Goal: Task Accomplishment & Management: Manage account settings

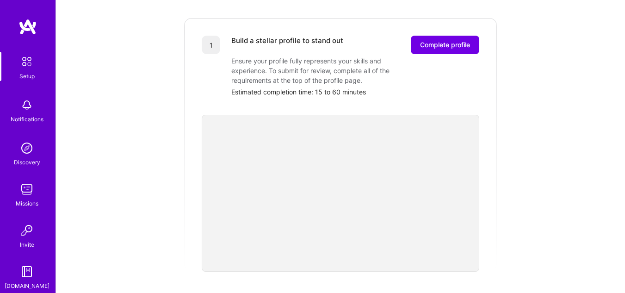
scroll to position [115, 0]
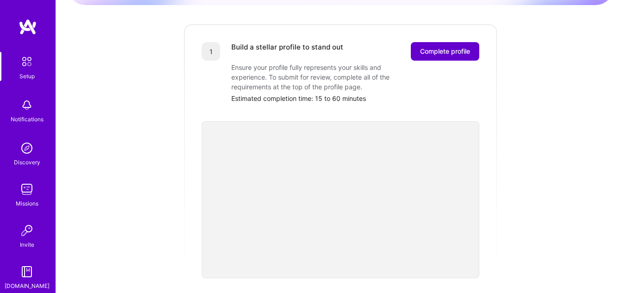
click at [455, 47] on span "Complete profile" at bounding box center [445, 51] width 50 height 9
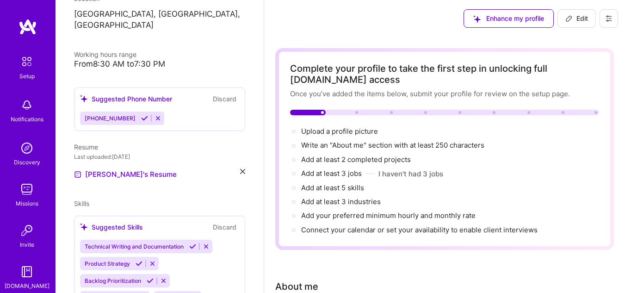
scroll to position [181, 0]
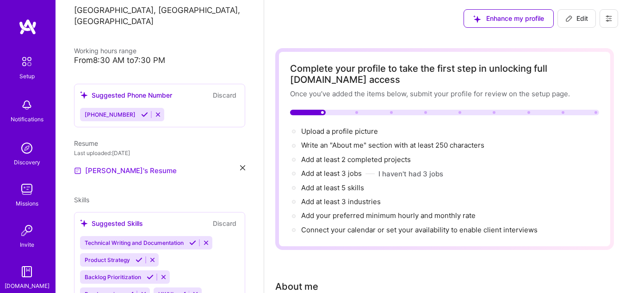
click at [127, 165] on link "[PERSON_NAME]'s Resume" at bounding box center [125, 170] width 103 height 11
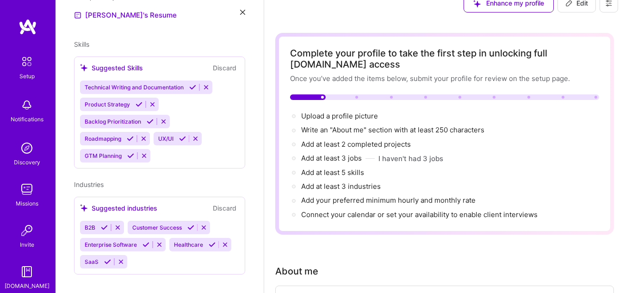
scroll to position [16, 0]
click at [165, 248] on div "B2B Customer Success Enterprise Software Healthcare SaaS" at bounding box center [159, 245] width 159 height 48
click at [158, 252] on div "B2B Customer Success Enterprise Software Healthcare SaaS" at bounding box center [159, 245] width 159 height 48
click at [211, 241] on icon at bounding box center [212, 244] width 7 height 7
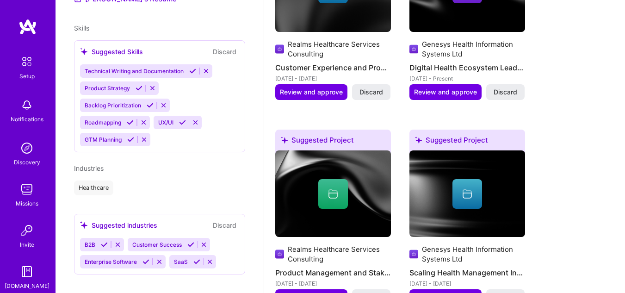
scroll to position [576, 0]
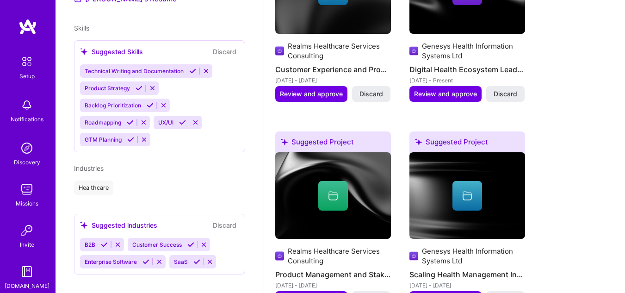
click at [225, 238] on div "B2B Customer Success Enterprise Software SaaS" at bounding box center [159, 253] width 159 height 31
click at [219, 238] on div "B2B Customer Success Enterprise Software SaaS" at bounding box center [159, 253] width 159 height 31
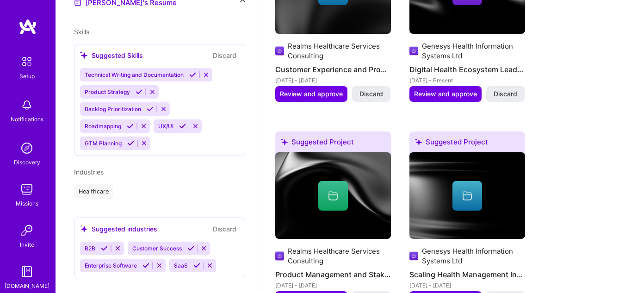
scroll to position [349, 0]
click at [102, 245] on icon at bounding box center [104, 248] width 7 height 7
click at [141, 245] on icon at bounding box center [143, 248] width 7 height 7
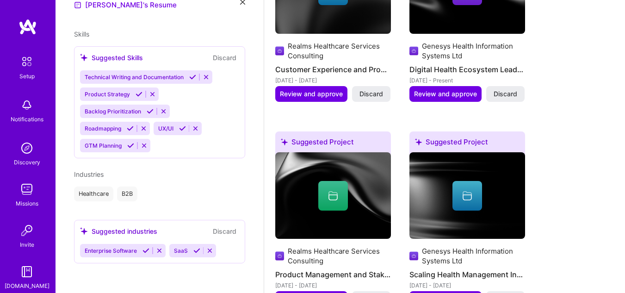
scroll to position [336, 0]
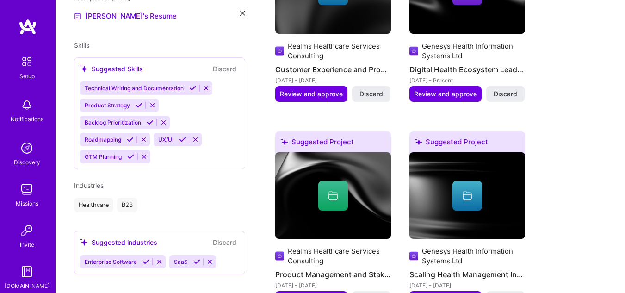
click at [145, 258] on icon at bounding box center [146, 261] width 7 height 7
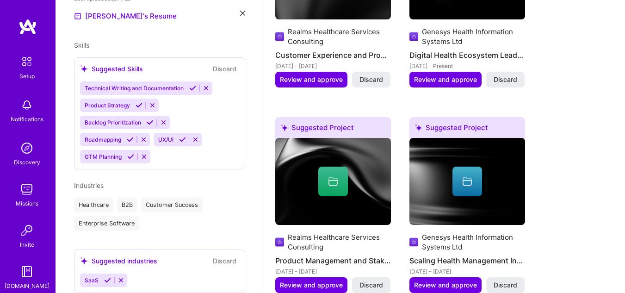
click at [106, 277] on icon at bounding box center [107, 280] width 7 height 7
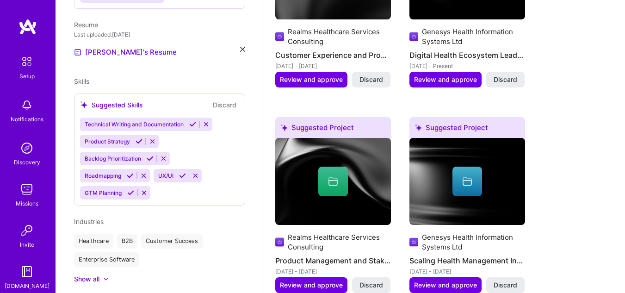
scroll to position [317, 0]
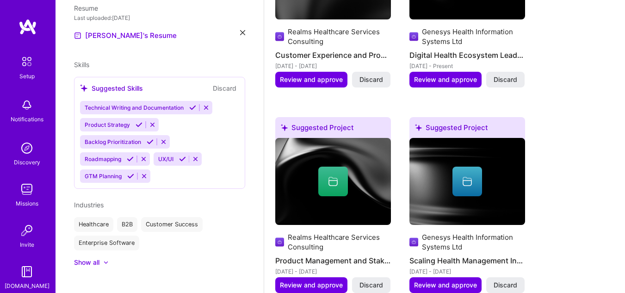
click at [106, 261] on icon at bounding box center [106, 262] width 5 height 3
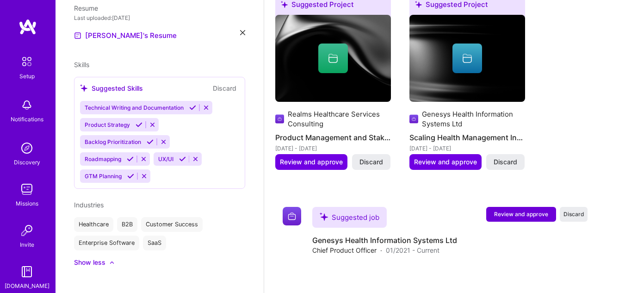
scroll to position [700, 0]
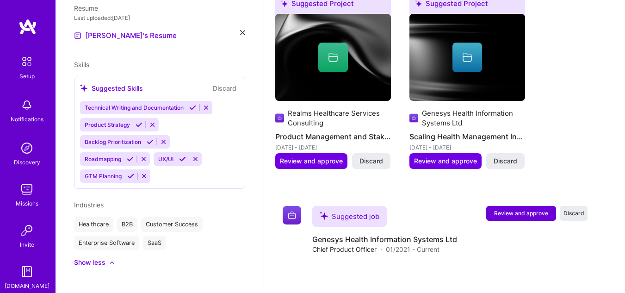
click at [100, 217] on div "Healthcare" at bounding box center [93, 224] width 39 height 15
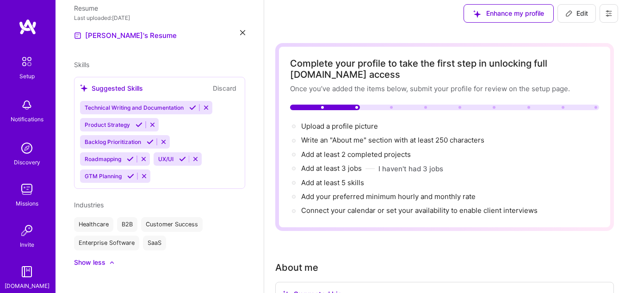
scroll to position [0, 0]
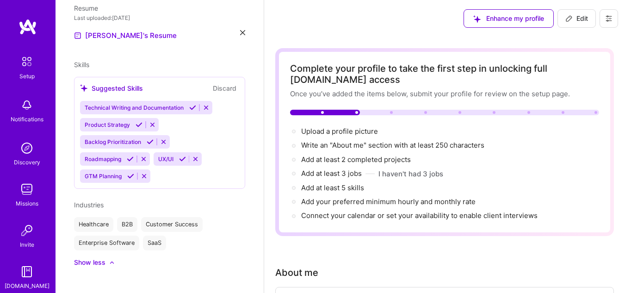
click at [606, 20] on icon at bounding box center [608, 18] width 7 height 7
click at [584, 18] on span "Edit" at bounding box center [577, 18] width 23 height 9
select select "US"
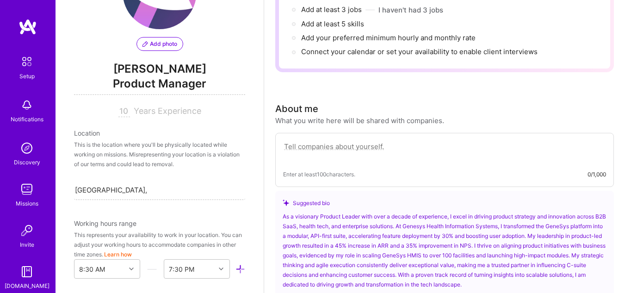
scroll to position [63, 0]
click at [120, 191] on input "[GEOGRAPHIC_DATA], [GEOGRAPHIC_DATA], [GEOGRAPHIC_DATA]" at bounding box center [111, 191] width 72 height 10
type input "[GEOGRAPHIC_DATA], [GEOGRAPHIC_DATA]"
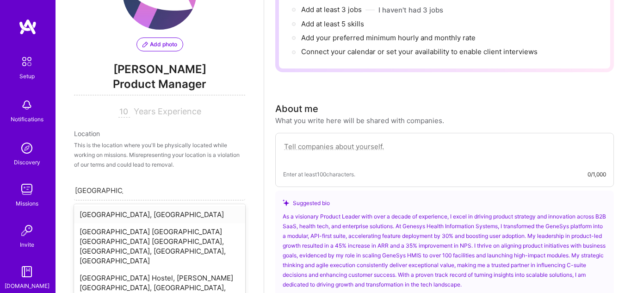
click at [115, 211] on div "[GEOGRAPHIC_DATA], [GEOGRAPHIC_DATA]" at bounding box center [159, 214] width 171 height 17
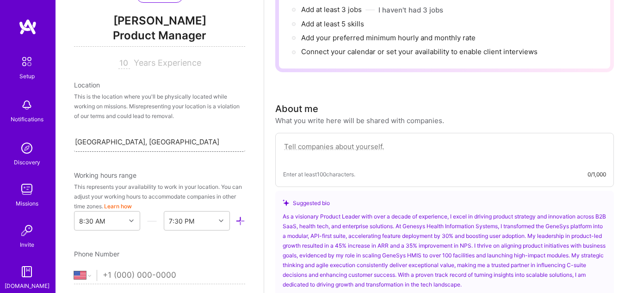
scroll to position [114, 0]
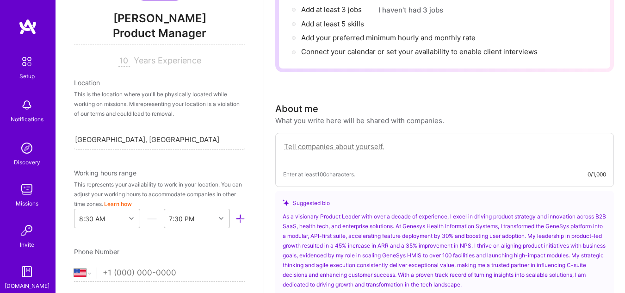
click at [132, 203] on button "Learn how" at bounding box center [118, 204] width 28 height 10
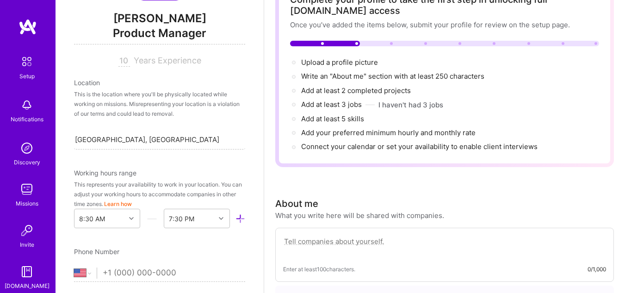
scroll to position [73, 0]
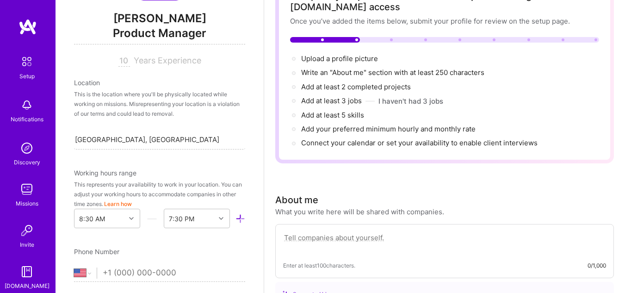
click at [132, 202] on button "Learn how" at bounding box center [118, 204] width 28 height 10
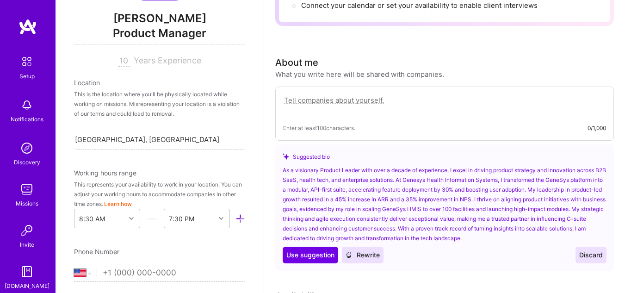
scroll to position [211, 0]
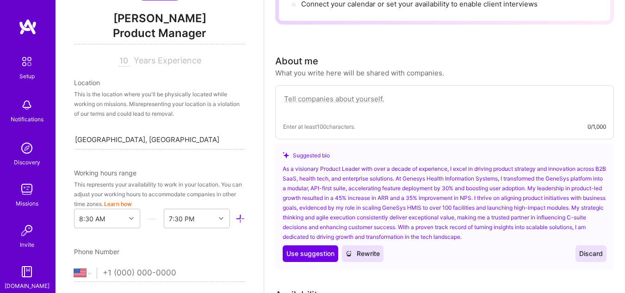
click at [323, 100] on textarea at bounding box center [444, 103] width 323 height 21
paste textarea "I’m a product strategist and computer scientist with over a decade of experienc…"
type textarea "I’m a product strategist and computer scientist with over a decade of experienc…"
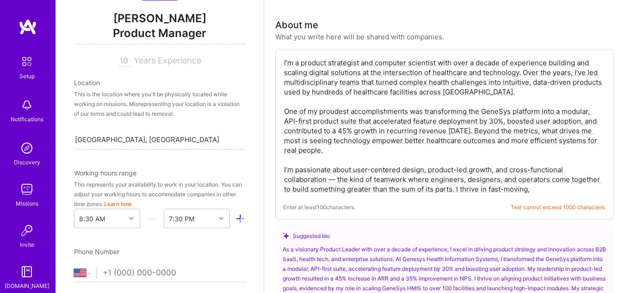
scroll to position [247, 0]
drag, startPoint x: 476, startPoint y: 97, endPoint x: 280, endPoint y: 59, distance: 199.4
click at [280, 59] on div "I’m a product strategist and computer scientist with over a decade of experienc…" at bounding box center [444, 135] width 339 height 171
click at [538, 193] on textarea "I’m a product strategist and computer scientist with over a decade of experienc…" at bounding box center [444, 127] width 323 height 138
drag, startPoint x: 538, startPoint y: 193, endPoint x: 280, endPoint y: 60, distance: 290.2
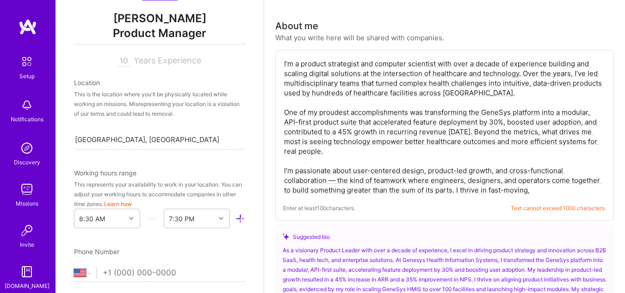
click at [280, 60] on div "I’m a product strategist and computer scientist with over a decade of experienc…" at bounding box center [444, 135] width 339 height 171
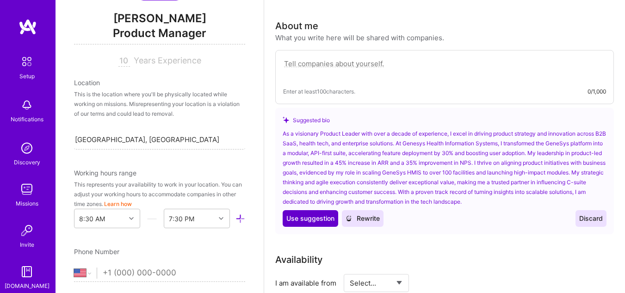
click at [297, 214] on span "Use suggestion" at bounding box center [310, 218] width 48 height 9
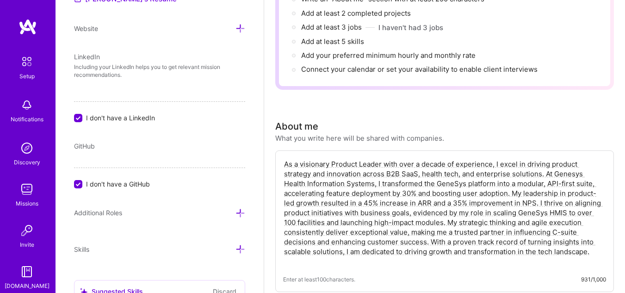
scroll to position [147, 0]
click at [342, 234] on textarea "As a visionary Product Leader with over a decade of experience, I excel in driv…" at bounding box center [444, 211] width 323 height 109
paste textarea "I’m a senior product leader with over a decade of experience building digital p…"
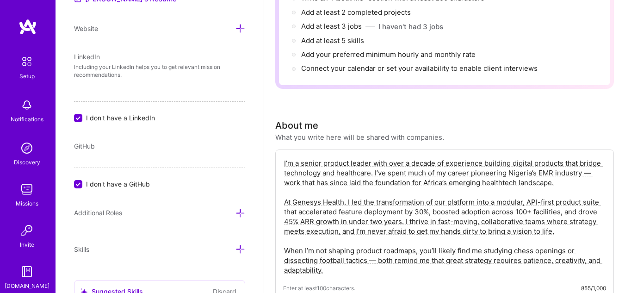
click at [591, 172] on textarea "I’m a senior product leader with over a decade of experience building digital p…" at bounding box center [444, 216] width 323 height 118
drag, startPoint x: 586, startPoint y: 174, endPoint x: 333, endPoint y: 183, distance: 253.8
click at [333, 183] on textarea "I’m a senior product leader with over a decade of experience building digital p…" at bounding box center [444, 216] width 323 height 118
click at [500, 183] on textarea "I’m a senior product leader with over a decade of experience building digital p…" at bounding box center [444, 216] width 323 height 118
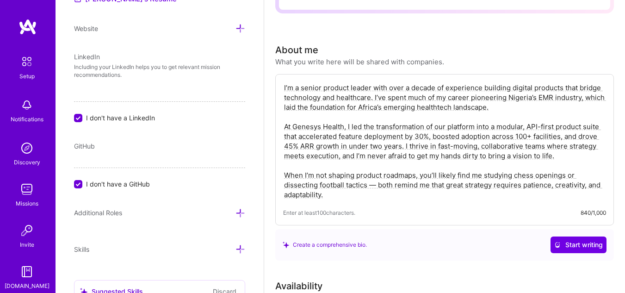
scroll to position [223, 0]
click at [504, 107] on textarea "I’m a senior product leader with over a decade of experience building digital p…" at bounding box center [444, 140] width 323 height 118
paste textarea "For the past decade, I’ve been helping teams turn ambitious ideas into real, sc…"
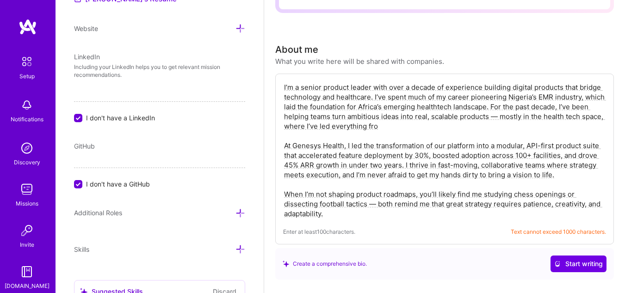
drag, startPoint x: 491, startPoint y: 106, endPoint x: 591, endPoint y: 110, distance: 101.0
click at [591, 110] on textarea "I’m a senior product leader with over a decade of experience building digital p…" at bounding box center [444, 150] width 323 height 138
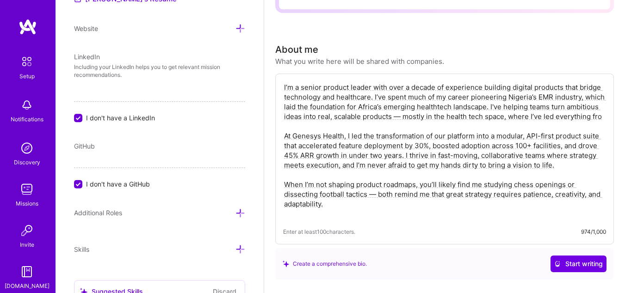
click at [517, 106] on textarea "I’m a senior product leader with over a decade of experience building digital p…" at bounding box center [444, 150] width 323 height 138
click at [339, 123] on textarea "I’m a senior product leader with over a decade of experience building digital p…" at bounding box center [444, 150] width 323 height 138
drag, startPoint x: 393, startPoint y: 116, endPoint x: 510, endPoint y: 118, distance: 116.2
click at [510, 118] on textarea "I’m a senior product leader with over a decade of experience building digital p…" at bounding box center [444, 150] width 323 height 138
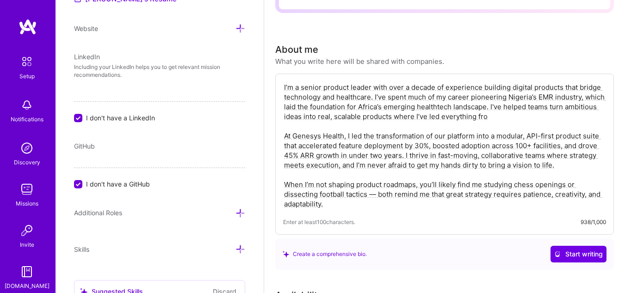
click at [495, 119] on textarea "I’m a senior product leader with over a decade of experience building digital p…" at bounding box center [444, 145] width 323 height 128
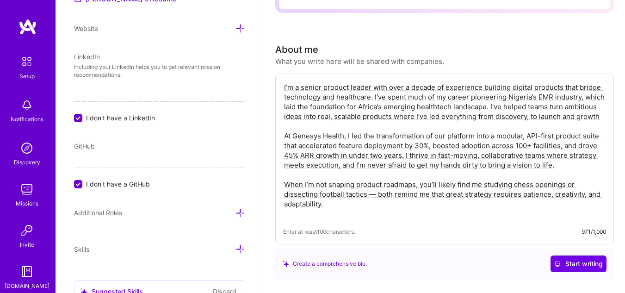
click at [477, 118] on textarea "I’m a senior product leader with over a decade of experience building digital p…" at bounding box center [444, 150] width 323 height 138
click at [504, 122] on textarea "I’m a senior product leader with over a decade of experience building digital p…" at bounding box center [444, 150] width 323 height 138
click at [528, 118] on textarea "I’m a senior product leader with over a decade of experience building digital p…" at bounding box center [444, 150] width 323 height 138
click at [561, 118] on textarea "I’m a senior product leader with over a decade of experience building digital p…" at bounding box center [444, 150] width 323 height 138
click at [604, 116] on textarea "I’m a senior product leader with over a decade of experience building digital p…" at bounding box center [444, 150] width 323 height 138
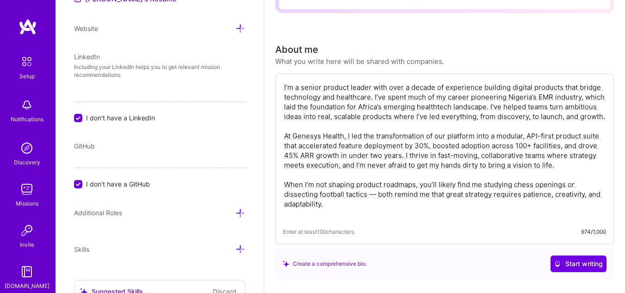
click at [431, 118] on textarea "I’m a senior product leader with over a decade of experience building digital p…" at bounding box center [444, 150] width 323 height 138
paste textarea ", leading everything from discovery to launch"
click at [396, 178] on textarea "I’m a senior product leader with over a decade of experience building digital p…" at bounding box center [444, 150] width 323 height 138
click at [379, 196] on textarea "I’m a senior product leader with over a decade of experience building digital p…" at bounding box center [444, 150] width 323 height 138
click at [387, 195] on textarea "I’m a senior product leader with over a decade of experience building digital p…" at bounding box center [444, 150] width 323 height 138
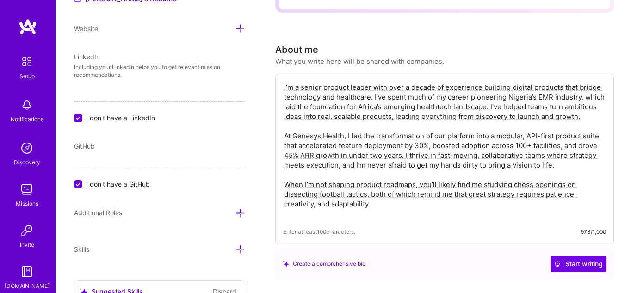
click at [437, 216] on textarea "I’m a senior product leader with over a decade of experience building digital p…" at bounding box center [444, 150] width 323 height 138
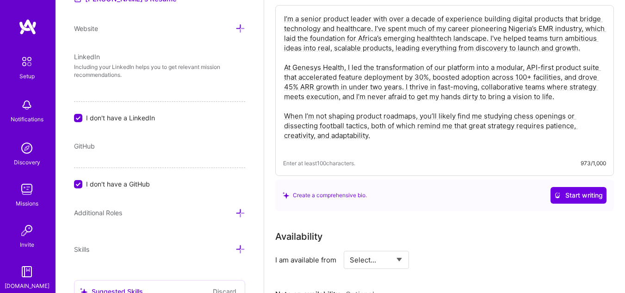
scroll to position [292, 0]
click at [339, 195] on div "Create a comprehensive bio." at bounding box center [325, 195] width 84 height 10
click at [568, 192] on span "Start writing" at bounding box center [578, 194] width 49 height 9
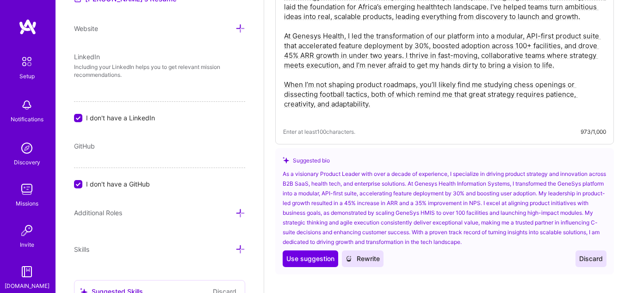
scroll to position [324, 0]
click at [366, 259] on span "Rewrite" at bounding box center [363, 257] width 34 height 9
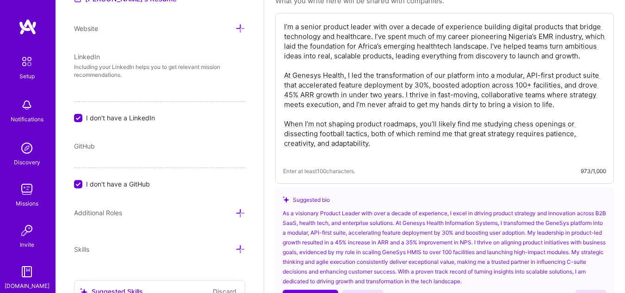
scroll to position [283, 0]
click at [590, 56] on textarea "I’m a senior product leader with over a decade of experience building digital p…" at bounding box center [444, 90] width 323 height 138
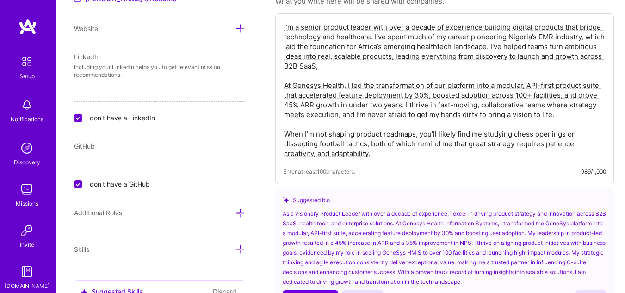
drag, startPoint x: 566, startPoint y: 27, endPoint x: 371, endPoint y: 38, distance: 195.6
click at [371, 38] on textarea "I’m a senior product leader with over a decade of experience building digital p…" at bounding box center [444, 90] width 323 height 138
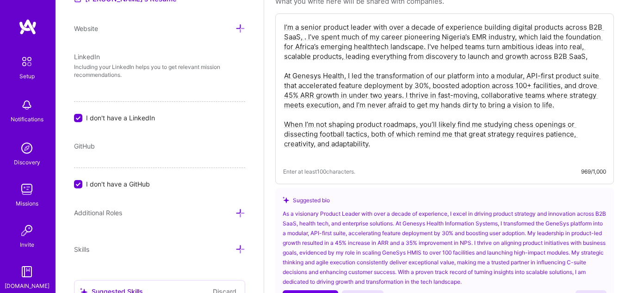
drag, startPoint x: 532, startPoint y: 57, endPoint x: 590, endPoint y: 56, distance: 57.4
click at [590, 56] on textarea "I’m a senior product leader with over a decade of experience building digital p…" at bounding box center [444, 90] width 323 height 138
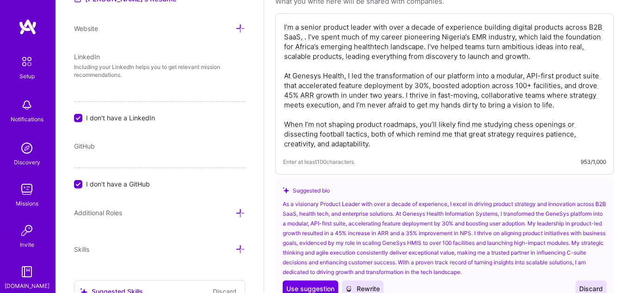
click at [303, 38] on textarea "I’m a senior product leader with over a decade of experience building digital p…" at bounding box center [444, 85] width 323 height 128
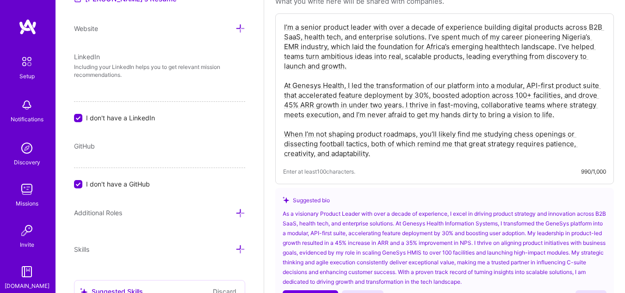
click at [445, 85] on textarea "I’m a senior product leader with over a decade of experience building digital p…" at bounding box center [444, 90] width 323 height 138
click at [455, 106] on textarea "I’m a senior product leader with over a decade of experience building digital p…" at bounding box center [444, 90] width 323 height 138
click at [366, 126] on textarea "I’m a senior product leader with over a decade of experience building digital p…" at bounding box center [444, 90] width 323 height 138
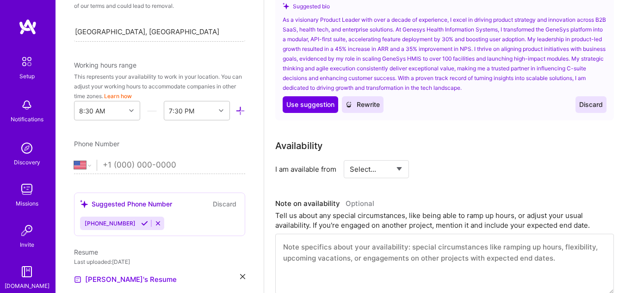
scroll to position [478, 0]
type textarea "I’m a senior product leader with over a decade of experience building digital p…"
click at [141, 224] on icon at bounding box center [144, 223] width 7 height 7
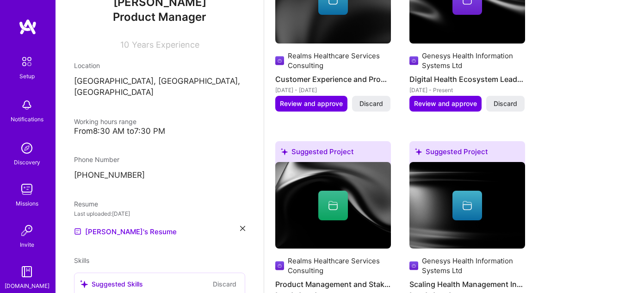
scroll to position [110, 0]
click at [117, 170] on p "[PHONE_NUMBER]" at bounding box center [159, 175] width 171 height 11
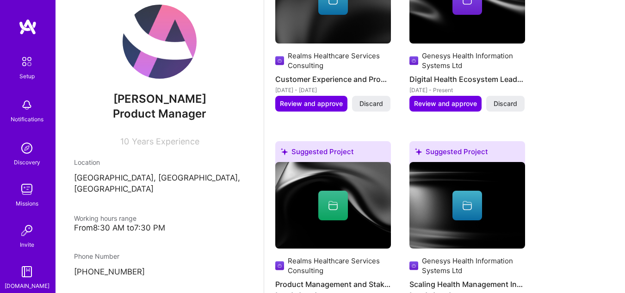
scroll to position [15, 0]
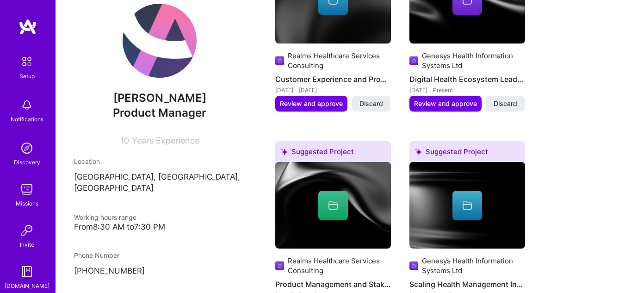
click at [157, 53] on img at bounding box center [160, 41] width 74 height 74
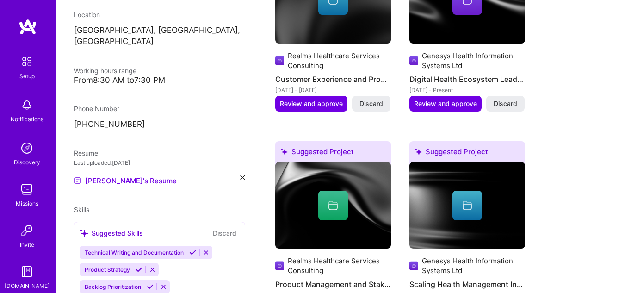
scroll to position [162, 0]
click at [139, 75] on div "From 8:30 AM to 7:30 PM" at bounding box center [159, 80] width 171 height 10
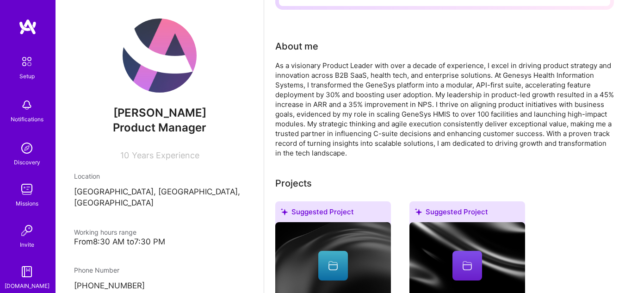
scroll to position [212, 0]
click at [392, 119] on div "As a visionary Product Leader with over a decade of experience, I excel in driv…" at bounding box center [444, 108] width 339 height 97
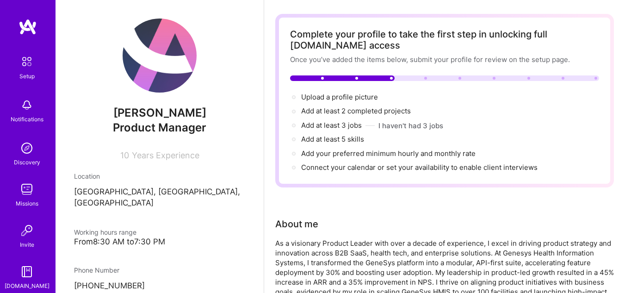
scroll to position [0, 0]
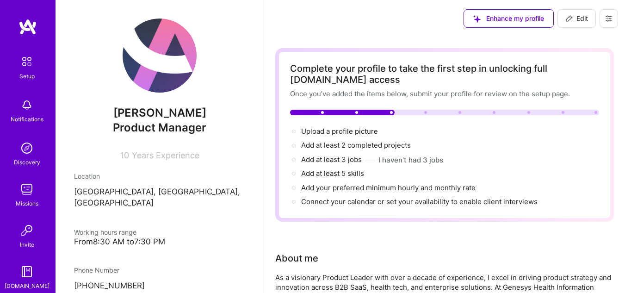
click at [582, 14] on span "Edit" at bounding box center [577, 18] width 23 height 9
select select "NG"
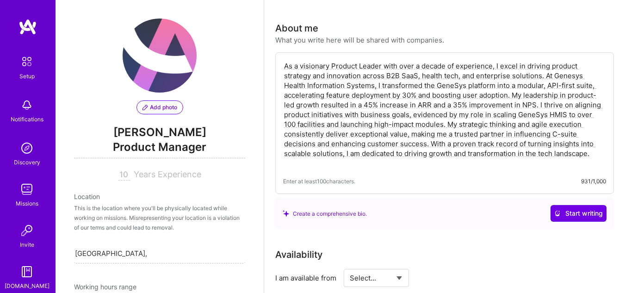
scroll to position [232, 0]
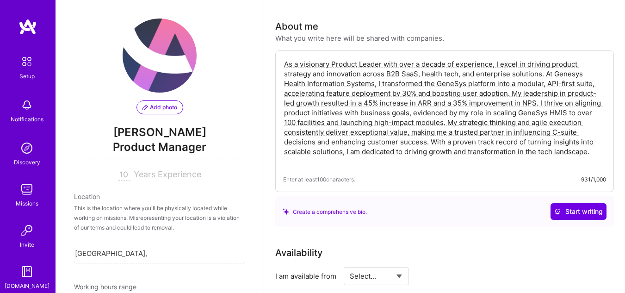
click at [379, 113] on textarea "As a visionary Product Leader with over a decade of experience, I excel in driv…" at bounding box center [444, 112] width 323 height 109
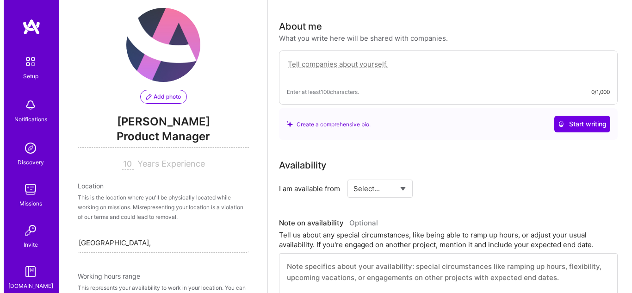
scroll to position [11, 0]
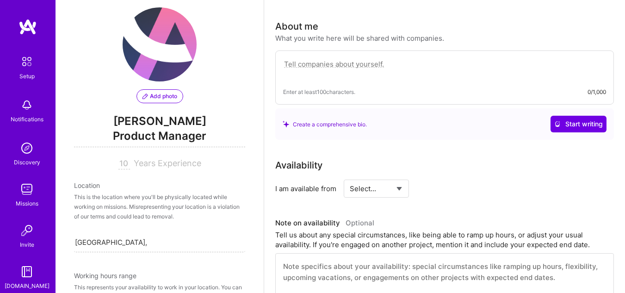
click at [158, 96] on span "Add photo" at bounding box center [160, 96] width 35 height 8
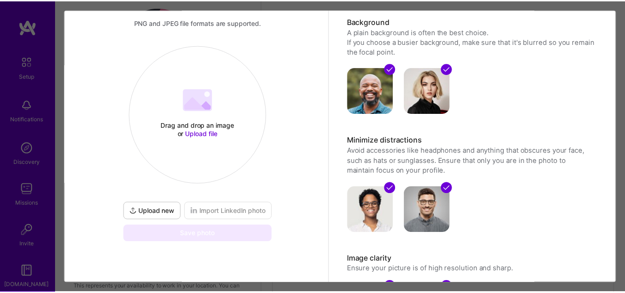
scroll to position [53, 0]
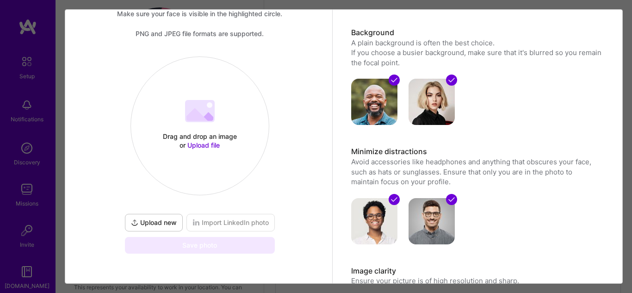
click at [156, 221] on span "Upload new" at bounding box center [154, 222] width 46 height 9
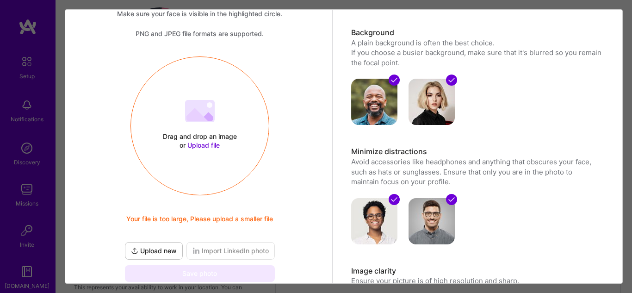
click at [150, 248] on span "Upload new" at bounding box center [154, 250] width 46 height 9
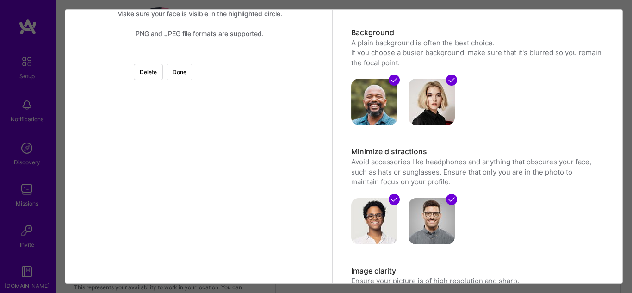
click at [237, 130] on div at bounding box center [319, 138] width 165 height 165
click at [193, 70] on button "Done" at bounding box center [180, 72] width 26 height 16
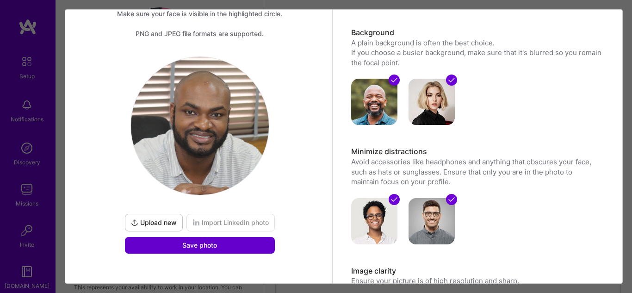
click at [201, 244] on span "Save photo" at bounding box center [199, 245] width 35 height 9
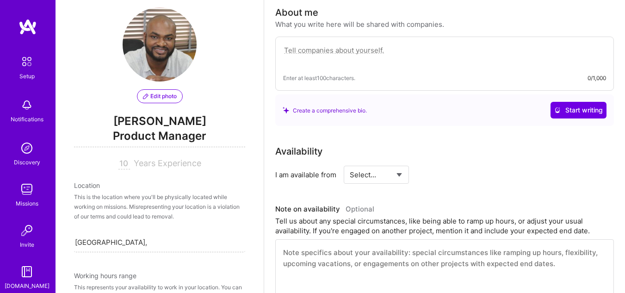
click at [142, 161] on span "Years Experience" at bounding box center [168, 163] width 68 height 10
click at [112, 163] on div "10 Years Experience" at bounding box center [159, 163] width 171 height 11
click at [118, 163] on input "10" at bounding box center [124, 163] width 12 height 11
type input "10"
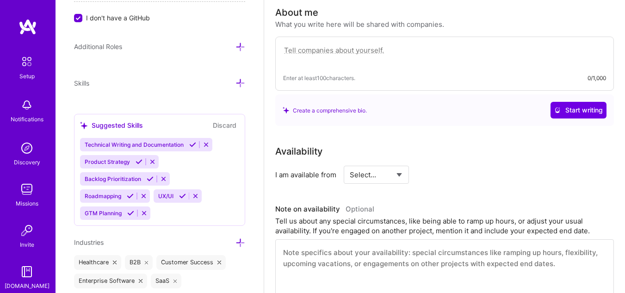
scroll to position [646, 0]
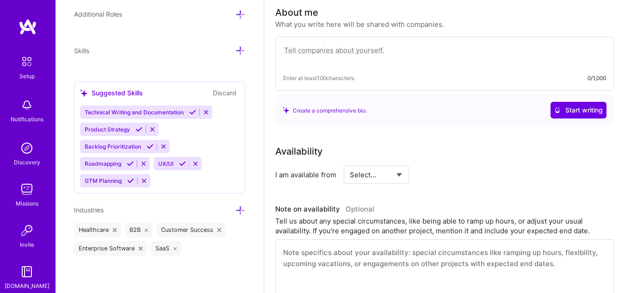
click at [236, 212] on icon at bounding box center [241, 210] width 10 height 10
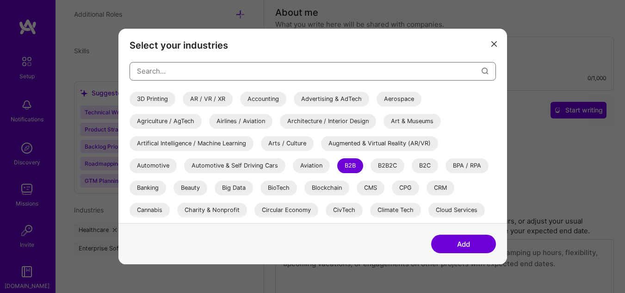
click at [188, 67] on input "modal" at bounding box center [309, 71] width 345 height 24
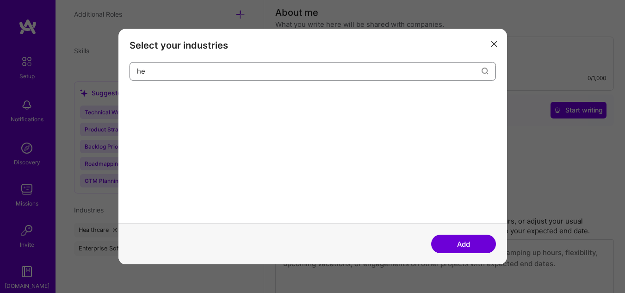
type input "h"
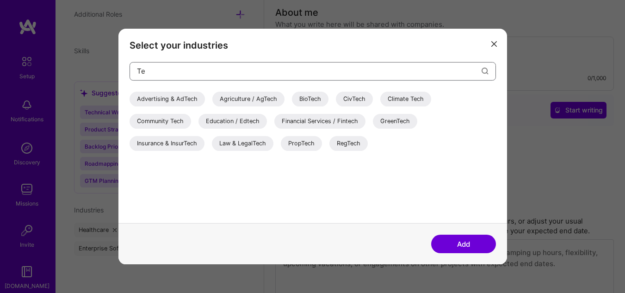
type input "T"
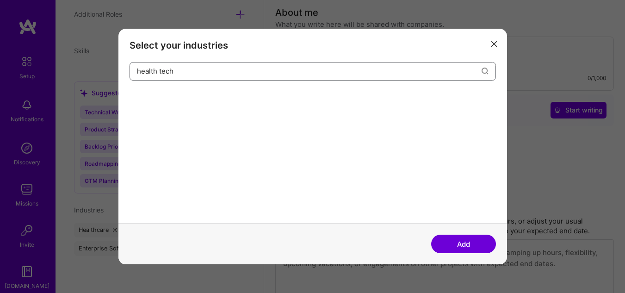
type input "health tech"
click at [459, 242] on button "Add" at bounding box center [463, 244] width 65 height 19
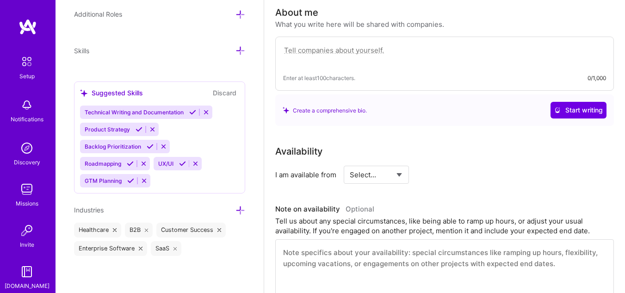
click at [146, 230] on icon at bounding box center [147, 230] width 4 height 4
click at [236, 211] on icon at bounding box center [241, 210] width 10 height 10
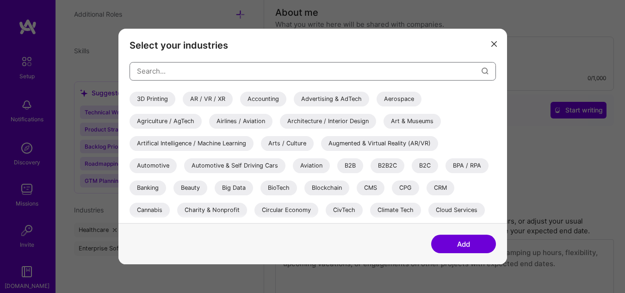
click at [187, 72] on input "modal" at bounding box center [309, 71] width 345 height 24
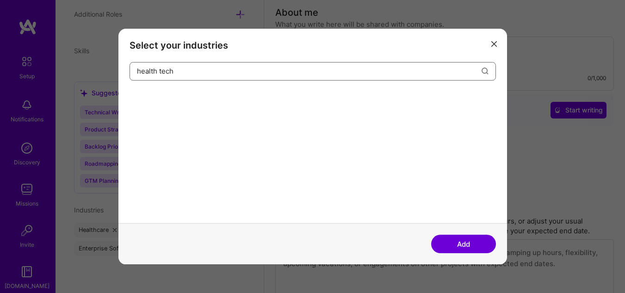
type input "health tech"
click at [452, 244] on button "Add" at bounding box center [463, 244] width 65 height 19
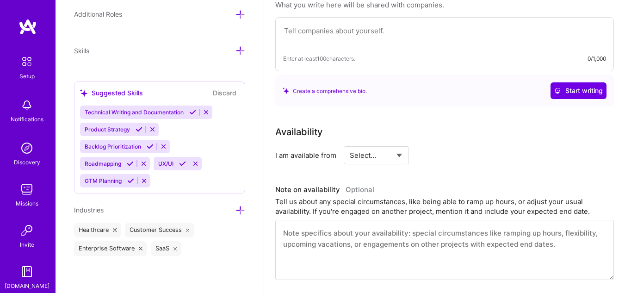
scroll to position [249, 0]
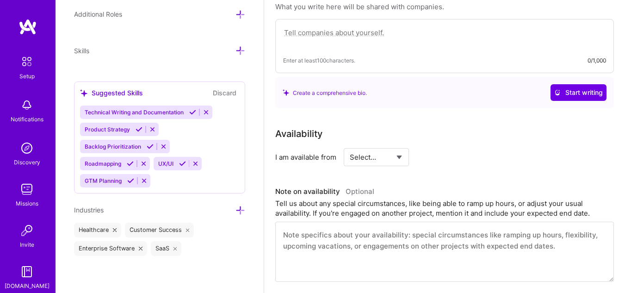
click at [236, 206] on icon at bounding box center [241, 210] width 10 height 10
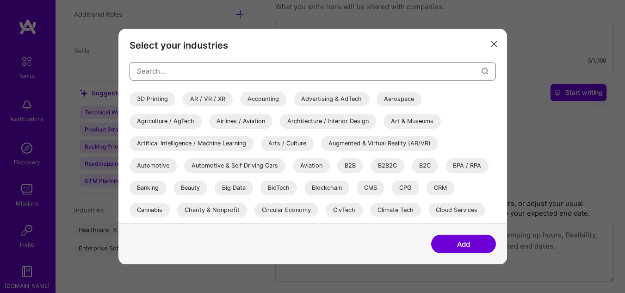
click at [235, 70] on input "modal" at bounding box center [309, 71] width 345 height 24
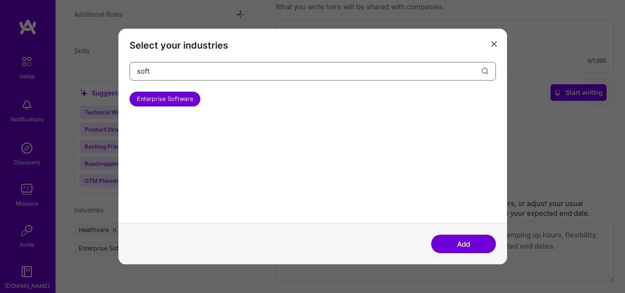
type input "soft"
click at [178, 100] on div "Enterprise Software" at bounding box center [165, 99] width 71 height 15
click at [164, 104] on div "Enterprise Software" at bounding box center [165, 99] width 71 height 15
click at [467, 243] on button "Add" at bounding box center [463, 244] width 65 height 19
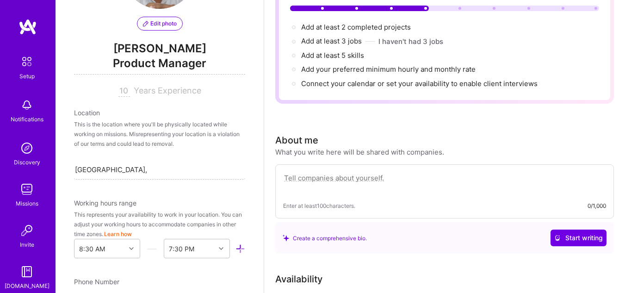
scroll to position [106, 0]
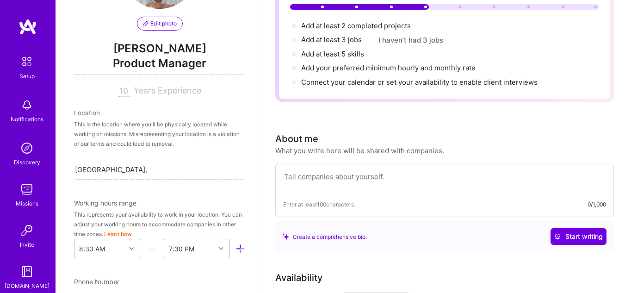
click at [322, 189] on textarea at bounding box center [444, 181] width 323 height 21
paste textarea "I’m a senior product leader with over a decade of experience building digital p…"
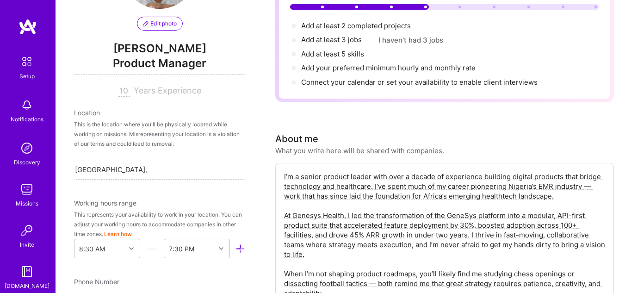
scroll to position [111, 0]
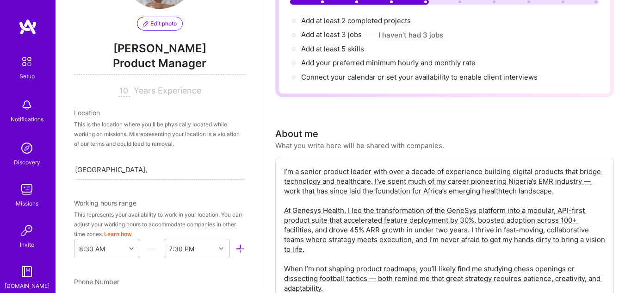
click at [336, 171] on textarea "I’m a senior product leader with over a decade of experience building digital p…" at bounding box center [444, 230] width 323 height 128
click at [354, 172] on textarea "I’m a senior Product leader with over a decade of experience building digital p…" at bounding box center [444, 230] width 323 height 128
click at [592, 179] on textarea "I’m a senior Product Leader with over a decade of experience building digital p…" at bounding box center [444, 230] width 323 height 128
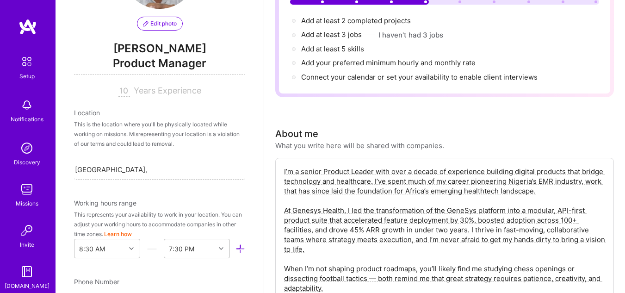
drag, startPoint x: 587, startPoint y: 181, endPoint x: 542, endPoint y: 200, distance: 48.7
click at [542, 200] on textarea "I’m a senior Product Leader with over a decade of experience building digital p…" at bounding box center [444, 230] width 323 height 128
click at [591, 181] on textarea "I’m a senior Product Leader with over a decade of experience building digital p…" at bounding box center [444, 230] width 323 height 128
drag, startPoint x: 586, startPoint y: 183, endPoint x: 329, endPoint y: 193, distance: 256.6
click at [329, 193] on textarea "I’m a senior Product Leader with over a decade of experience building digital p…" at bounding box center [444, 230] width 323 height 128
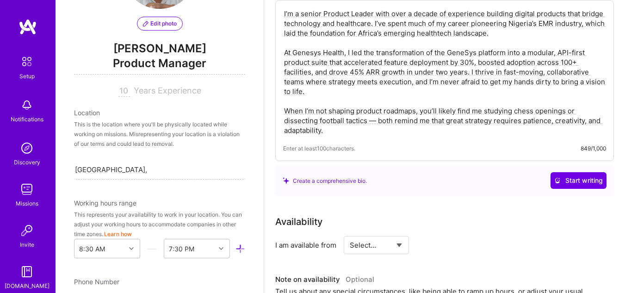
scroll to position [269, 0]
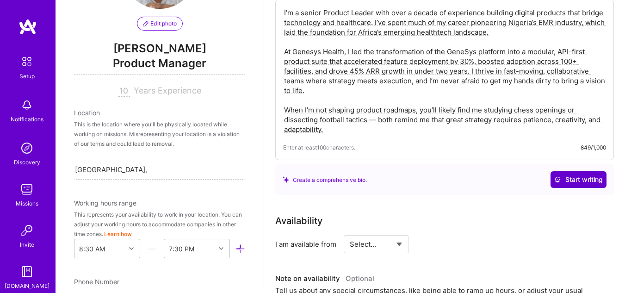
click at [557, 178] on icon at bounding box center [557, 179] width 6 height 6
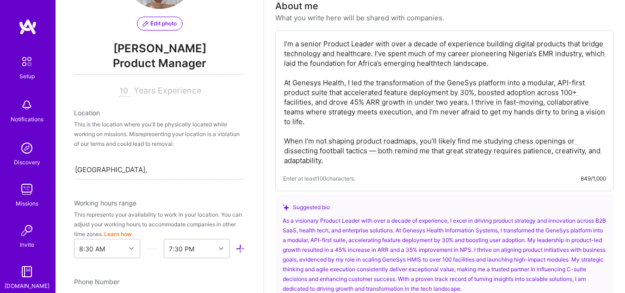
scroll to position [239, 0]
drag, startPoint x: 567, startPoint y: 42, endPoint x: 371, endPoint y: 56, distance: 196.7
click at [371, 56] on textarea "I’m a senior Product Leader with over a decade of experience building digital p…" at bounding box center [444, 101] width 323 height 128
click at [378, 152] on textarea "I’m a senior Product Leader with over a decade of experience building digital p…" at bounding box center [444, 101] width 323 height 128
click at [388, 151] on textarea "I’m a senior Product Leader with over a decade of experience building digital p…" at bounding box center [444, 101] width 323 height 128
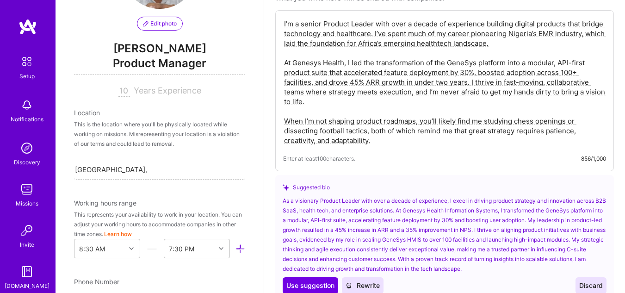
scroll to position [256, 0]
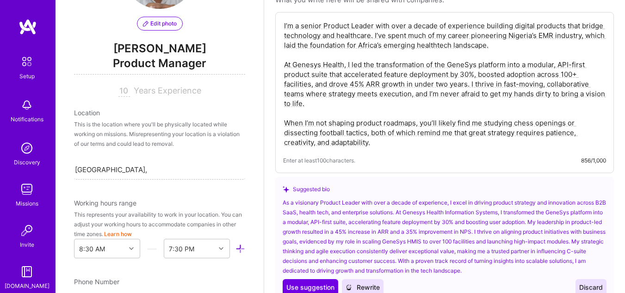
click at [466, 64] on textarea "I’m a senior Product Leader with over a decade of experience building digital p…" at bounding box center [444, 84] width 323 height 128
click at [464, 65] on textarea "I’m a senior Product Leader with over a decade of experience building digital p…" at bounding box center [444, 84] width 323 height 128
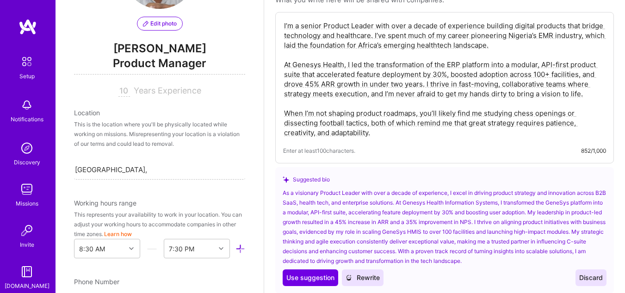
click at [488, 53] on textarea "I’m a senior Product Leader with over a decade of experience building digital p…" at bounding box center [444, 79] width 323 height 118
click at [481, 61] on textarea "I’m a senior Product Leader with over a decade of experience building digital p…" at bounding box center [444, 79] width 323 height 118
click at [470, 74] on textarea "I’m a senior Product Leader with over a decade of experience building digital p…" at bounding box center [444, 79] width 323 height 118
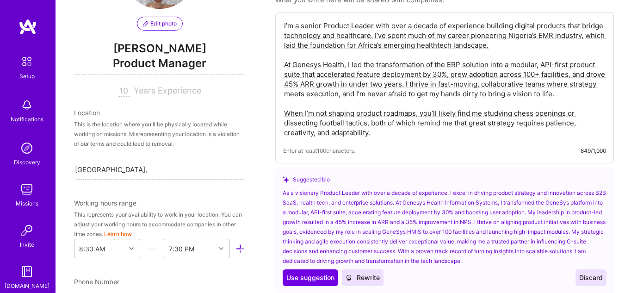
click at [572, 76] on textarea "I’m a senior Product Leader with over a decade of experience building digital p…" at bounding box center [444, 79] width 323 height 118
click at [460, 77] on textarea "I’m a senior Product Leader with over a decade of experience building digital p…" at bounding box center [444, 79] width 323 height 118
click at [576, 76] on textarea "I’m a senior Product Leader with over a decade of experience building digital p…" at bounding box center [444, 79] width 323 height 118
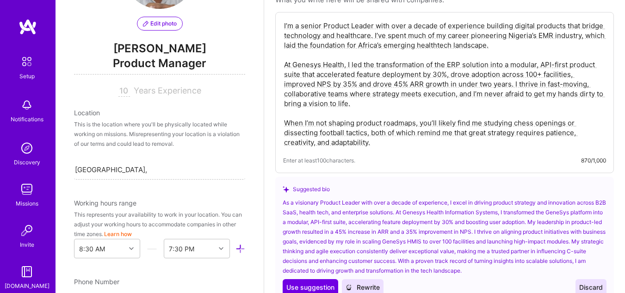
click at [465, 75] on textarea "I’m a senior Product Leader with over a decade of experience building digital p…" at bounding box center [444, 84] width 323 height 128
click at [464, 75] on textarea "I’m a senior Product Leader with over a decade of experience building digital p…" at bounding box center [444, 84] width 323 height 128
drag, startPoint x: 568, startPoint y: 25, endPoint x: 371, endPoint y: 38, distance: 197.1
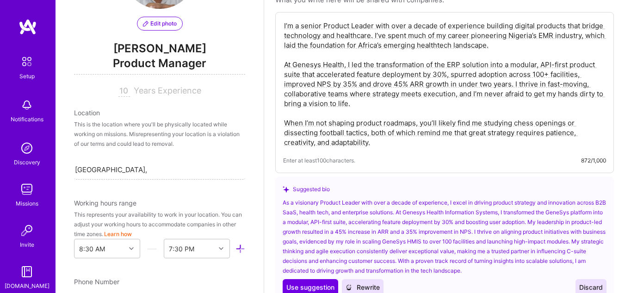
click at [371, 38] on textarea "I’m a senior Product Leader with over a decade of experience building digital p…" at bounding box center [444, 84] width 323 height 128
click at [302, 36] on textarea "I’m a senior Product Leader with over a decade of experience building digital p…" at bounding box center [444, 84] width 323 height 128
click at [396, 21] on textarea "I’m a senior Product Leader with over a decade of experience building digital p…" at bounding box center [444, 84] width 323 height 128
click at [348, 117] on textarea "I’m a senior Product Leader with over a decade of experience building digital p…" at bounding box center [444, 84] width 323 height 128
click at [512, 26] on textarea "I’m a senior Product Leader with over a decade of experience building digital p…" at bounding box center [444, 84] width 323 height 128
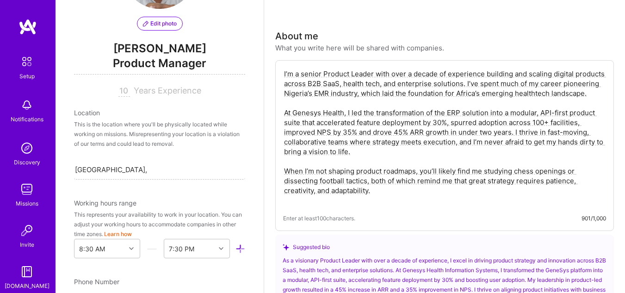
scroll to position [210, 0]
click at [545, 181] on textarea "I’m a senior Product Leader with over a decade of experience building and scali…" at bounding box center [444, 136] width 323 height 138
drag, startPoint x: 351, startPoint y: 145, endPoint x: 456, endPoint y: 146, distance: 104.6
click at [456, 146] on textarea "I’m a senior Product Leader with over a decade of experience building and scali…" at bounding box center [444, 136] width 323 height 138
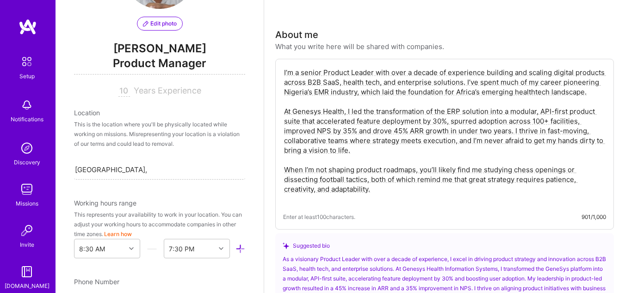
drag, startPoint x: 350, startPoint y: 139, endPoint x: 456, endPoint y: 145, distance: 105.7
click at [456, 145] on textarea "I’m a senior Product Leader with over a decade of experience building and scali…" at bounding box center [444, 136] width 323 height 138
paste textarea "that value curiosity, empathy, and measurable impact."
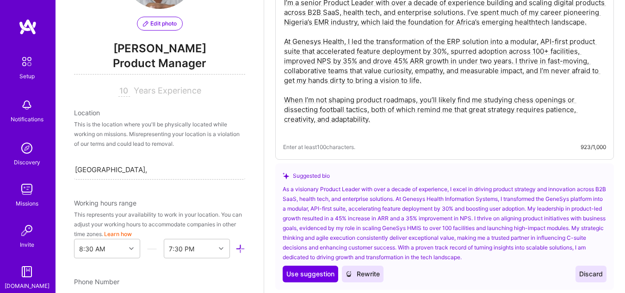
scroll to position [280, 0]
click at [440, 91] on textarea "I’m a senior Product Leader with over a decade of experience building and scali…" at bounding box center [444, 65] width 323 height 138
type textarea "I’m a senior Product Leader with over a decade of experience building and scali…"
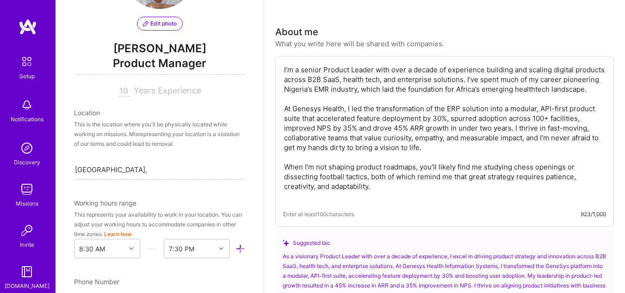
scroll to position [212, 0]
click at [398, 107] on textarea "I’m a senior Product Leader with over a decade of experience building and scali…" at bounding box center [444, 133] width 323 height 138
click at [361, 79] on textarea "I’m a senior Product Leader with over a decade of experience building and scali…" at bounding box center [444, 133] width 323 height 138
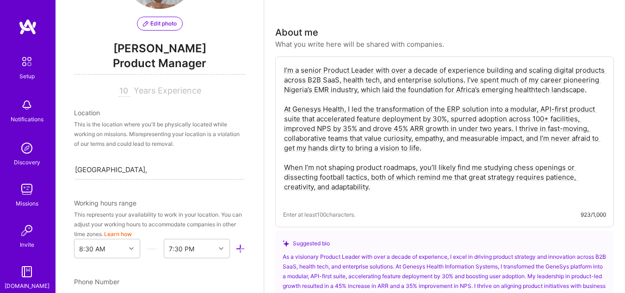
click at [483, 158] on textarea "I’m a senior Product Leader with over a decade of experience building and scali…" at bounding box center [444, 133] width 323 height 138
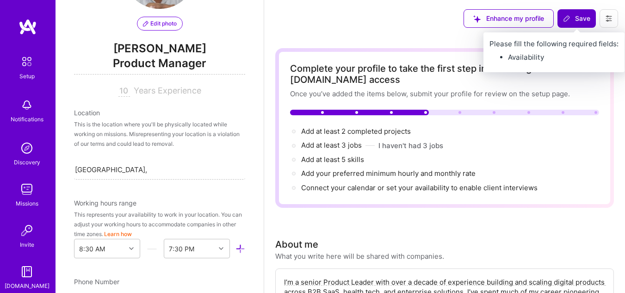
click at [565, 21] on icon at bounding box center [567, 19] width 6 height 6
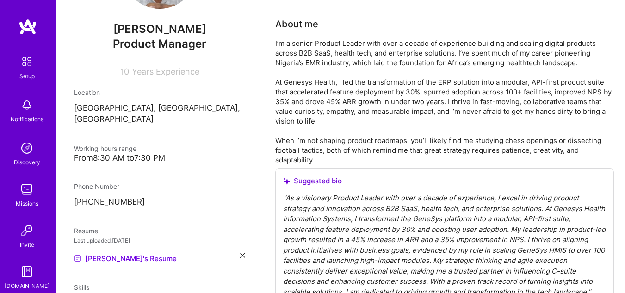
scroll to position [218, 0]
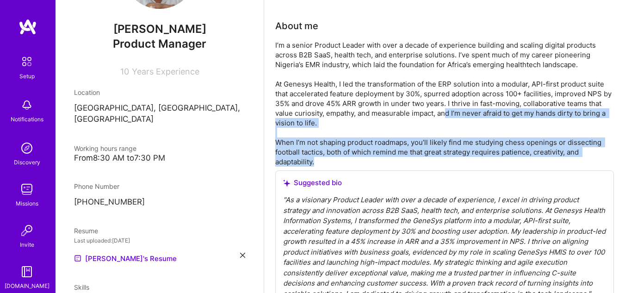
drag, startPoint x: 446, startPoint y: 112, endPoint x: 447, endPoint y: 164, distance: 52.8
click at [447, 164] on div "I’m a senior Product Leader with over a decade of experience building and scali…" at bounding box center [444, 103] width 339 height 126
click at [361, 137] on div "I’m a senior Product Leader with over a decade of experience building and scali…" at bounding box center [444, 103] width 339 height 126
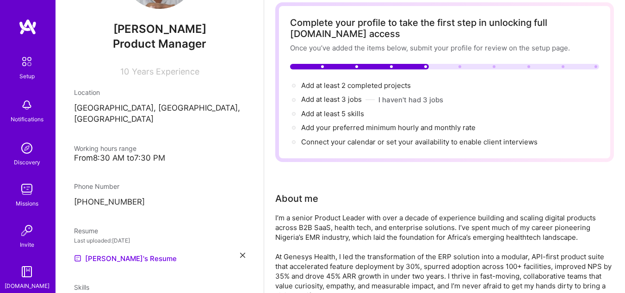
scroll to position [32, 0]
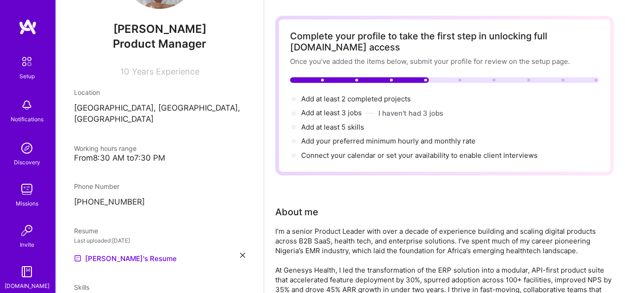
click at [361, 137] on span "Add your preferred minimum hourly and monthly rate →" at bounding box center [388, 141] width 174 height 9
select select "NG"
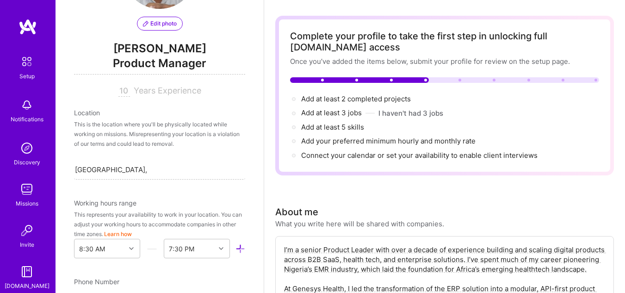
scroll to position [0, 0]
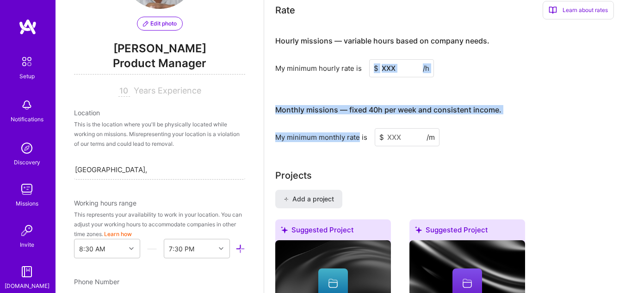
drag, startPoint x: 361, startPoint y: 137, endPoint x: 361, endPoint y: 131, distance: 5.6
click at [361, 131] on div "Hourly missions — variable hours based on company needs. My minimum hourly rate…" at bounding box center [444, 86] width 339 height 119
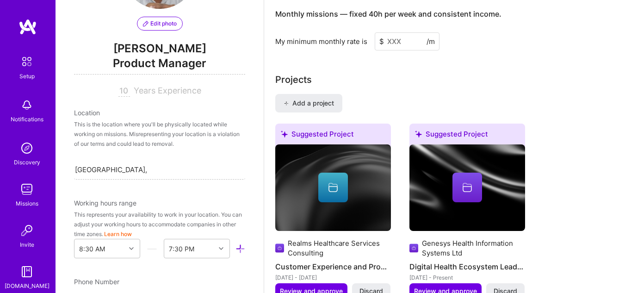
click at [361, 131] on div "Suggested Project" at bounding box center [333, 136] width 116 height 25
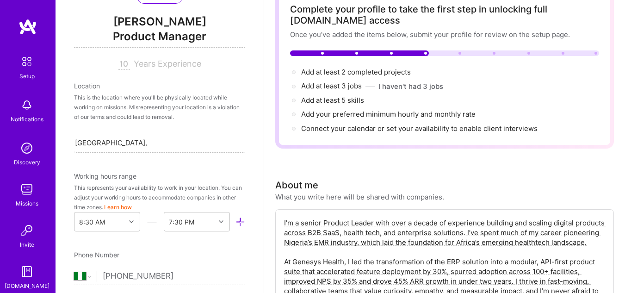
scroll to position [110, 0]
click at [124, 215] on div "8:30 AM" at bounding box center [107, 221] width 66 height 19
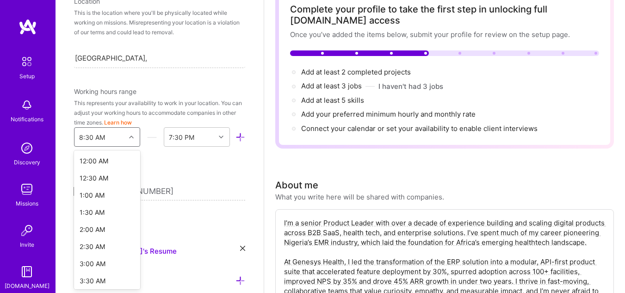
scroll to position [177, 0]
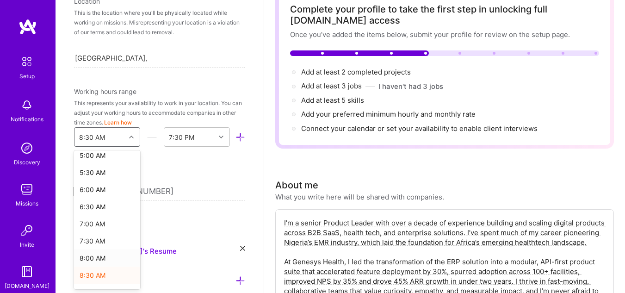
click at [93, 257] on div "8:00 AM" at bounding box center [107, 257] width 66 height 17
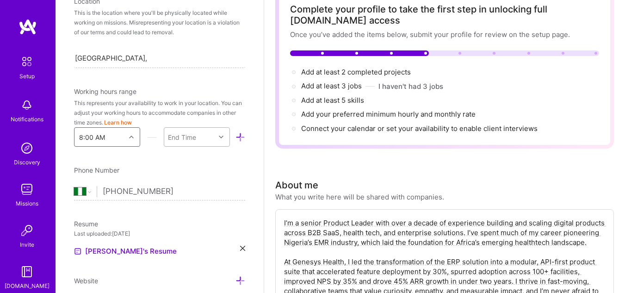
click at [201, 142] on div "End Time" at bounding box center [189, 137] width 51 height 19
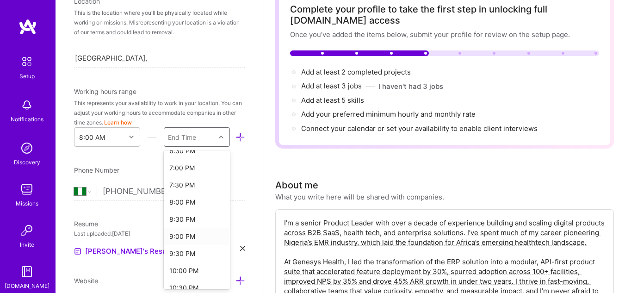
scroll to position [311, 0]
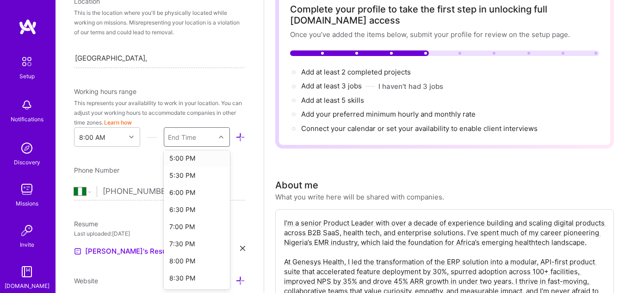
click at [178, 157] on div "5:00 PM" at bounding box center [197, 157] width 66 height 17
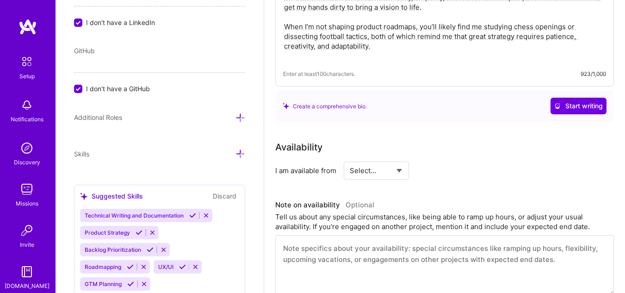
scroll to position [353, 0]
click at [388, 170] on select "Select... Right Now Future Date Not Available" at bounding box center [376, 170] width 53 height 24
select select "Right Now"
click at [350, 158] on select "Select... Right Now Future Date Not Available" at bounding box center [376, 170] width 53 height 24
click at [438, 173] on input at bounding box center [461, 170] width 56 height 18
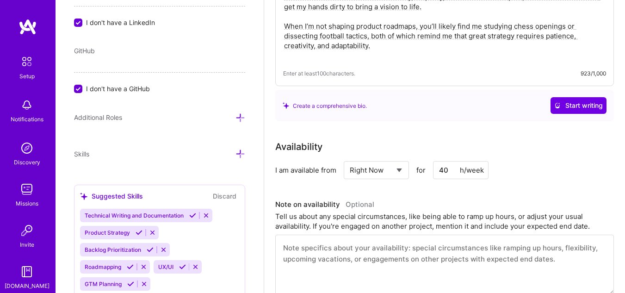
type input "40"
click at [446, 193] on div "Availability I am available from Select... Right Now Future Date Not Available …" at bounding box center [444, 217] width 339 height 155
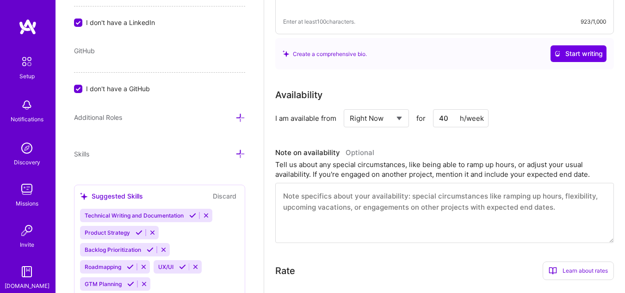
scroll to position [405, 0]
click at [361, 201] on textarea at bounding box center [444, 212] width 339 height 60
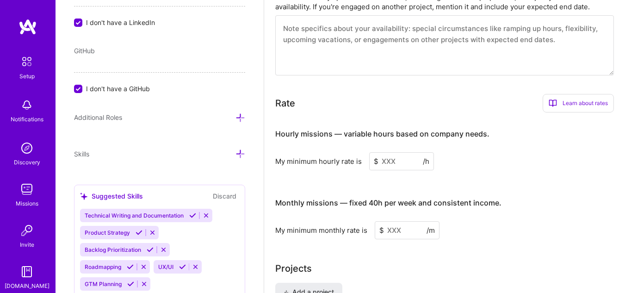
scroll to position [577, 0]
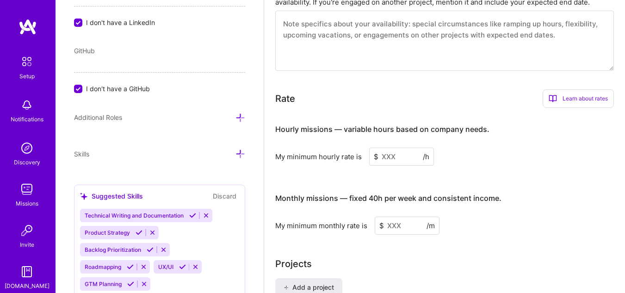
click at [573, 97] on div "Learn about rates" at bounding box center [578, 98] width 71 height 19
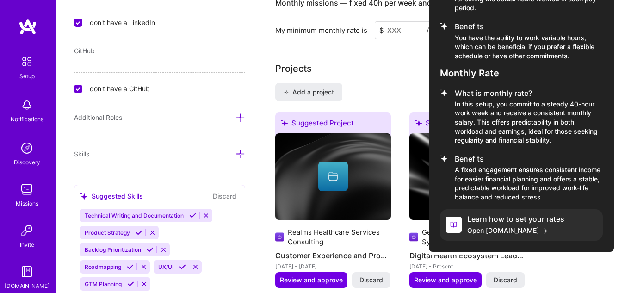
scroll to position [773, 0]
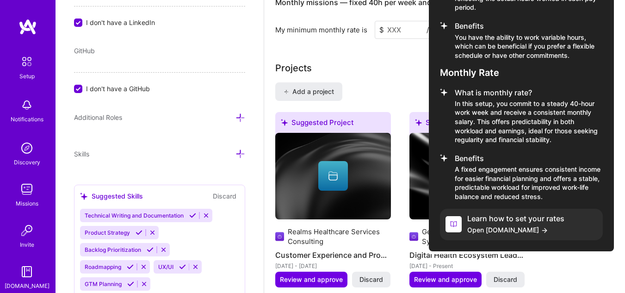
click at [379, 79] on div at bounding box center [312, 146] width 625 height 293
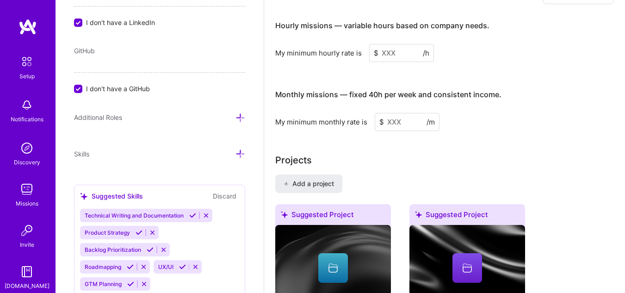
scroll to position [680, 0]
click at [395, 121] on input at bounding box center [407, 122] width 65 height 18
type input "7000"
click at [420, 150] on div "Complete your profile to take the first step in unlocking full [DOMAIN_NAME] ac…" at bounding box center [444, 189] width 339 height 1642
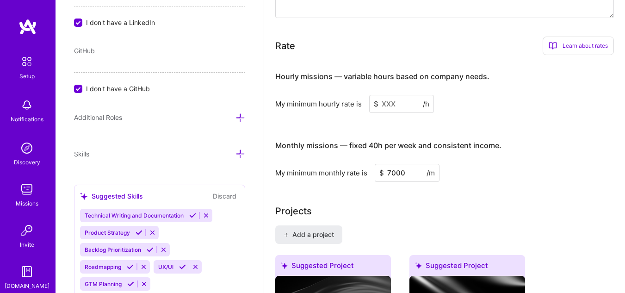
scroll to position [621, 0]
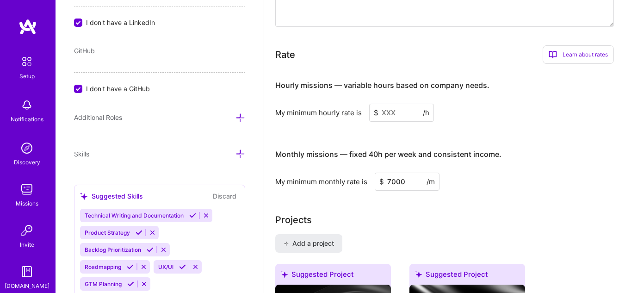
click at [568, 53] on div "Learn about rates" at bounding box center [578, 54] width 71 height 19
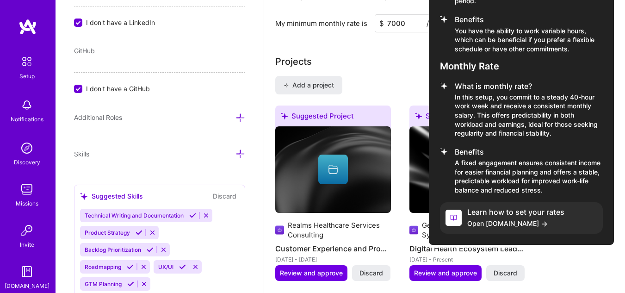
scroll to position [786, 0]
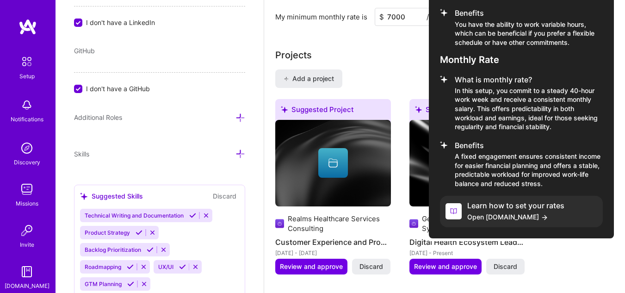
click at [541, 215] on icon at bounding box center [545, 218] width 8 height 8
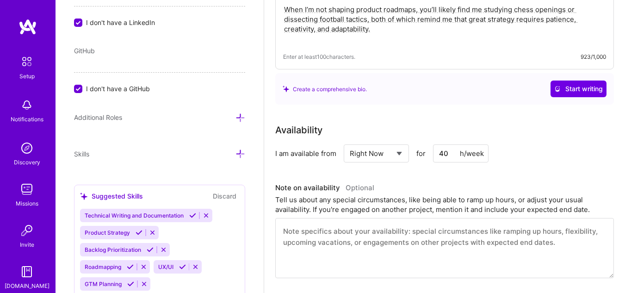
scroll to position [363, 0]
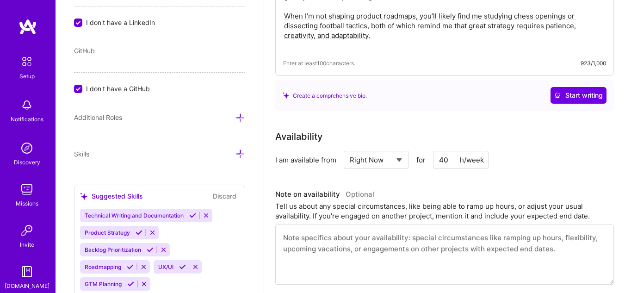
click at [442, 158] on input "40" at bounding box center [461, 160] width 56 height 18
click at [552, 162] on div "I am available from Select... Right Now Future Date Not Available for 40 h/week" at bounding box center [444, 160] width 339 height 18
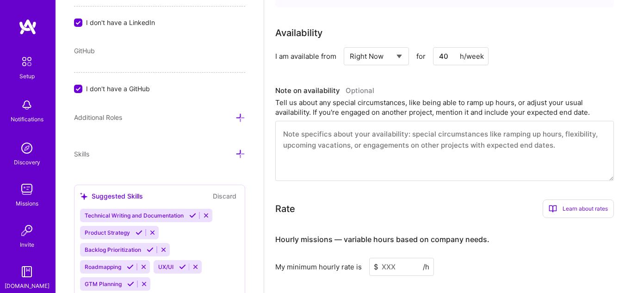
scroll to position [467, 0]
click at [572, 205] on div "Learn about rates" at bounding box center [578, 208] width 71 height 19
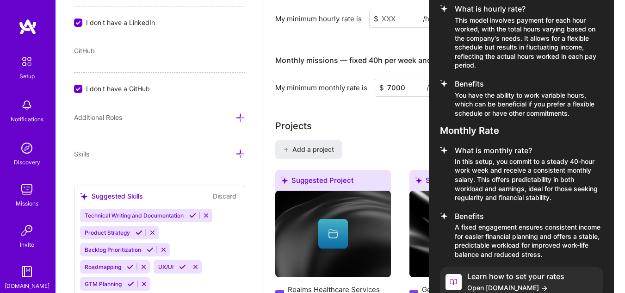
scroll to position [715, 0]
click at [488, 288] on span "Open [DOMAIN_NAME]" at bounding box center [515, 287] width 97 height 10
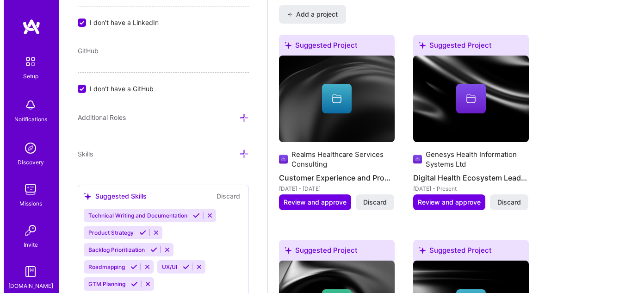
scroll to position [838, 0]
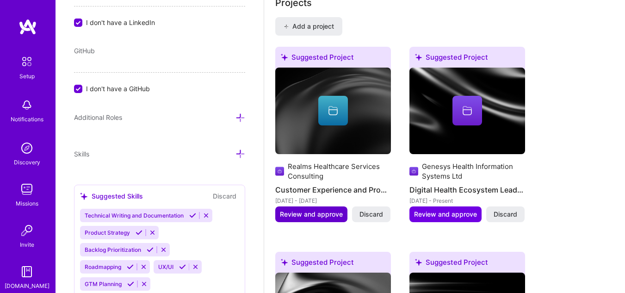
click at [317, 217] on span "Review and approve" at bounding box center [311, 214] width 63 height 9
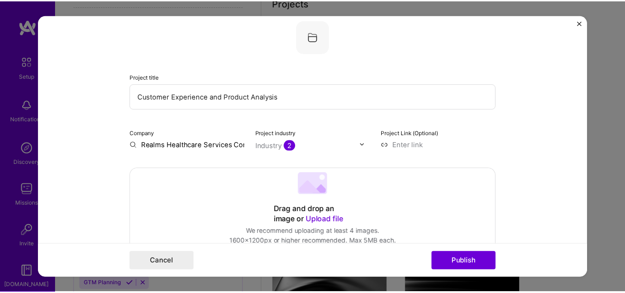
scroll to position [55, 0]
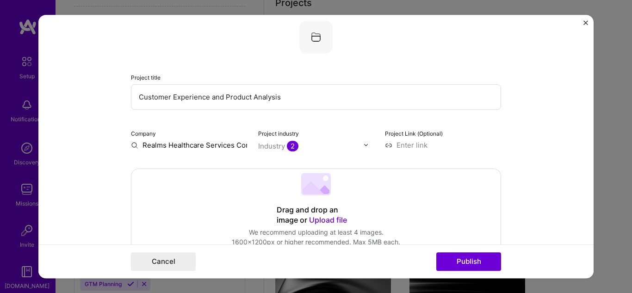
click at [585, 24] on img "Close" at bounding box center [586, 22] width 5 height 5
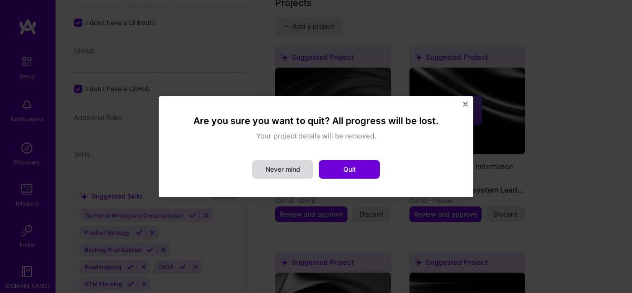
click at [300, 172] on button "Never mind" at bounding box center [282, 169] width 61 height 19
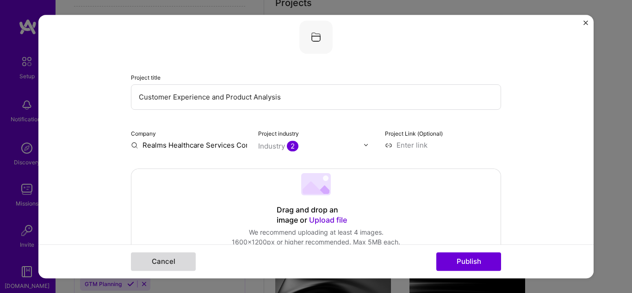
click at [176, 267] on button "Cancel" at bounding box center [163, 261] width 65 height 19
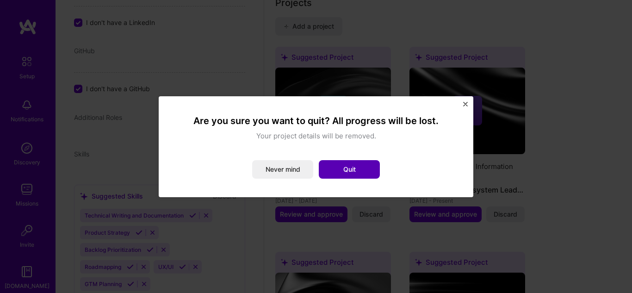
click at [353, 168] on button "Quit" at bounding box center [349, 169] width 61 height 19
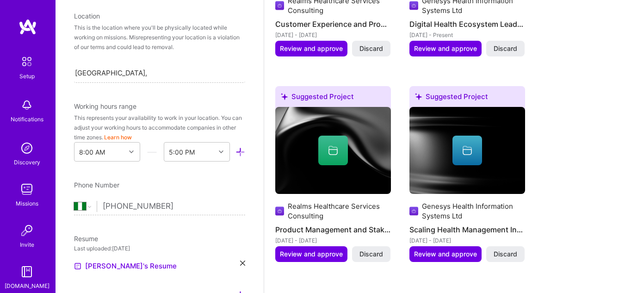
scroll to position [180, 0]
click at [99, 75] on input "[GEOGRAPHIC_DATA], [GEOGRAPHIC_DATA], [GEOGRAPHIC_DATA]" at bounding box center [111, 73] width 72 height 10
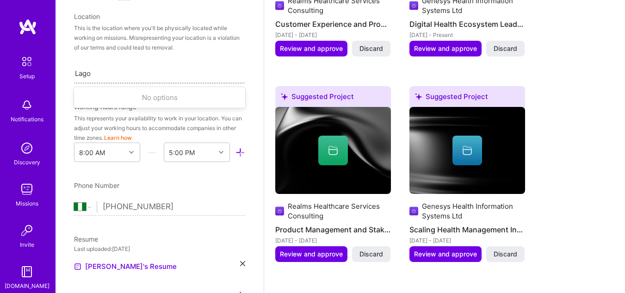
type input "[GEOGRAPHIC_DATA]"
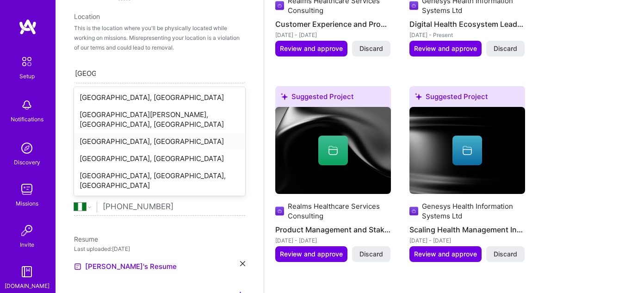
click at [113, 133] on div "[GEOGRAPHIC_DATA], [GEOGRAPHIC_DATA]" at bounding box center [159, 141] width 171 height 17
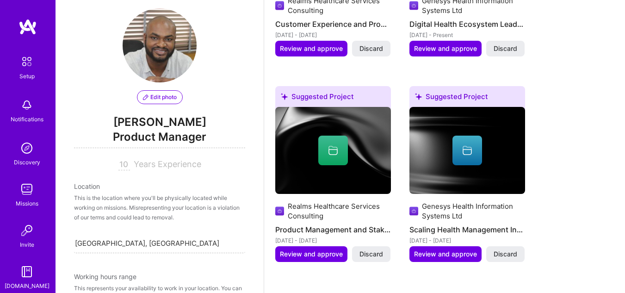
scroll to position [9, 0]
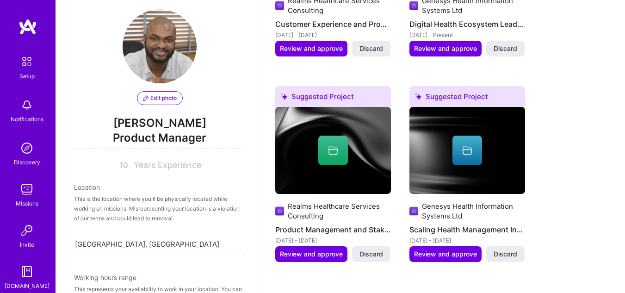
click at [119, 166] on input "10" at bounding box center [124, 165] width 12 height 11
type input "10"
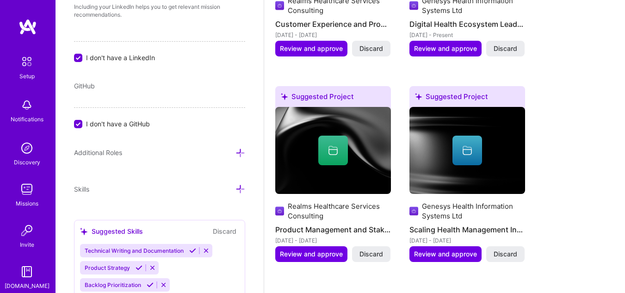
scroll to position [519, 0]
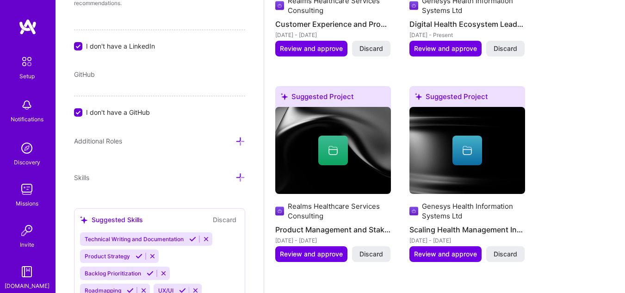
click at [236, 142] on icon at bounding box center [241, 142] width 10 height 10
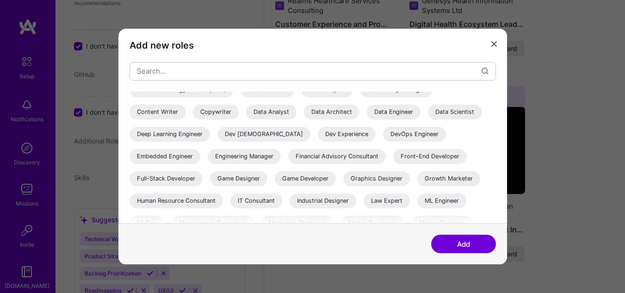
scroll to position [77, 0]
click at [356, 74] on input "modal" at bounding box center [309, 71] width 345 height 24
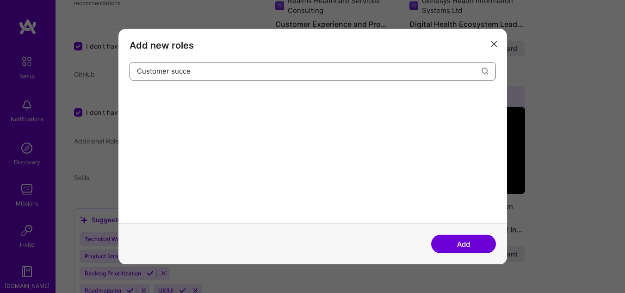
scroll to position [0, 0]
type input "C"
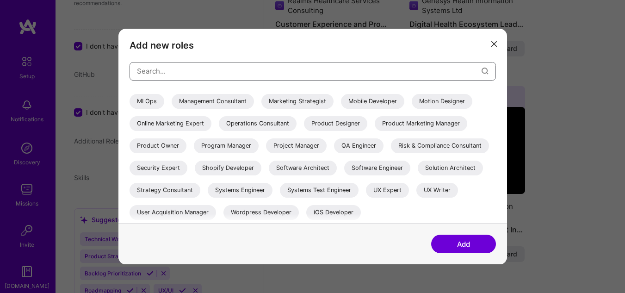
scroll to position [220, 0]
click at [375, 117] on div "Product Marketing Manager" at bounding box center [421, 123] width 93 height 15
click at [455, 241] on button "Add" at bounding box center [463, 244] width 65 height 19
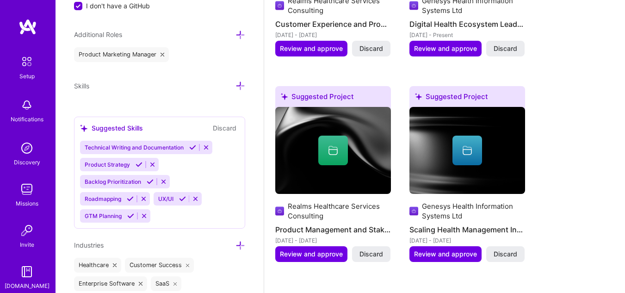
scroll to position [661, 0]
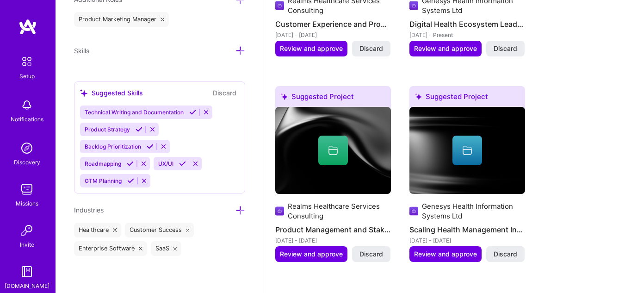
click at [192, 113] on icon at bounding box center [192, 112] width 7 height 7
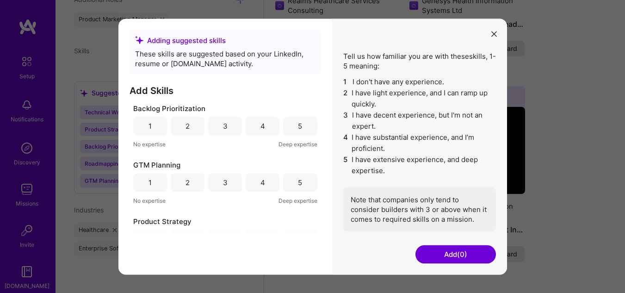
click at [298, 129] on div "5" at bounding box center [300, 126] width 4 height 10
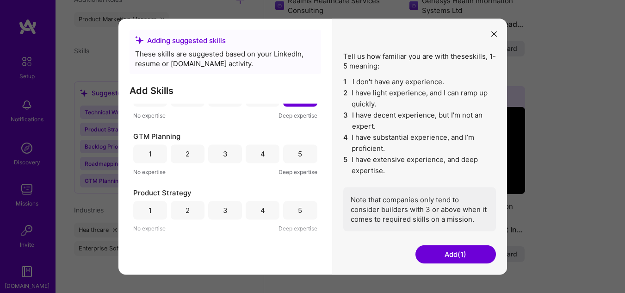
scroll to position [37, 0]
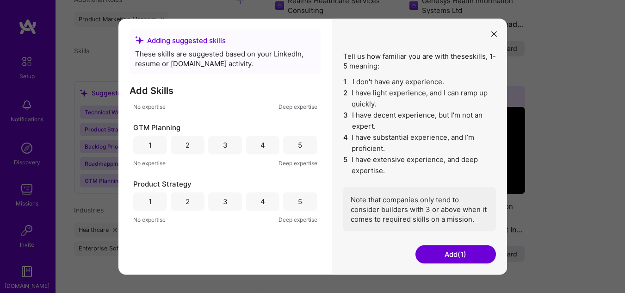
click at [298, 143] on div "5" at bounding box center [300, 145] width 4 height 10
click at [298, 200] on div "5" at bounding box center [300, 202] width 4 height 10
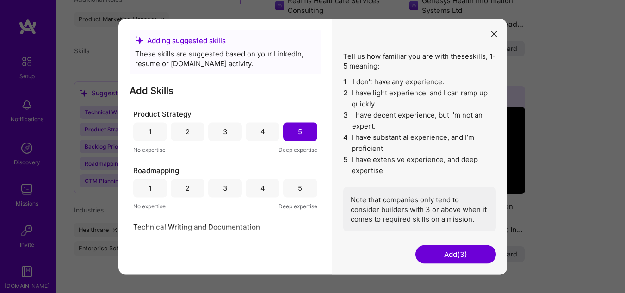
click at [290, 182] on div "5" at bounding box center [300, 188] width 34 height 19
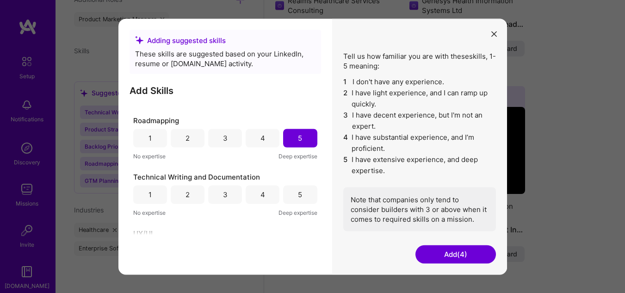
scroll to position [160, 0]
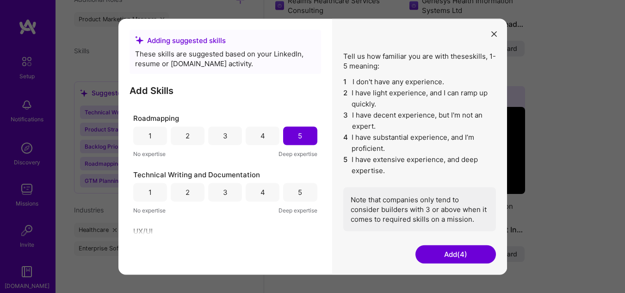
click at [288, 191] on div "5" at bounding box center [300, 192] width 34 height 19
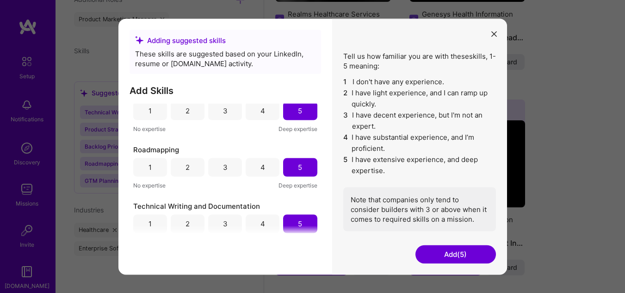
scroll to position [196, 0]
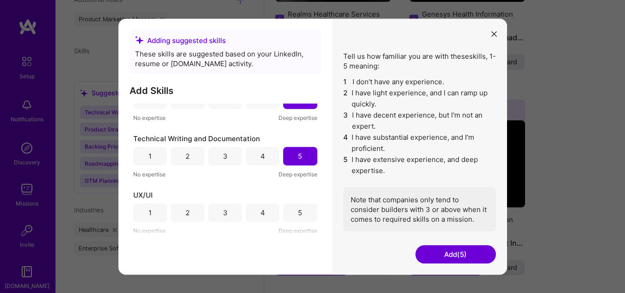
click at [462, 255] on button "Add (5)" at bounding box center [456, 254] width 81 height 19
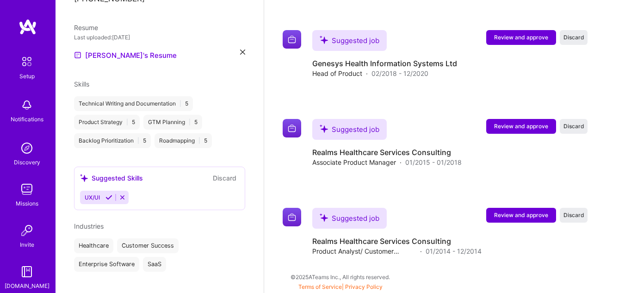
scroll to position [287, 0]
click at [181, 190] on div "UX/UI" at bounding box center [159, 196] width 159 height 13
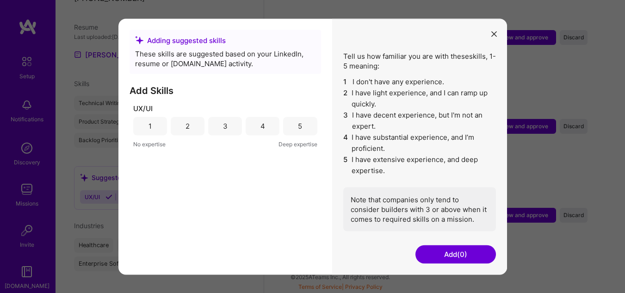
click at [493, 32] on icon "modal" at bounding box center [494, 34] width 6 height 6
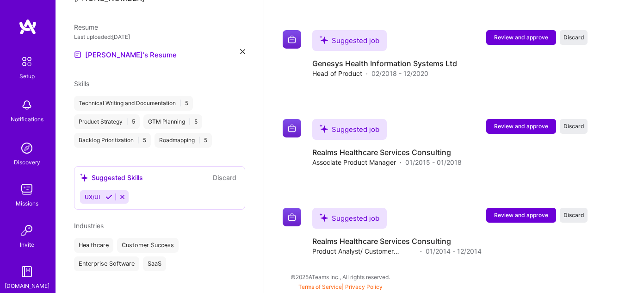
click at [169, 190] on div "UX/UI" at bounding box center [159, 196] width 159 height 13
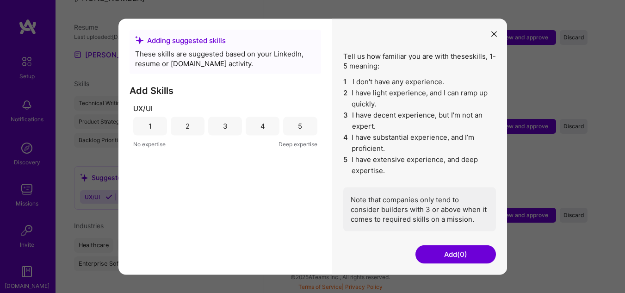
click at [491, 34] on button "modal" at bounding box center [494, 33] width 11 height 15
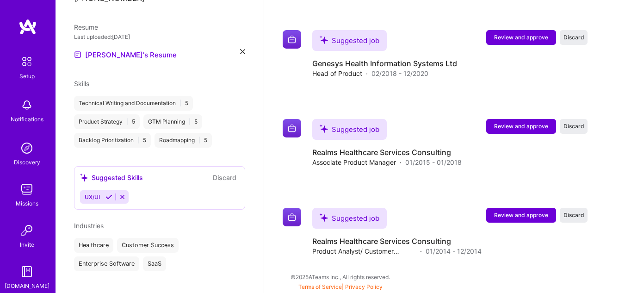
click at [171, 190] on div "UX/UI" at bounding box center [159, 196] width 159 height 13
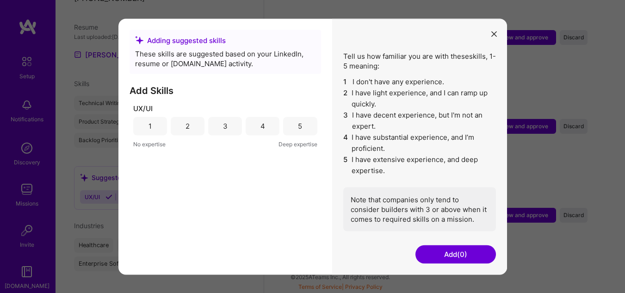
click at [171, 189] on div "UX/UI 1 2 3 4 5 No expertise Deep expertise" at bounding box center [226, 169] width 192 height 132
click at [491, 32] on button "modal" at bounding box center [494, 33] width 11 height 15
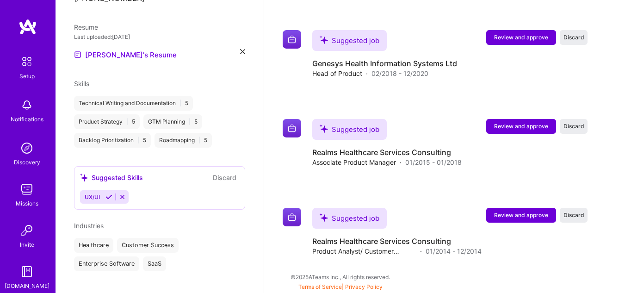
click at [120, 193] on icon at bounding box center [122, 196] width 7 height 7
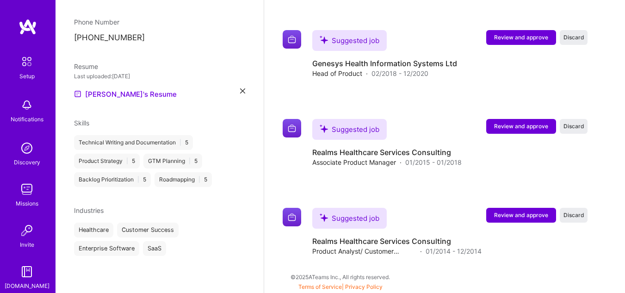
scroll to position [237, 0]
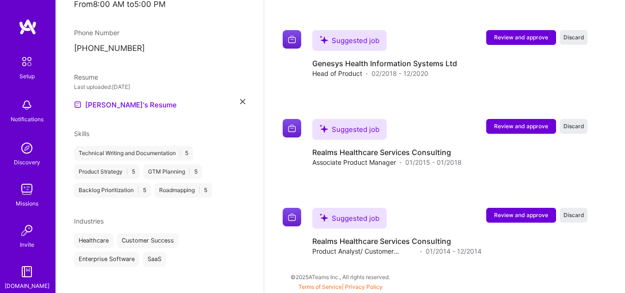
click at [215, 158] on div "Technical Writing and Documentation | 5 Product Strategy | 5 GTM Planning | 5 B…" at bounding box center [159, 172] width 171 height 52
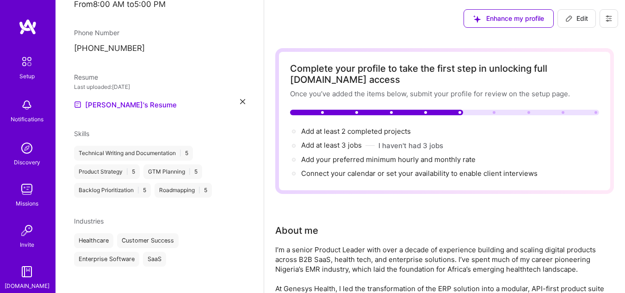
scroll to position [0, 0]
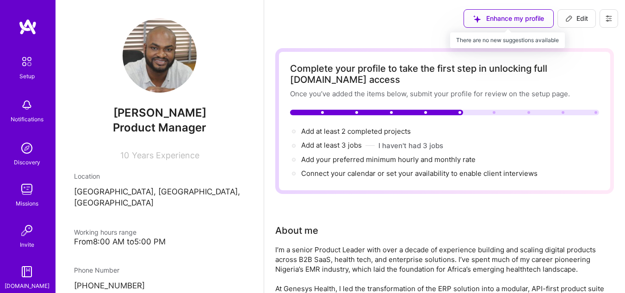
click at [541, 20] on div "Enhance my profile" at bounding box center [509, 18] width 90 height 19
click at [491, 18] on div "Enhance my profile" at bounding box center [509, 18] width 90 height 19
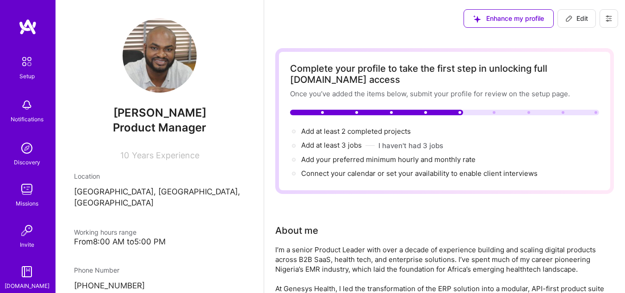
click at [578, 18] on span "Edit" at bounding box center [577, 18] width 23 height 9
select select "NG"
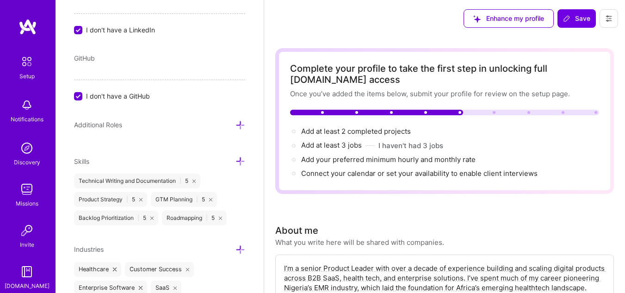
scroll to position [575, 0]
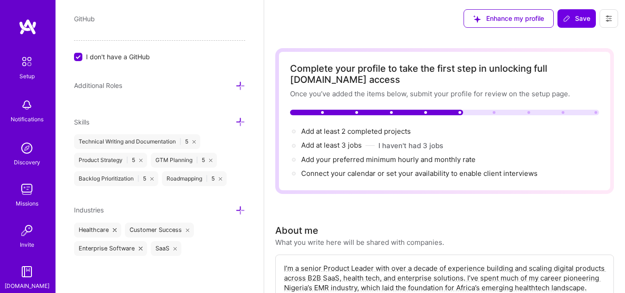
click at [236, 122] on icon at bounding box center [241, 122] width 10 height 10
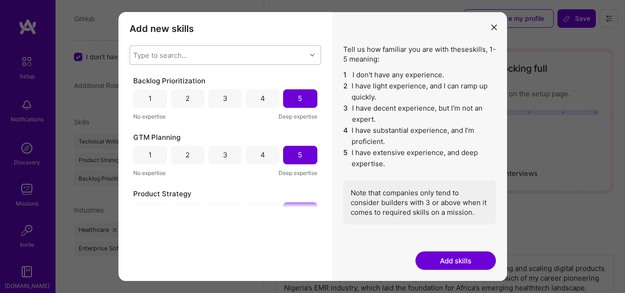
click at [217, 56] on div "Type to search..." at bounding box center [218, 55] width 176 height 19
click at [238, 60] on div "Type to search..." at bounding box center [218, 55] width 176 height 19
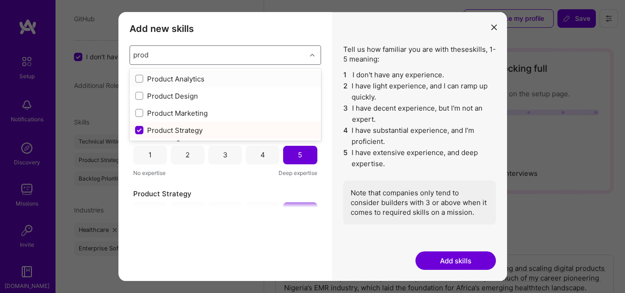
type input "pro"
checkbox input "false"
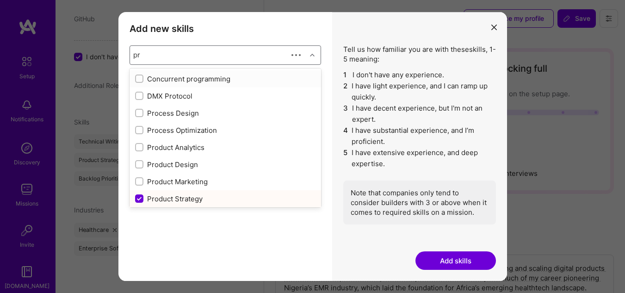
type input "p"
checkbox input "false"
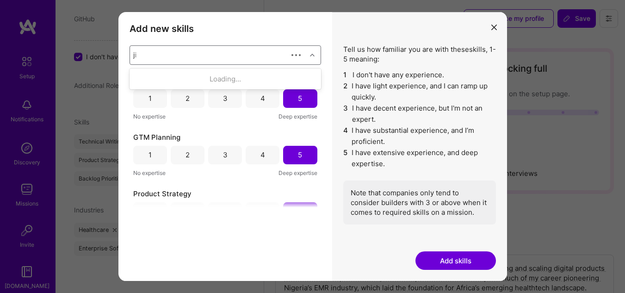
scroll to position [0, 0]
type input "j"
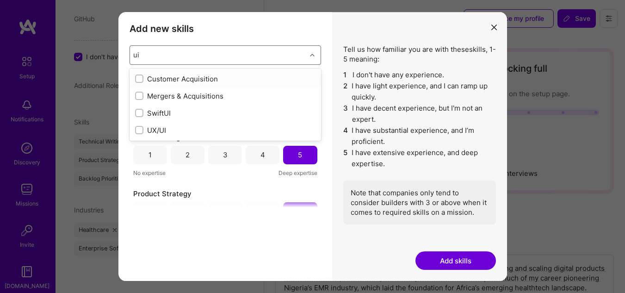
type input "u"
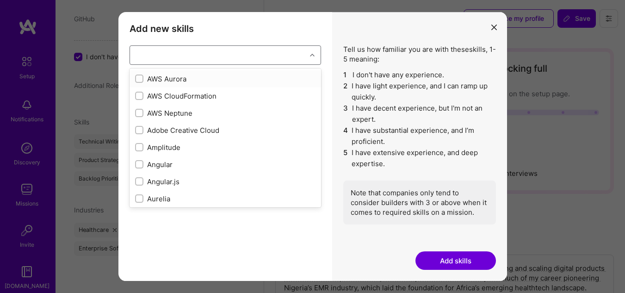
checkbox input "false"
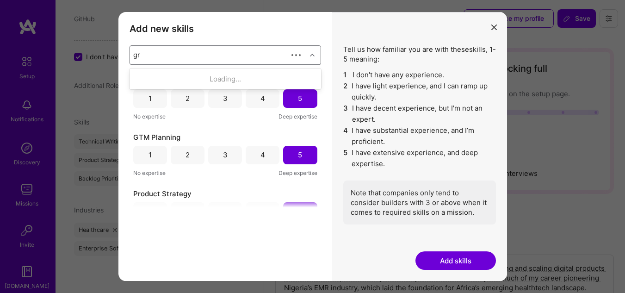
type input "g"
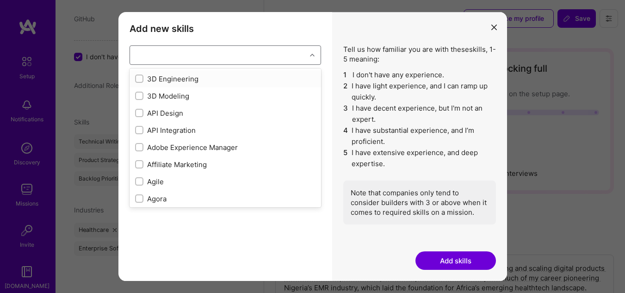
checkbox input "false"
checkbox input "true"
checkbox input "false"
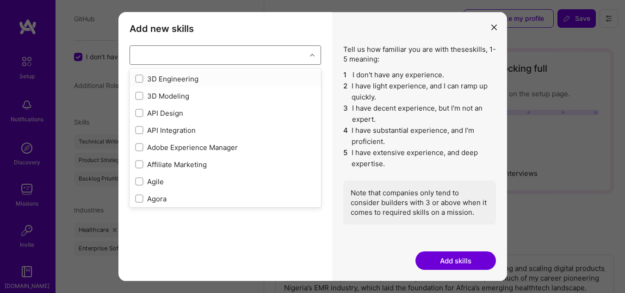
checkbox input "false"
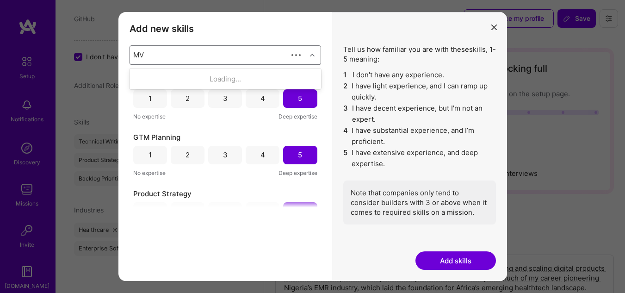
type input "M"
type input "pro"
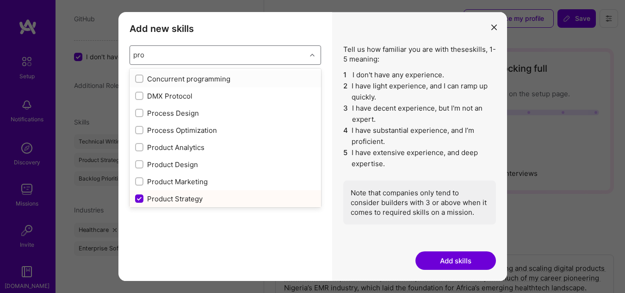
checkbox input "true"
checkbox input "false"
type input "prod"
checkbox input "false"
checkbox input "true"
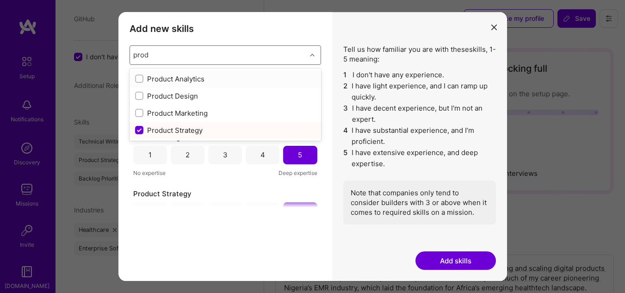
type input "pro"
checkbox input "false"
type input "pr"
checkbox input "true"
type input "p"
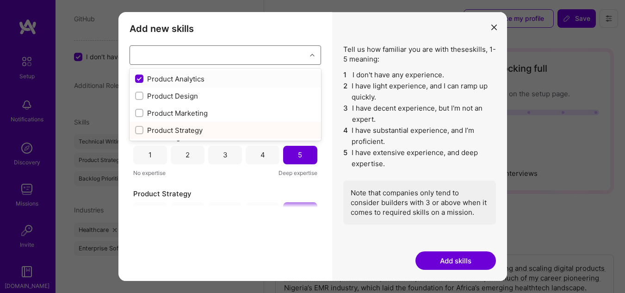
checkbox input "false"
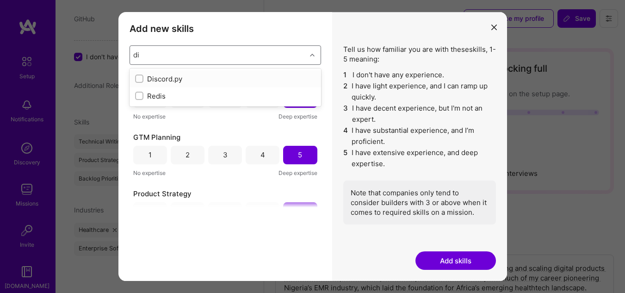
type input "d"
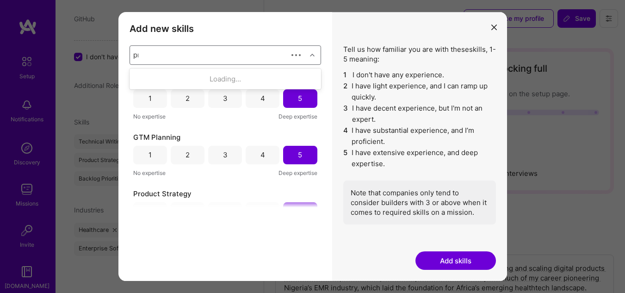
type input "pro"
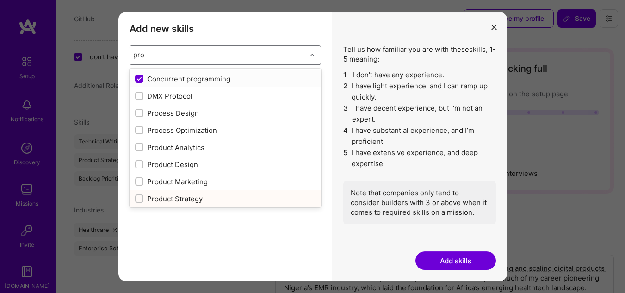
checkbox input "false"
checkbox input "true"
type input "prod"
checkbox input "true"
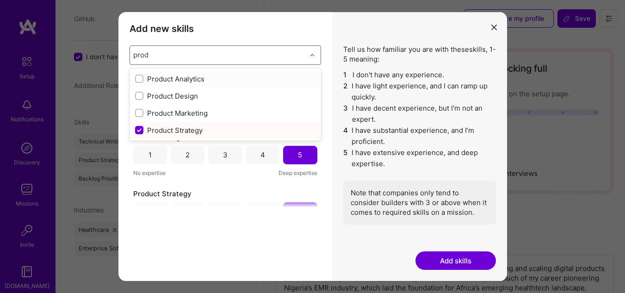
type input "produ"
click at [139, 79] on input "modal" at bounding box center [140, 79] width 6 height 6
checkbox input "false"
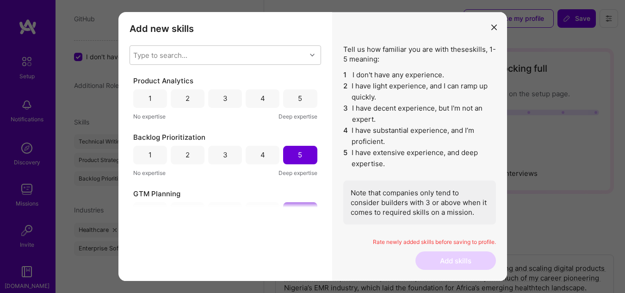
click at [494, 27] on icon "modal" at bounding box center [494, 28] width 6 height 6
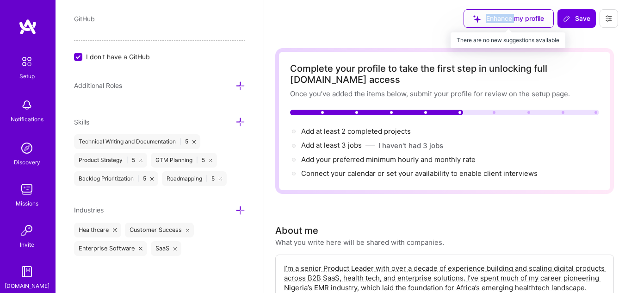
click at [494, 27] on div "Enhance my profile" at bounding box center [509, 18] width 90 height 19
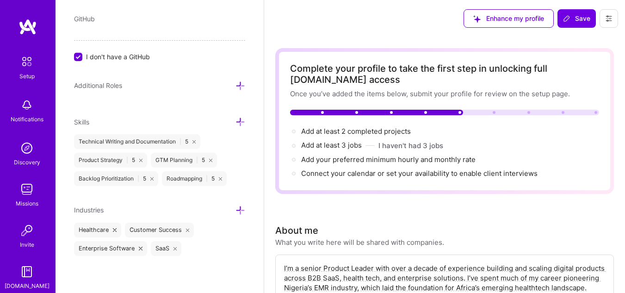
click at [236, 121] on icon at bounding box center [241, 122] width 10 height 10
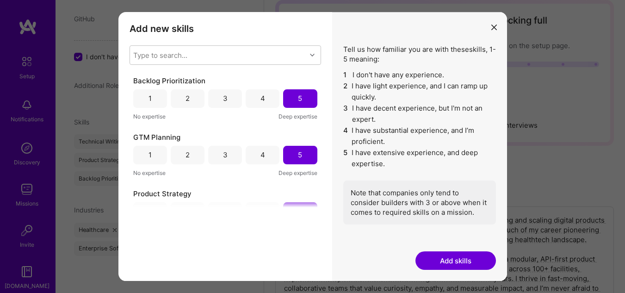
scroll to position [48, 0]
click at [202, 56] on div "Type to search..." at bounding box center [218, 55] width 176 height 19
type input "produ"
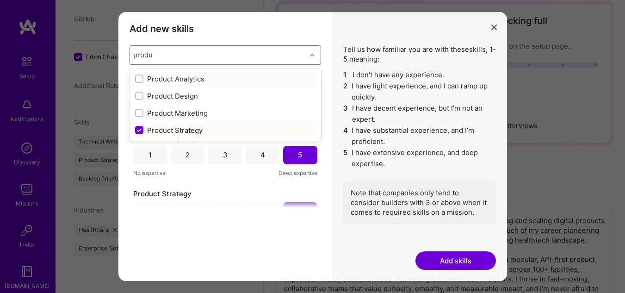
click at [140, 81] on input "modal" at bounding box center [140, 79] width 6 height 6
checkbox input "false"
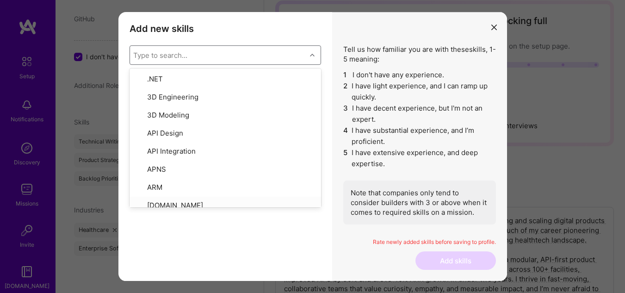
click at [260, 225] on div "Add new skills Tell us how familiar you are with given skills, using between 1 …" at bounding box center [225, 146] width 214 height 269
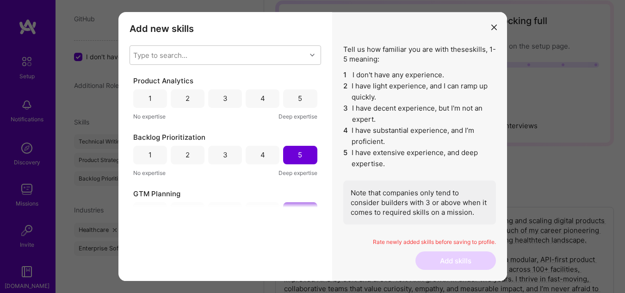
click at [262, 103] on div "4" at bounding box center [263, 98] width 34 height 19
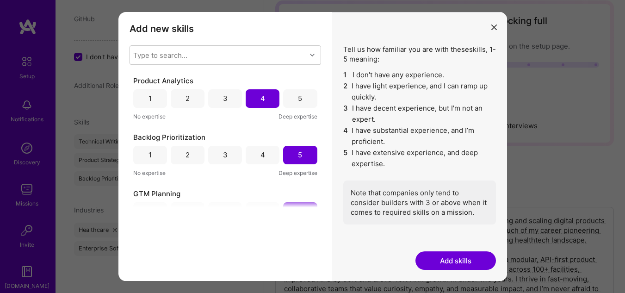
click at [457, 263] on button "Add skills" at bounding box center [456, 260] width 81 height 19
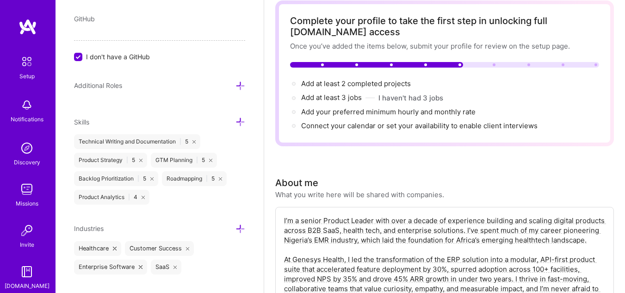
click at [236, 228] on icon at bounding box center [241, 229] width 10 height 10
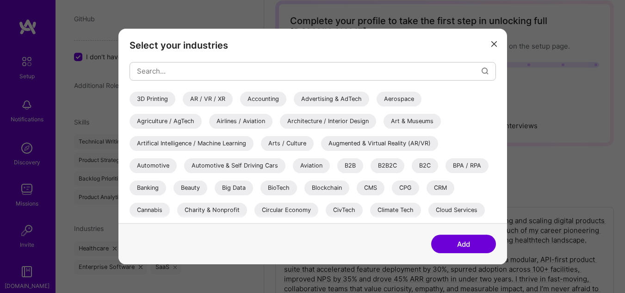
click at [499, 43] on button "modal" at bounding box center [494, 43] width 11 height 15
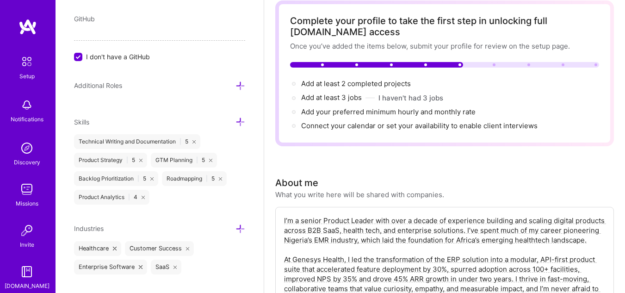
click at [236, 231] on icon at bounding box center [241, 229] width 10 height 10
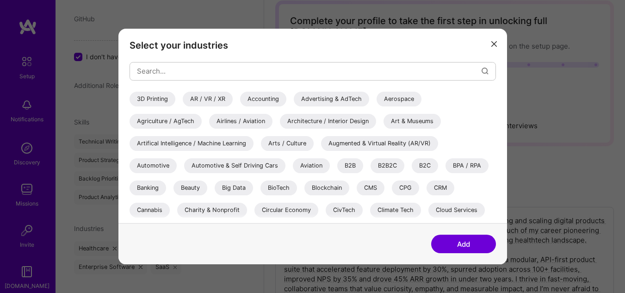
click at [348, 165] on div "B2B" at bounding box center [350, 165] width 26 height 15
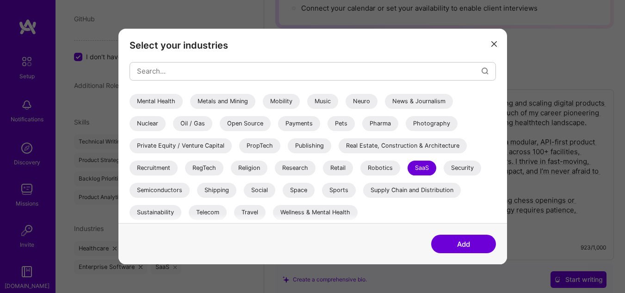
scroll to position [167, 0]
click at [471, 244] on button "Add" at bounding box center [463, 244] width 65 height 19
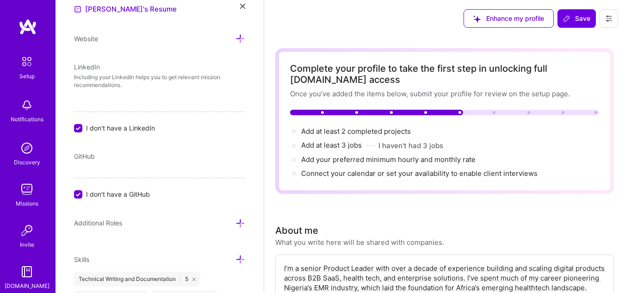
scroll to position [593, 0]
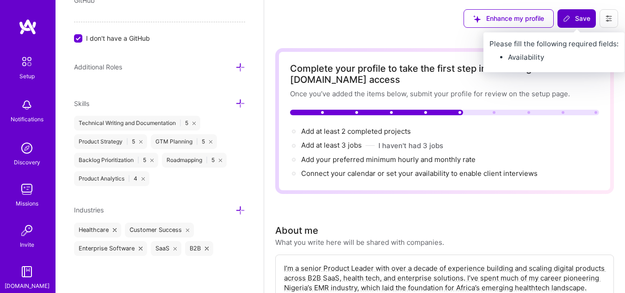
click at [577, 15] on span "Save" at bounding box center [576, 18] width 27 height 9
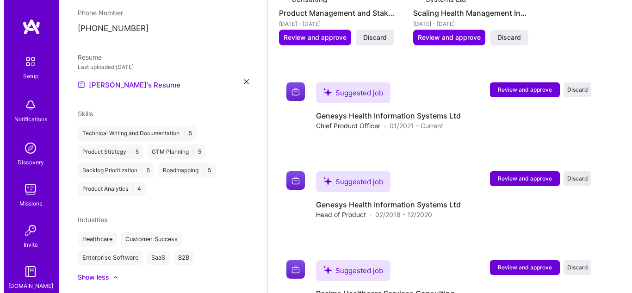
scroll to position [751, 0]
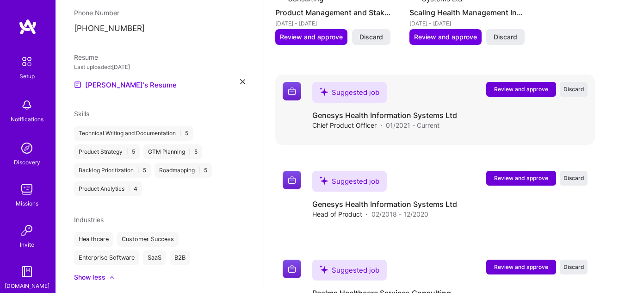
click at [454, 100] on div "Suggested job Genesys Health Information Systems Ltd Chief Product Officer · 01…" at bounding box center [384, 106] width 145 height 48
click at [527, 89] on span "Review and approve" at bounding box center [521, 89] width 54 height 8
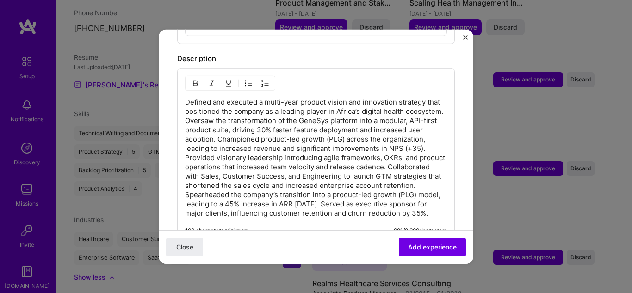
scroll to position [414, 0]
click at [187, 98] on p "Defined and executed a multi-year product vision and innovation strategy that p…" at bounding box center [316, 158] width 262 height 120
click at [249, 80] on img "button" at bounding box center [248, 83] width 7 height 7
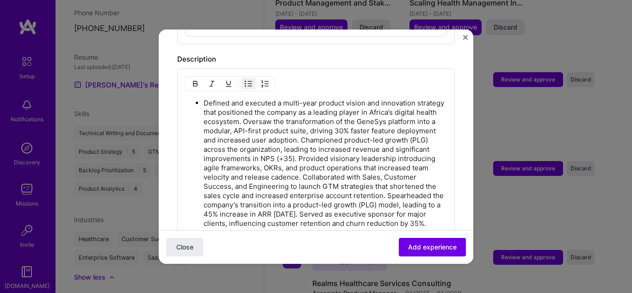
click at [288, 111] on p "Defined and executed a multi-year product vision and innovation strategy that p…" at bounding box center [325, 163] width 243 height 130
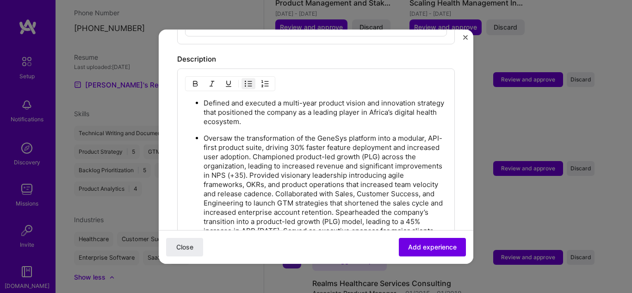
click at [287, 147] on p "Oversaw the transformation of the GeneSys platform into a modular, API-first pr…" at bounding box center [325, 188] width 243 height 111
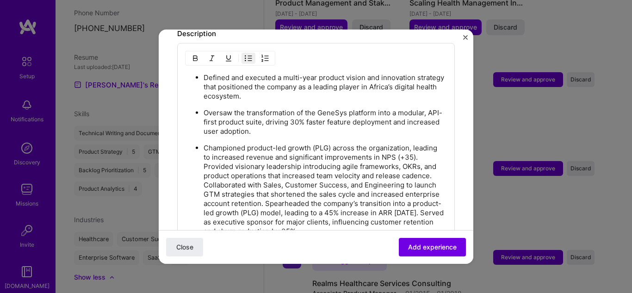
scroll to position [440, 0]
click at [419, 146] on p "Championed product-led growth (PLG) across the organization, leading to increas…" at bounding box center [325, 188] width 243 height 93
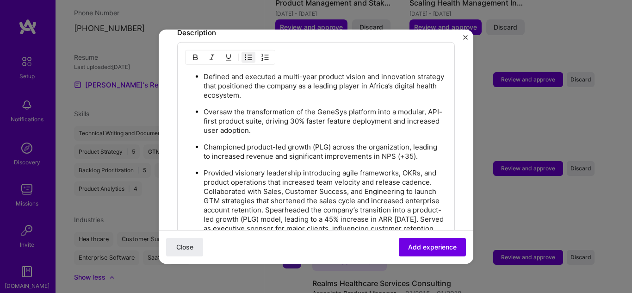
click at [300, 199] on p "Provided visionary leadership introducing agile frameworks, OKRs, and product o…" at bounding box center [325, 205] width 243 height 74
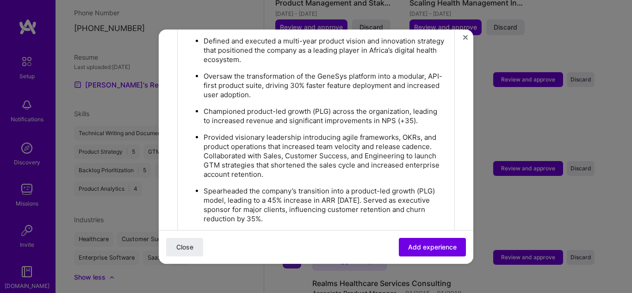
scroll to position [476, 0]
click at [203, 147] on ul "Defined and executed a multi-year product vision and innovation strategy that p…" at bounding box center [316, 128] width 262 height 187
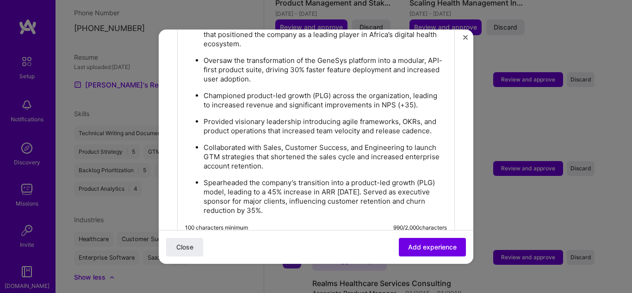
scroll to position [492, 0]
click at [398, 183] on p "Spearheaded the company’s transition into a product-led growth (PLG) model, lea…" at bounding box center [325, 195] width 243 height 37
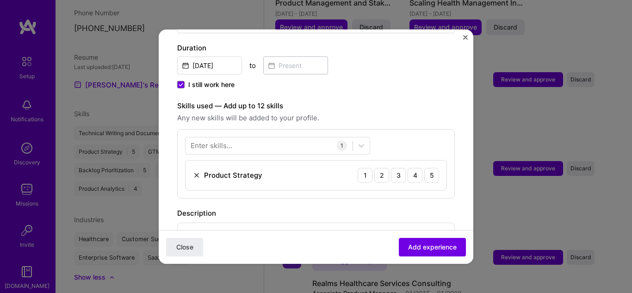
scroll to position [259, 0]
click at [275, 138] on div at bounding box center [269, 145] width 167 height 15
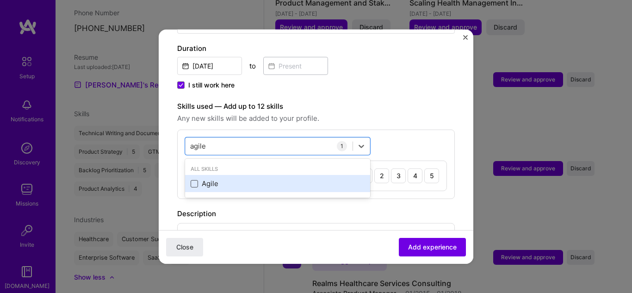
click at [194, 180] on span at bounding box center [194, 183] width 7 height 7
click at [0, 0] on input "checkbox" at bounding box center [0, 0] width 0 height 0
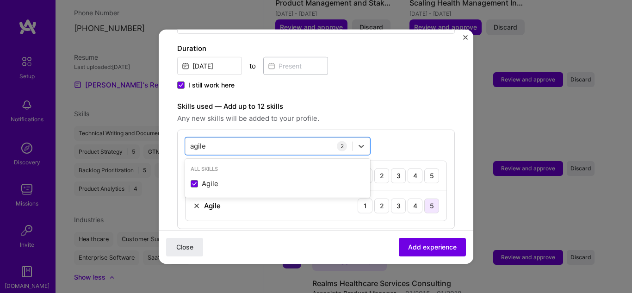
click at [424, 198] on div "5" at bounding box center [431, 205] width 15 height 15
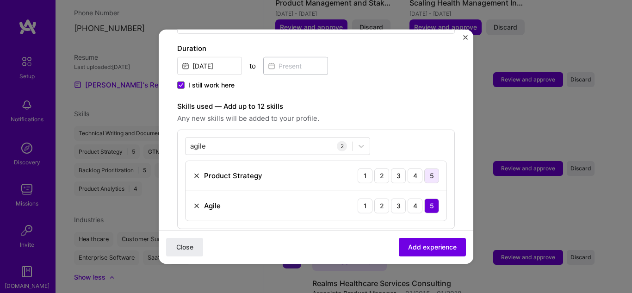
click at [424, 169] on div "5" at bounding box center [431, 175] width 15 height 15
click at [271, 138] on div "agile agile" at bounding box center [269, 145] width 167 height 15
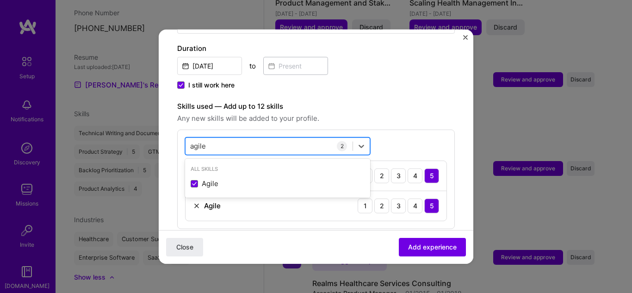
click at [271, 138] on div "agile agile" at bounding box center [269, 145] width 167 height 15
click at [198, 141] on input "agile" at bounding box center [198, 146] width 16 height 10
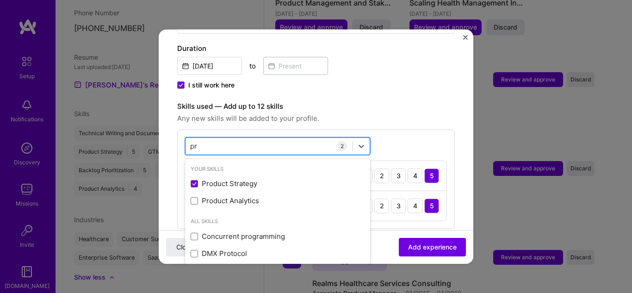
type input "p"
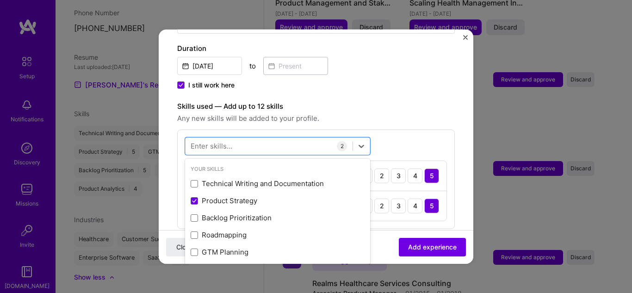
click at [398, 129] on div "option Agile, selected. option Product Strategy focused, 0 of 2. 378 results av…" at bounding box center [316, 178] width 278 height 99
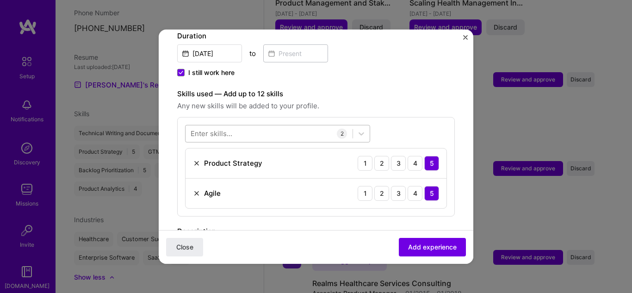
scroll to position [271, 0]
click at [287, 126] on div at bounding box center [269, 133] width 167 height 15
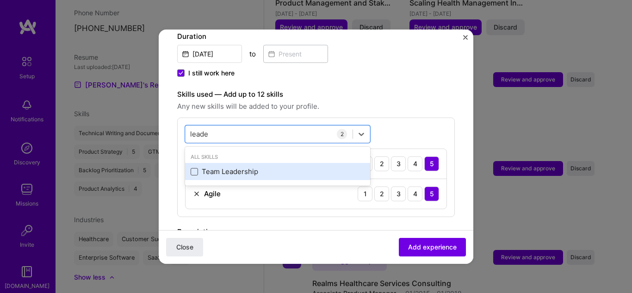
click at [195, 168] on span at bounding box center [194, 171] width 7 height 7
click at [0, 0] on input "checkbox" at bounding box center [0, 0] width 0 height 0
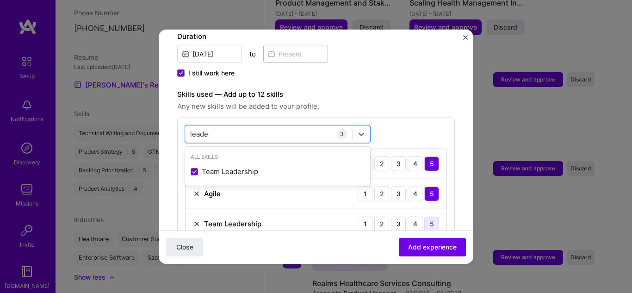
click at [425, 216] on div "5" at bounding box center [431, 223] width 15 height 15
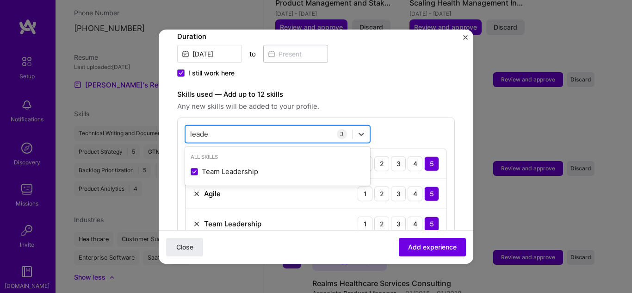
click at [247, 126] on div "leade leade" at bounding box center [269, 133] width 167 height 15
click at [199, 129] on input "leade" at bounding box center [199, 134] width 19 height 10
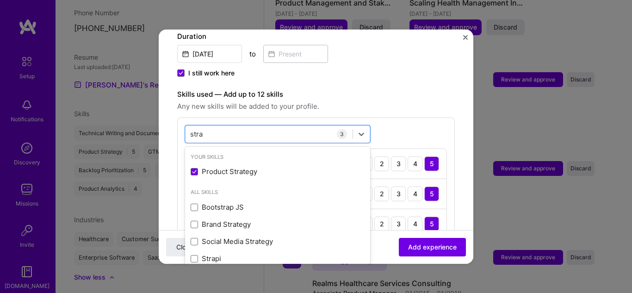
scroll to position [5, 0]
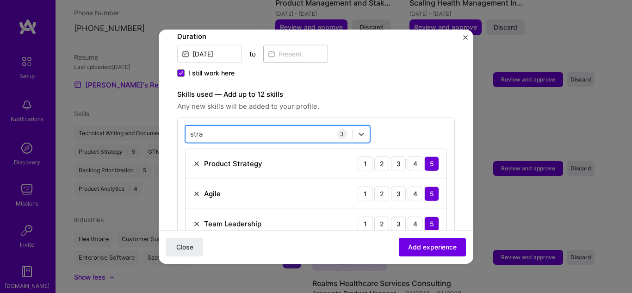
click at [225, 126] on div "stra stra" at bounding box center [269, 133] width 167 height 15
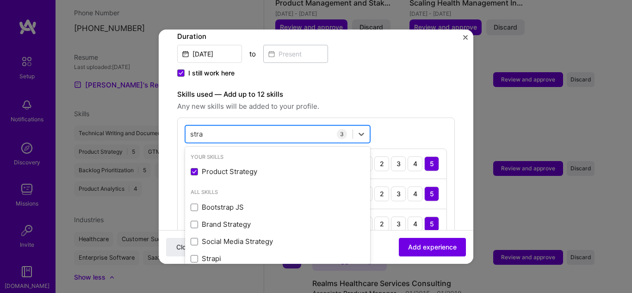
click at [225, 126] on div "stra stra" at bounding box center [269, 133] width 167 height 15
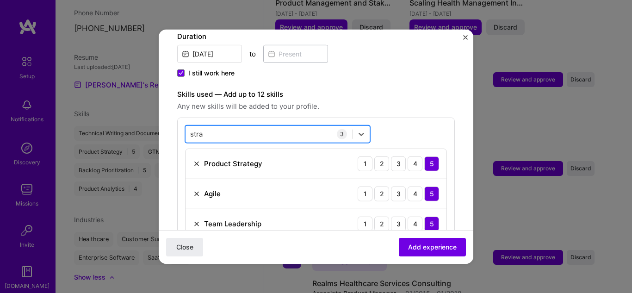
click at [225, 126] on div "stra stra" at bounding box center [269, 133] width 167 height 15
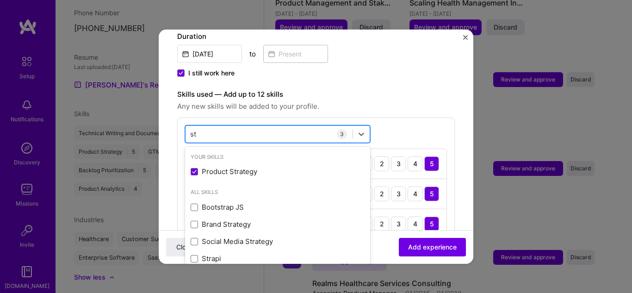
type input "s"
type input "O"
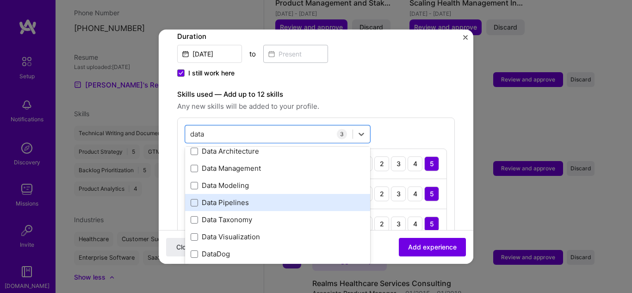
scroll to position [0, 0]
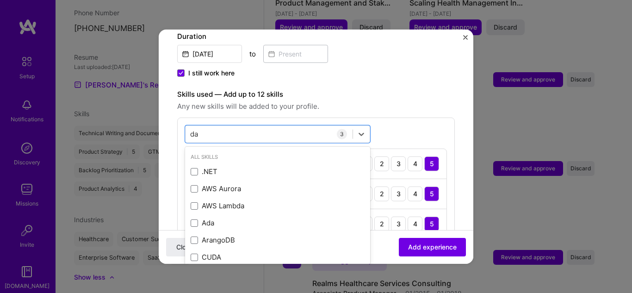
type input "d"
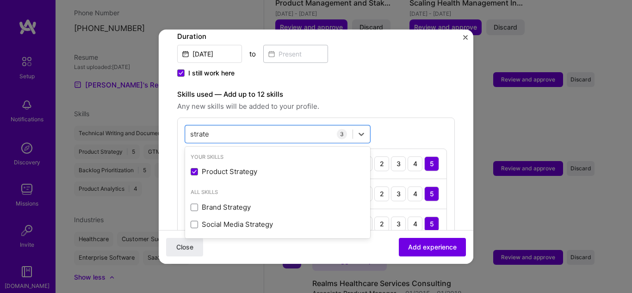
type input "strate"
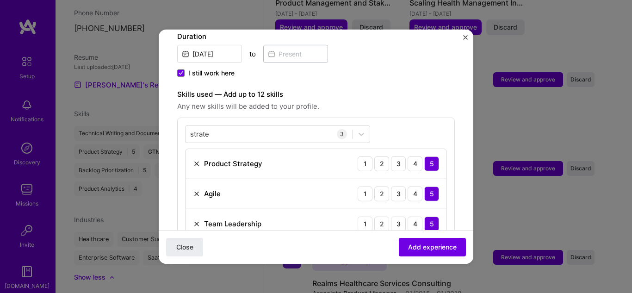
click at [412, 117] on div "strate strate 3 Product Strategy 1 2 3 4 5 Agile 1 2 3 4 5 Team Leadership 1 2 …" at bounding box center [316, 182] width 278 height 130
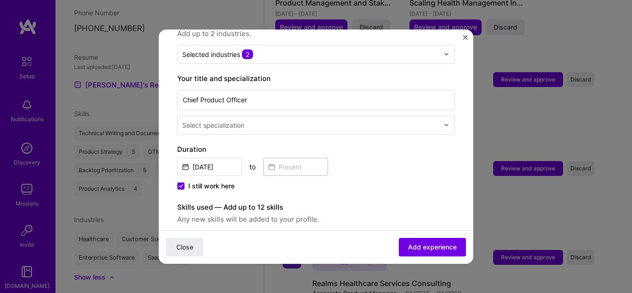
scroll to position [158, 0]
click at [180, 184] on icon at bounding box center [181, 186] width 5 height 4
click at [0, 0] on input "I still work here" at bounding box center [0, 0] width 0 height 0
click at [180, 182] on span at bounding box center [180, 185] width 7 height 7
click at [0, 0] on input "I still work here" at bounding box center [0, 0] width 0 height 0
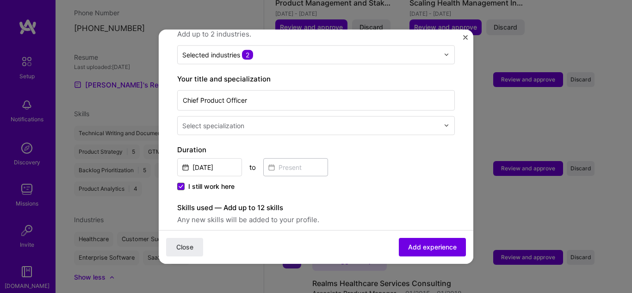
click at [181, 184] on icon at bounding box center [181, 186] width 5 height 4
click at [0, 0] on input "I still work here" at bounding box center [0, 0] width 0 height 0
click at [287, 158] on input at bounding box center [295, 167] width 65 height 18
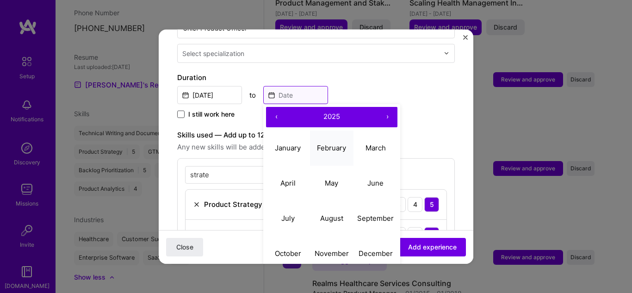
scroll to position [230, 0]
click at [292, 201] on button "July" at bounding box center [288, 217] width 44 height 35
type input "[DATE]"
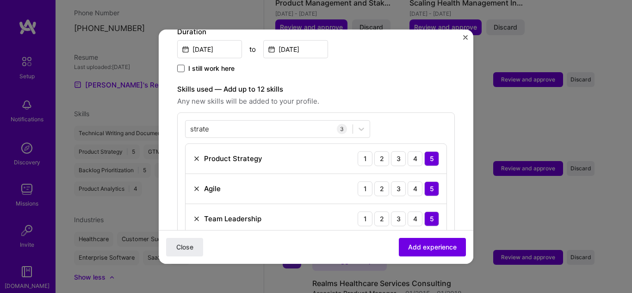
scroll to position [275, 0]
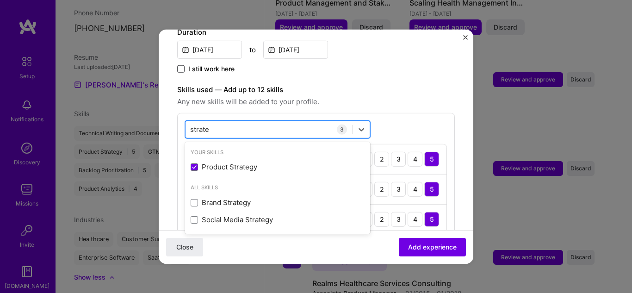
click at [275, 122] on div "strate strate" at bounding box center [269, 129] width 167 height 15
type input "s"
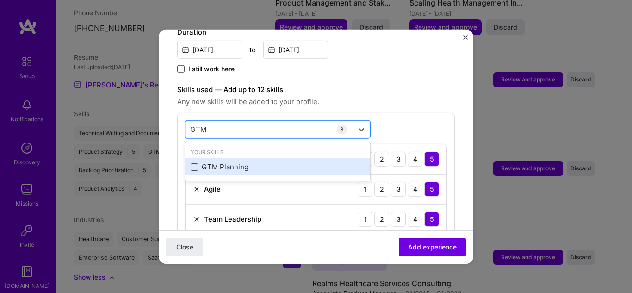
click at [198, 163] on span at bounding box center [194, 166] width 7 height 7
click at [0, 0] on input "checkbox" at bounding box center [0, 0] width 0 height 0
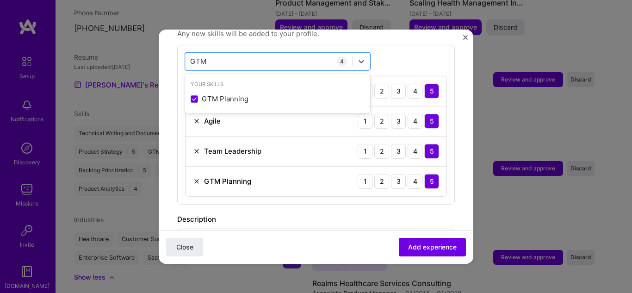
scroll to position [344, 0]
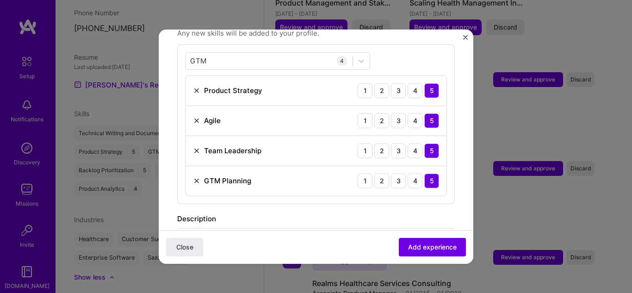
click at [399, 201] on div "Adding suggested job This job is suggested based on your LinkedIn, resume or [D…" at bounding box center [316, 168] width 278 height 928
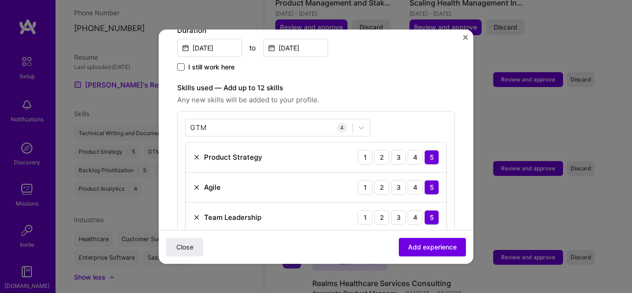
scroll to position [277, 0]
click at [216, 120] on div "GTM GTM" at bounding box center [269, 127] width 167 height 15
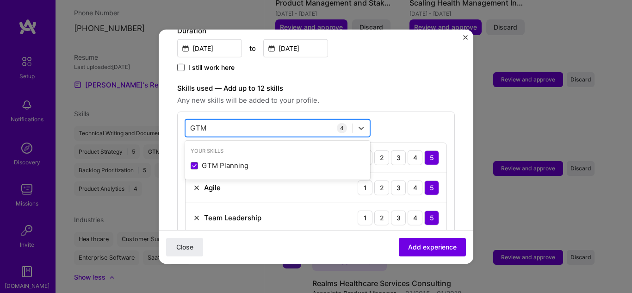
click at [216, 120] on div "GTM GTM" at bounding box center [269, 127] width 167 height 15
type input "G"
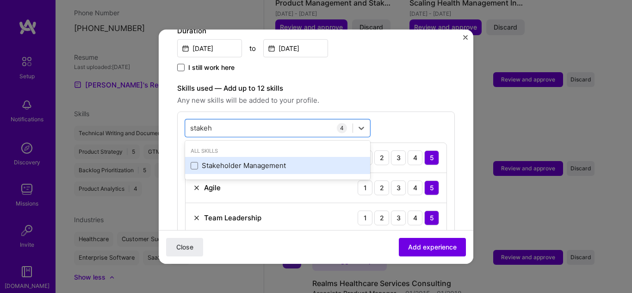
click at [194, 161] on div "Stakeholder Management" at bounding box center [278, 166] width 174 height 10
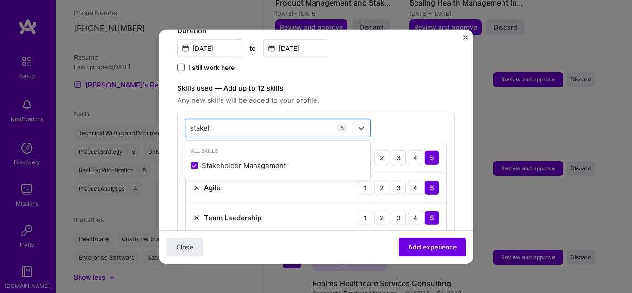
type input "stakeh"
click at [402, 115] on div "option Stakeholder Management, selected. option Stakeholder Management selected…" at bounding box center [316, 206] width 278 height 190
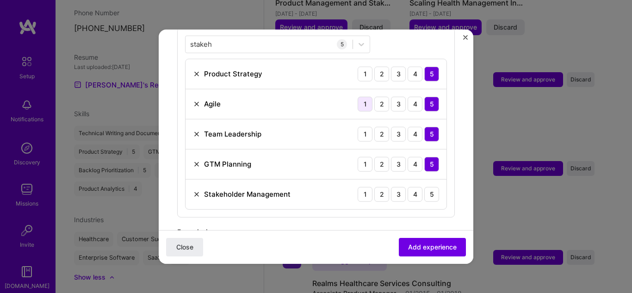
scroll to position [361, 0]
click at [425, 186] on div "5" at bounding box center [431, 193] width 15 height 15
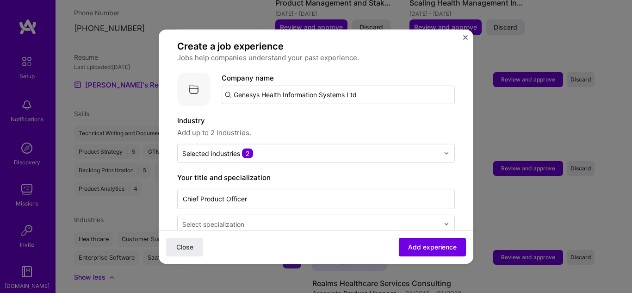
scroll to position [61, 0]
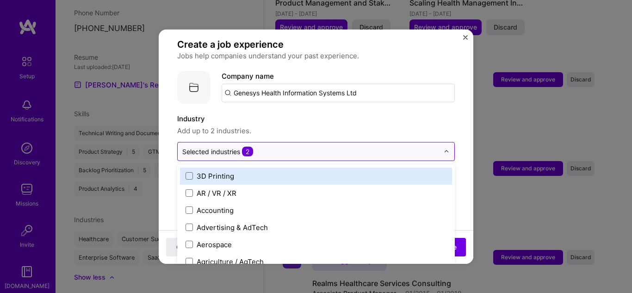
click at [323, 146] on input "text" at bounding box center [310, 151] width 257 height 10
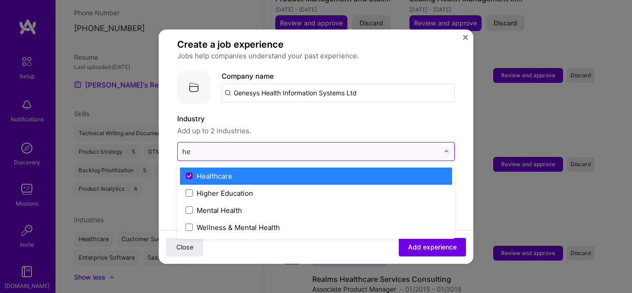
type input "h"
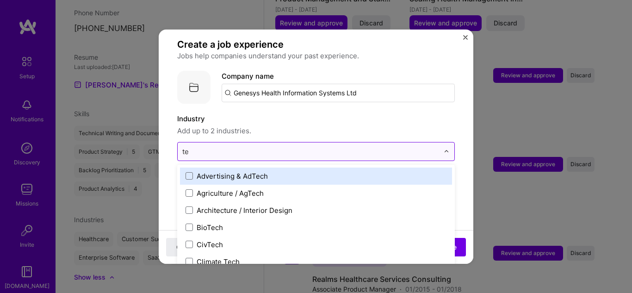
type input "t"
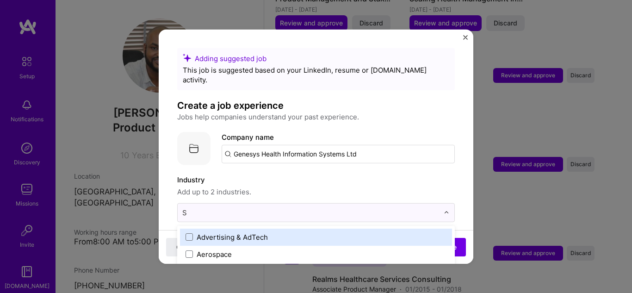
scroll to position [61, 0]
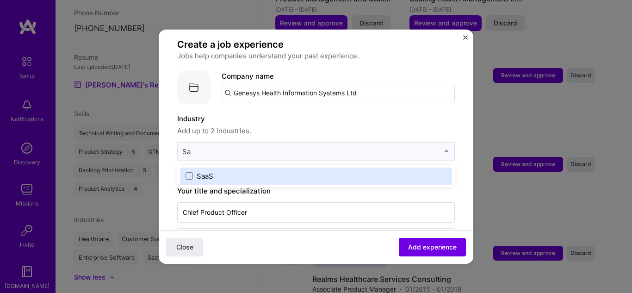
type input "Saa"
click at [189, 172] on span at bounding box center [189, 175] width 7 height 7
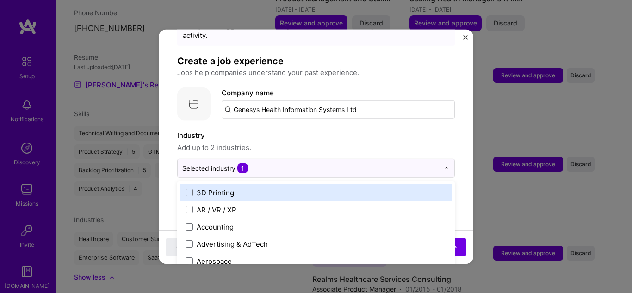
scroll to position [44, 0]
click at [318, 130] on label "Industry" at bounding box center [316, 135] width 278 height 11
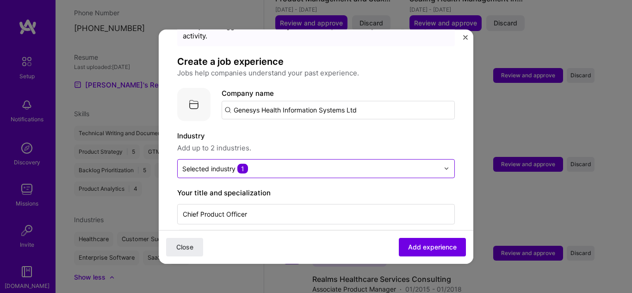
click at [307, 163] on input "text" at bounding box center [310, 168] width 257 height 10
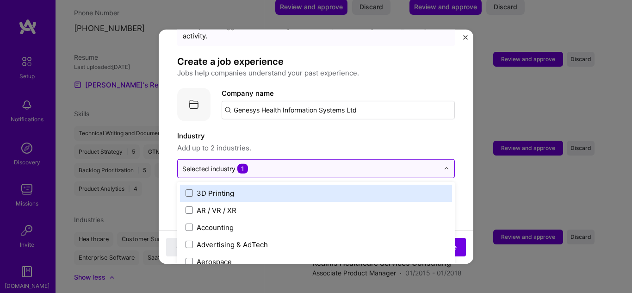
scroll to position [776, 0]
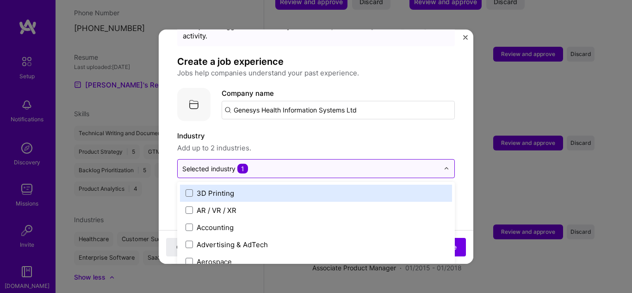
click at [307, 163] on input "text" at bounding box center [310, 168] width 257 height 10
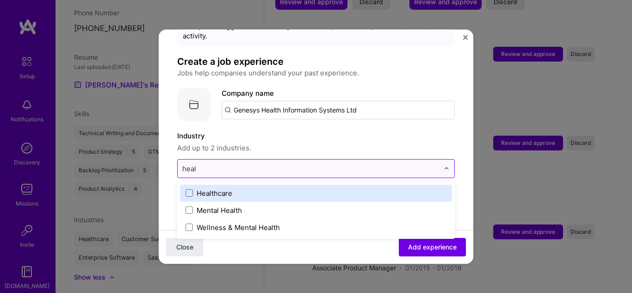
type input "hea"
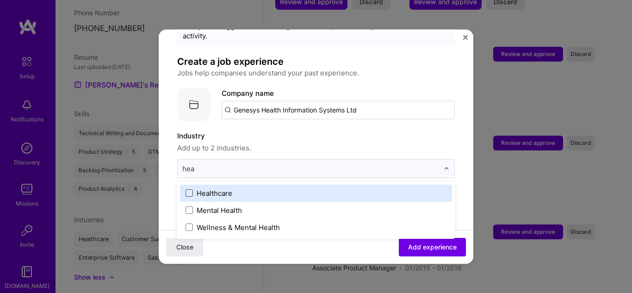
click at [188, 189] on span at bounding box center [189, 192] width 7 height 7
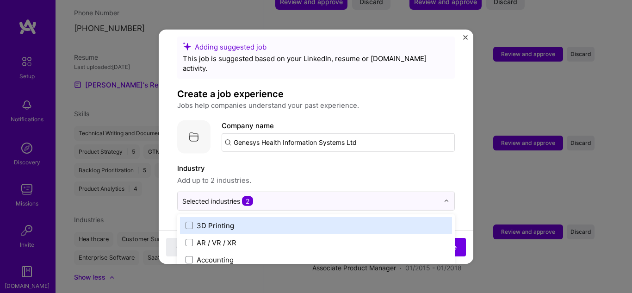
scroll to position [6, 0]
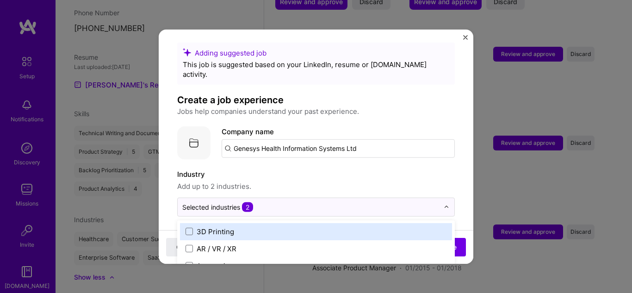
click at [187, 132] on img at bounding box center [193, 142] width 33 height 33
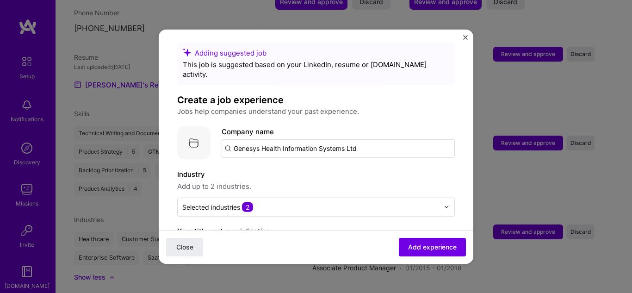
click at [193, 130] on img at bounding box center [193, 142] width 33 height 33
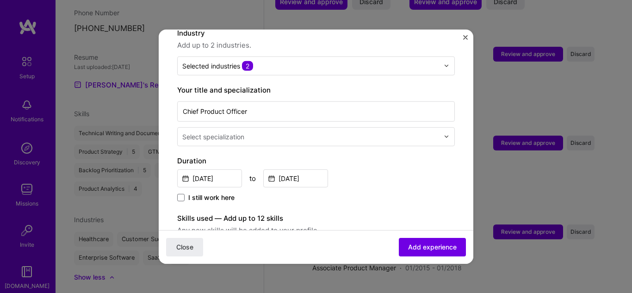
scroll to position [149, 0]
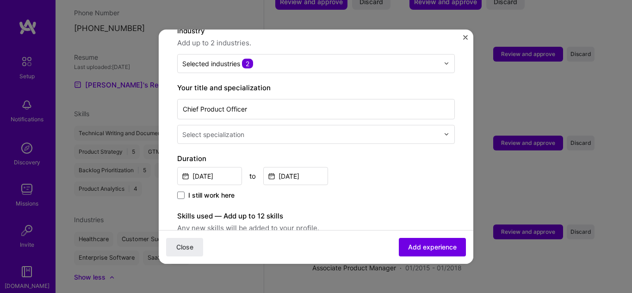
click at [344, 130] on div at bounding box center [311, 134] width 259 height 12
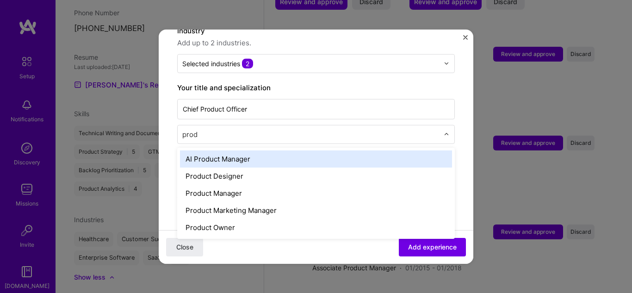
type input "produ"
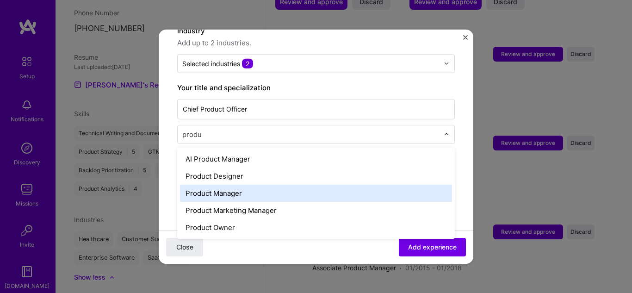
click at [247, 184] on div "Product Manager" at bounding box center [316, 192] width 272 height 17
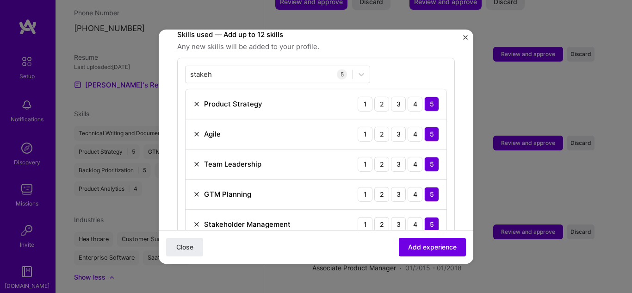
scroll to position [308, 0]
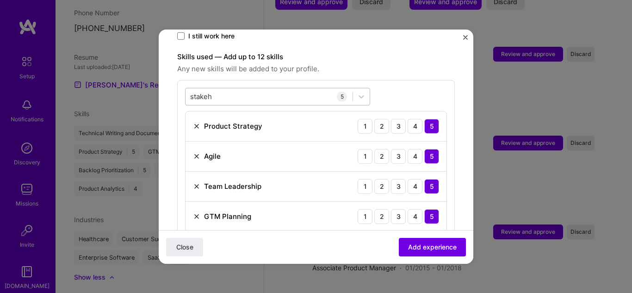
click at [206, 92] on input "stakeh" at bounding box center [201, 97] width 23 height 10
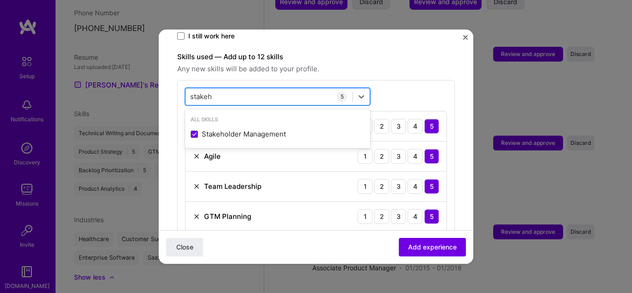
click at [206, 92] on input "stakeh" at bounding box center [201, 97] width 23 height 10
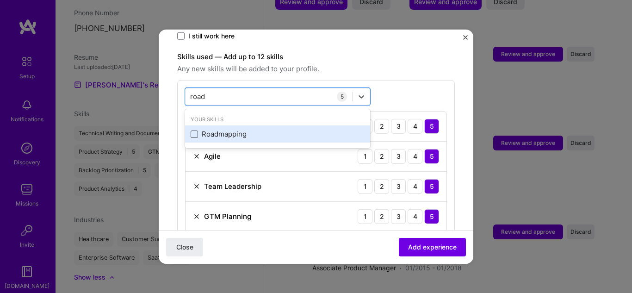
click at [193, 131] on span at bounding box center [194, 134] width 7 height 7
click at [0, 0] on input "checkbox" at bounding box center [0, 0] width 0 height 0
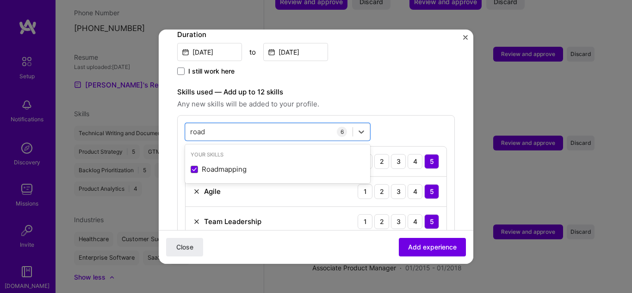
scroll to position [269, 0]
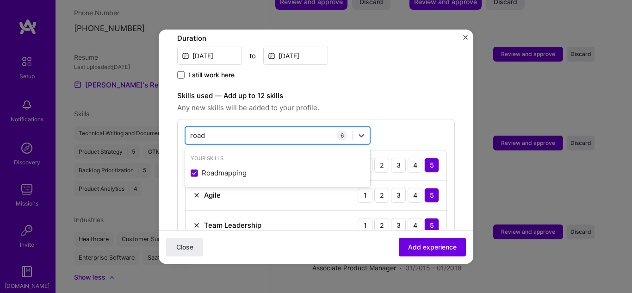
click at [251, 128] on div "road road" at bounding box center [269, 135] width 167 height 15
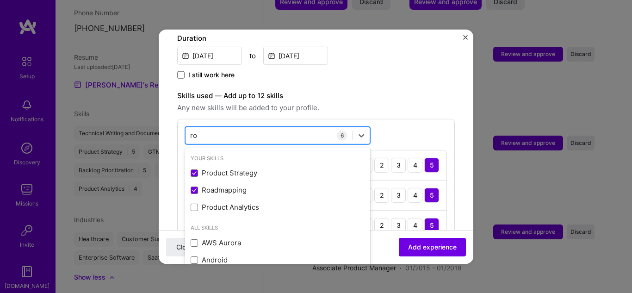
type input "r"
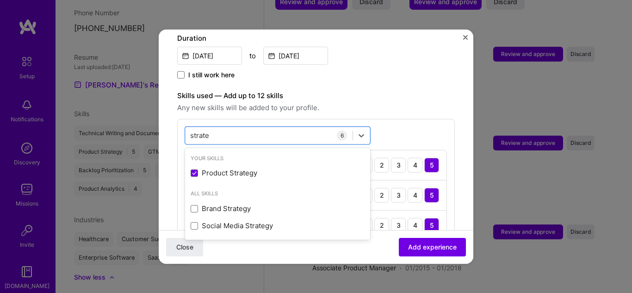
click at [392, 102] on span "Any new skills will be added to your profile." at bounding box center [316, 107] width 278 height 11
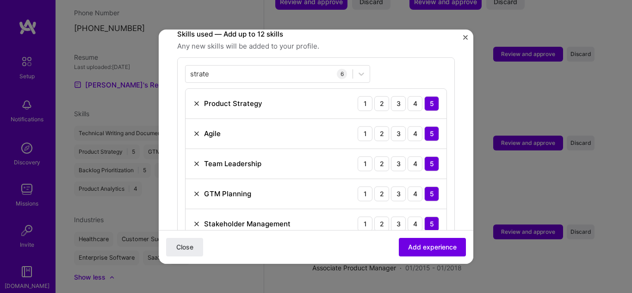
scroll to position [330, 0]
click at [280, 67] on div "strate strate" at bounding box center [269, 74] width 167 height 15
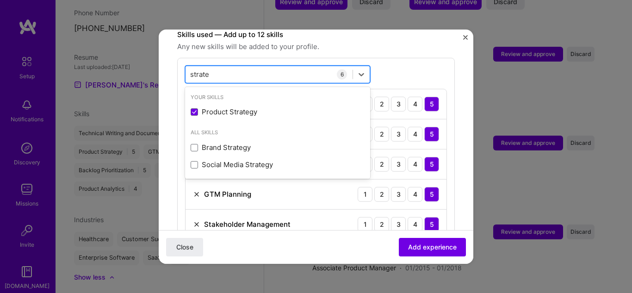
click at [280, 67] on div "strate strate" at bounding box center [269, 74] width 167 height 15
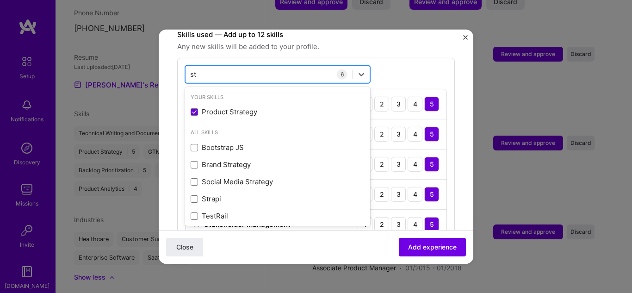
type input "s"
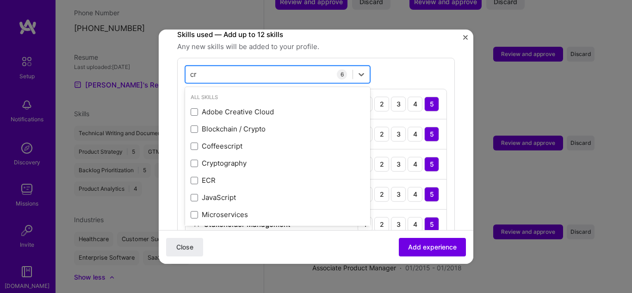
type input "c"
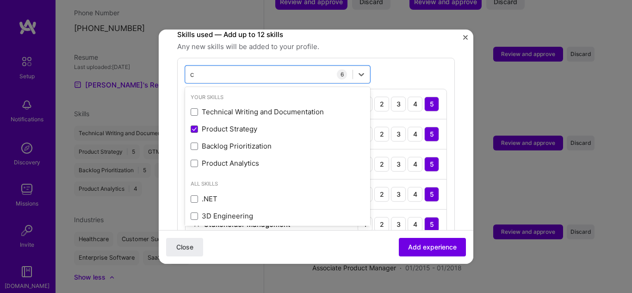
type input "c"
click at [395, 63] on div "option Roadmapping, selected. option DMX Protocol focused, 0 of 2. 311 results …" at bounding box center [316, 167] width 278 height 220
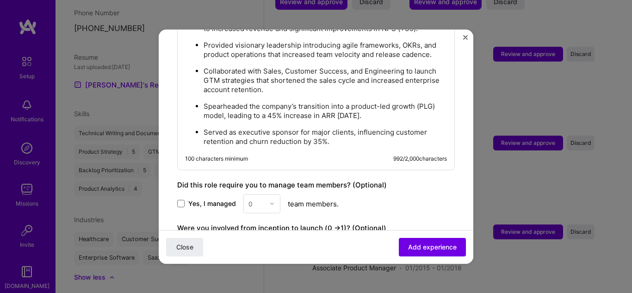
scroll to position [727, 0]
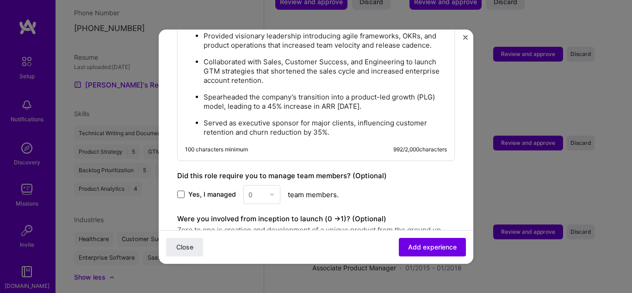
click at [181, 191] on span at bounding box center [180, 194] width 7 height 7
click at [0, 0] on input "Yes, I managed" at bounding box center [0, 0] width 0 height 0
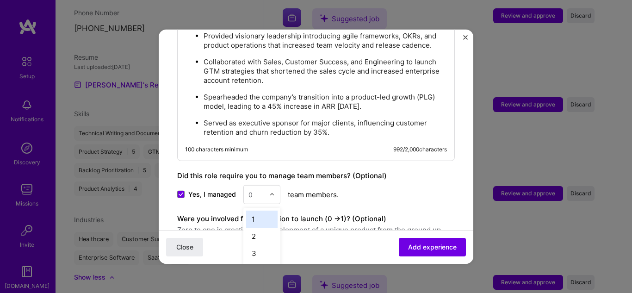
click at [270, 192] on img at bounding box center [272, 195] width 6 height 6
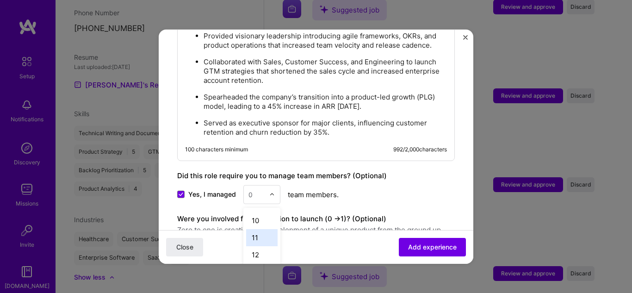
scroll to position [152, 0]
click at [254, 216] on div "10" at bounding box center [261, 220] width 31 height 17
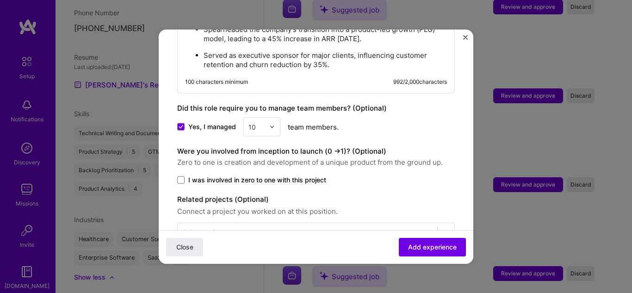
scroll to position [795, 0]
click at [182, 175] on span at bounding box center [180, 178] width 7 height 7
click at [0, 0] on input "I was involved in zero to one with this project" at bounding box center [0, 0] width 0 height 0
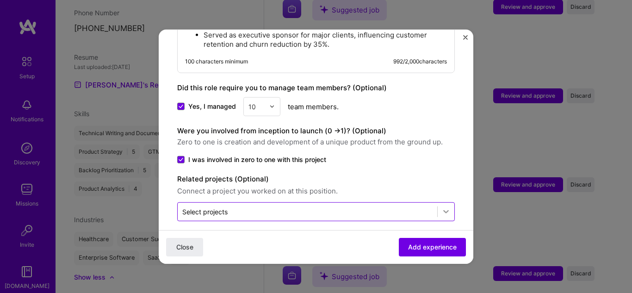
click at [443, 207] on icon at bounding box center [445, 211] width 9 height 9
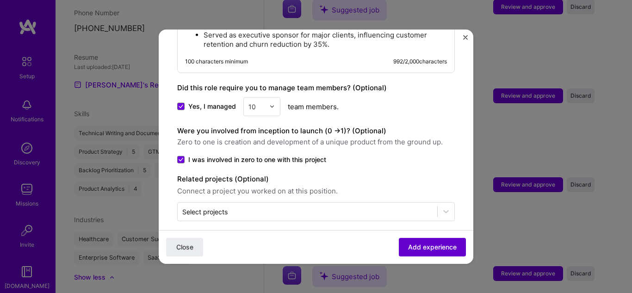
click at [421, 248] on span "Add experience" at bounding box center [432, 246] width 49 height 9
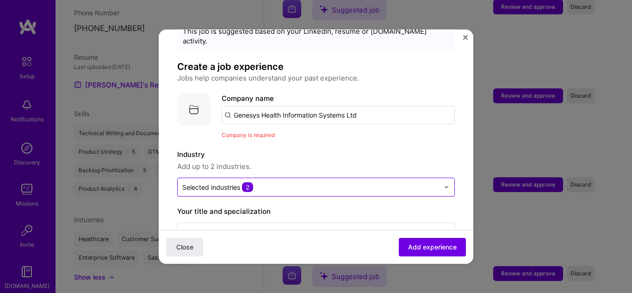
scroll to position [38, 0]
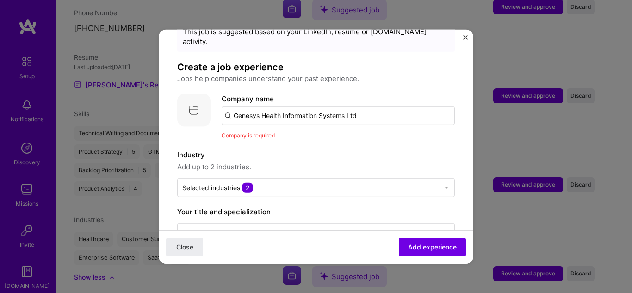
click at [335, 106] on input "Genesys Health Information Systems Ltd" at bounding box center [338, 115] width 233 height 19
click at [261, 131] on span "Company is required" at bounding box center [248, 134] width 53 height 7
drag, startPoint x: 368, startPoint y: 105, endPoint x: 127, endPoint y: 62, distance: 244.8
click at [127, 62] on div "Adding suggested job This job is suggested based on your LinkedIn, resume or A.…" at bounding box center [316, 146] width 632 height 293
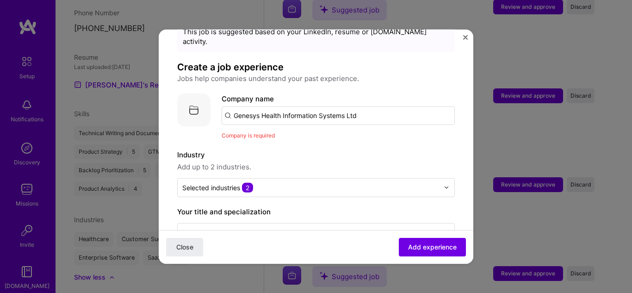
drag, startPoint x: 127, startPoint y: 62, endPoint x: 347, endPoint y: 102, distance: 223.8
click at [347, 106] on input "Genesys Health Information Systems Ltd" at bounding box center [338, 115] width 233 height 19
click at [342, 106] on input "Genesys Health Information Systems Ltd" at bounding box center [338, 115] width 233 height 19
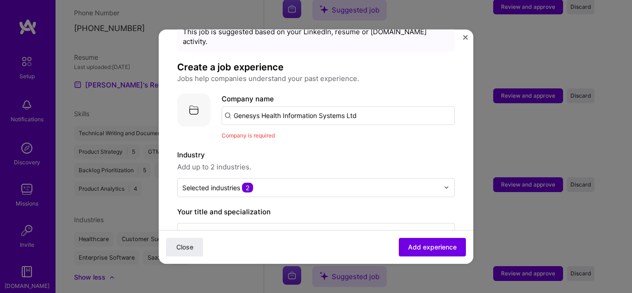
click at [342, 106] on input "Genesys Health Information Systems Ltd" at bounding box center [338, 115] width 233 height 19
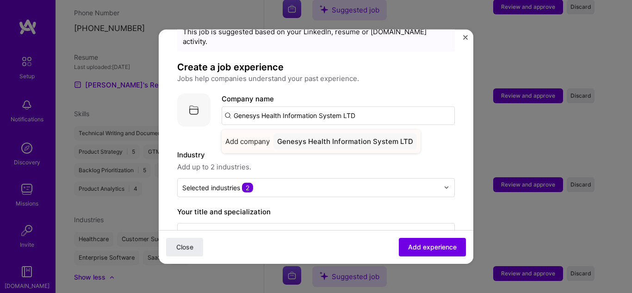
type input "Genesys Health Information System LTD"
click at [337, 134] on div "Genesys Health Information System LTD" at bounding box center [345, 141] width 143 height 16
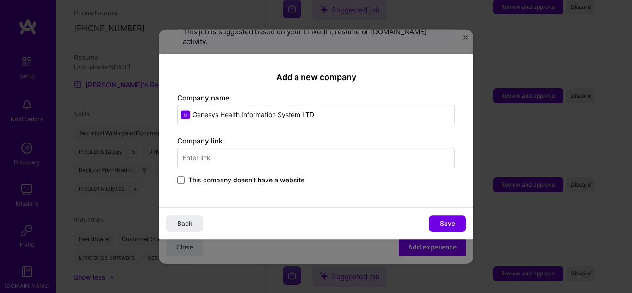
click at [260, 157] on input "text" at bounding box center [316, 158] width 278 height 20
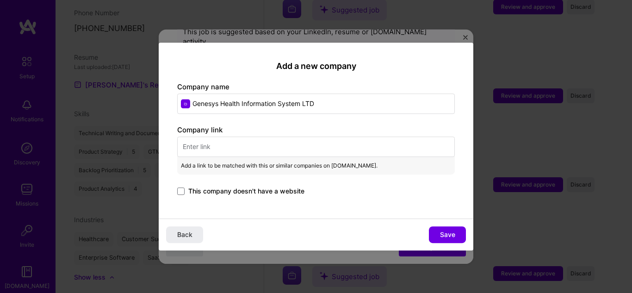
paste input "https://www.genesys-health.com/"
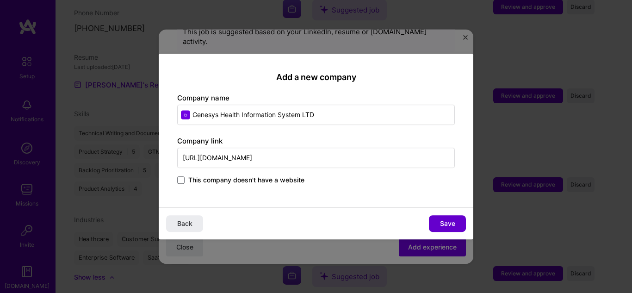
type input "https://www.genesys-health.com/"
click at [443, 222] on span "Save" at bounding box center [447, 223] width 15 height 9
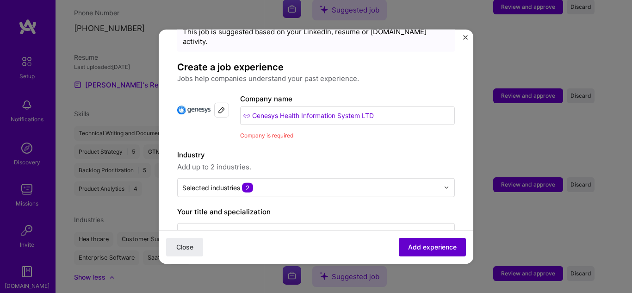
click at [419, 246] on span "Add experience" at bounding box center [432, 246] width 49 height 9
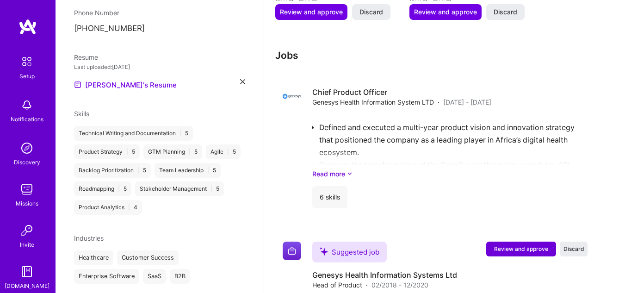
scroll to position [776, 0]
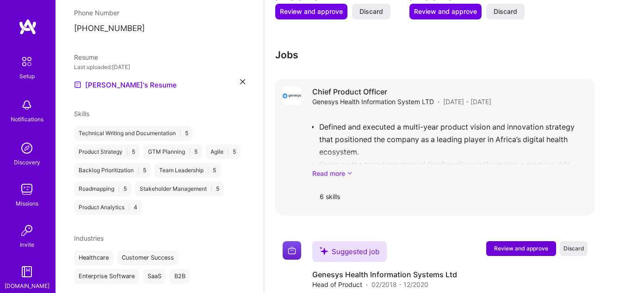
click at [339, 174] on link "Read more" at bounding box center [449, 173] width 275 height 10
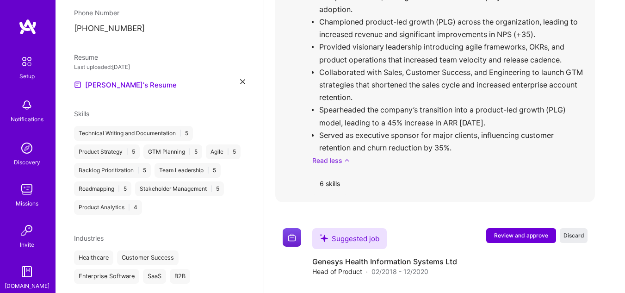
scroll to position [956, 0]
click at [344, 159] on icon at bounding box center [347, 161] width 6 height 10
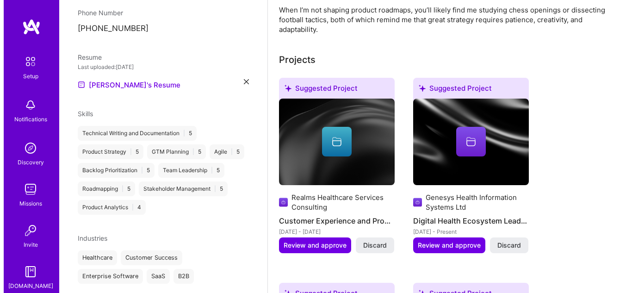
scroll to position [336, 0]
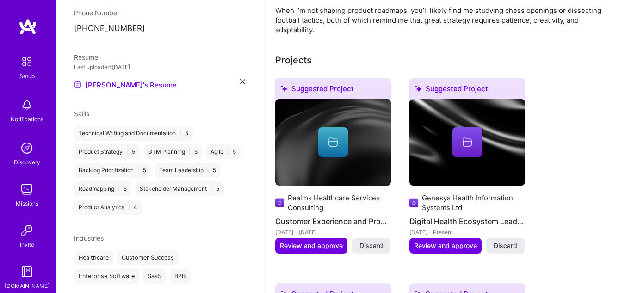
click at [314, 148] on div at bounding box center [333, 142] width 116 height 30
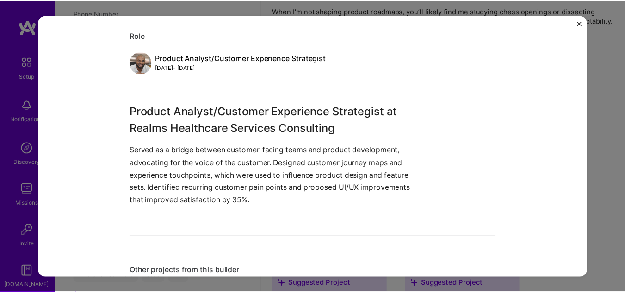
scroll to position [127, 0]
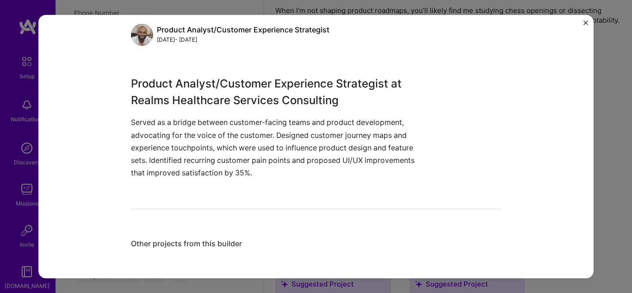
click at [587, 22] on img "Close" at bounding box center [586, 22] width 5 height 5
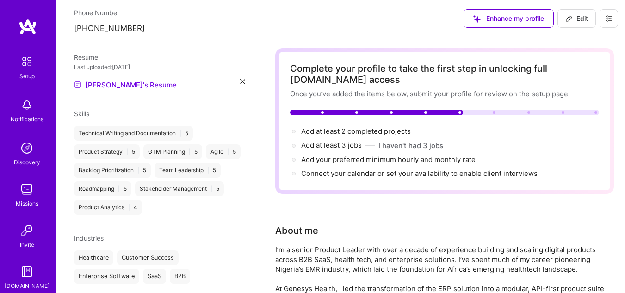
click at [611, 14] on button at bounding box center [609, 18] width 19 height 19
click at [586, 45] on button "Settings" at bounding box center [583, 40] width 69 height 24
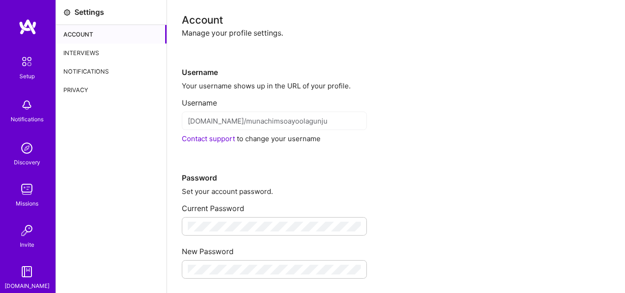
click at [70, 48] on div "Interviews" at bounding box center [111, 53] width 111 height 19
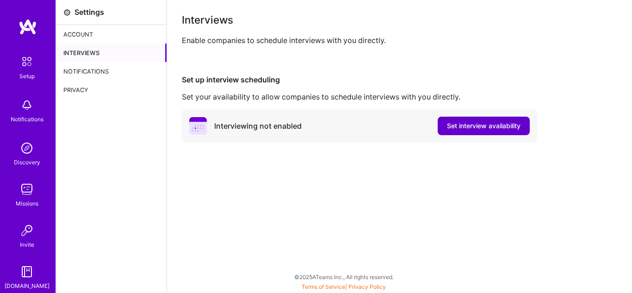
click at [464, 126] on span "Set interview availability" at bounding box center [484, 125] width 74 height 9
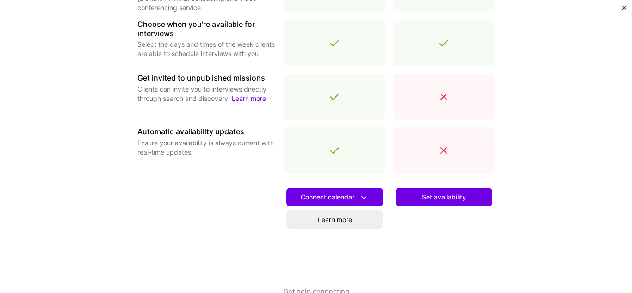
scroll to position [334, 0]
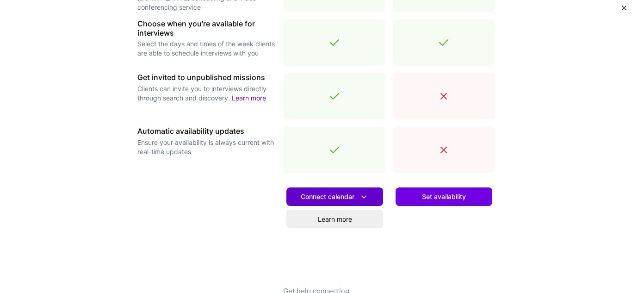
click at [348, 196] on span "Connect calendar" at bounding box center [335, 197] width 68 height 10
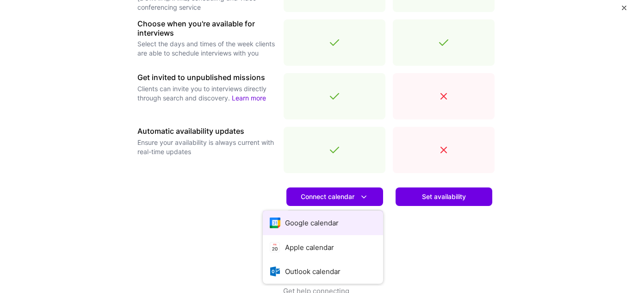
click at [326, 221] on button "Google calendar" at bounding box center [323, 223] width 120 height 25
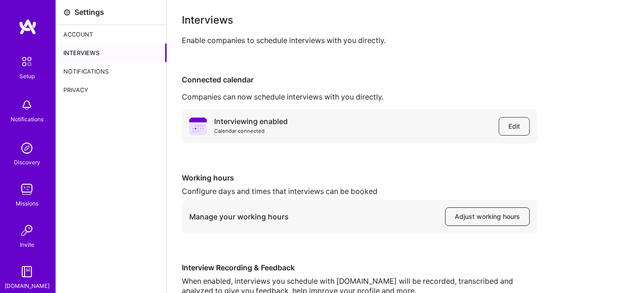
click at [485, 215] on span "Adjust working hours" at bounding box center [487, 216] width 65 height 9
